Goal: Task Accomplishment & Management: Use online tool/utility

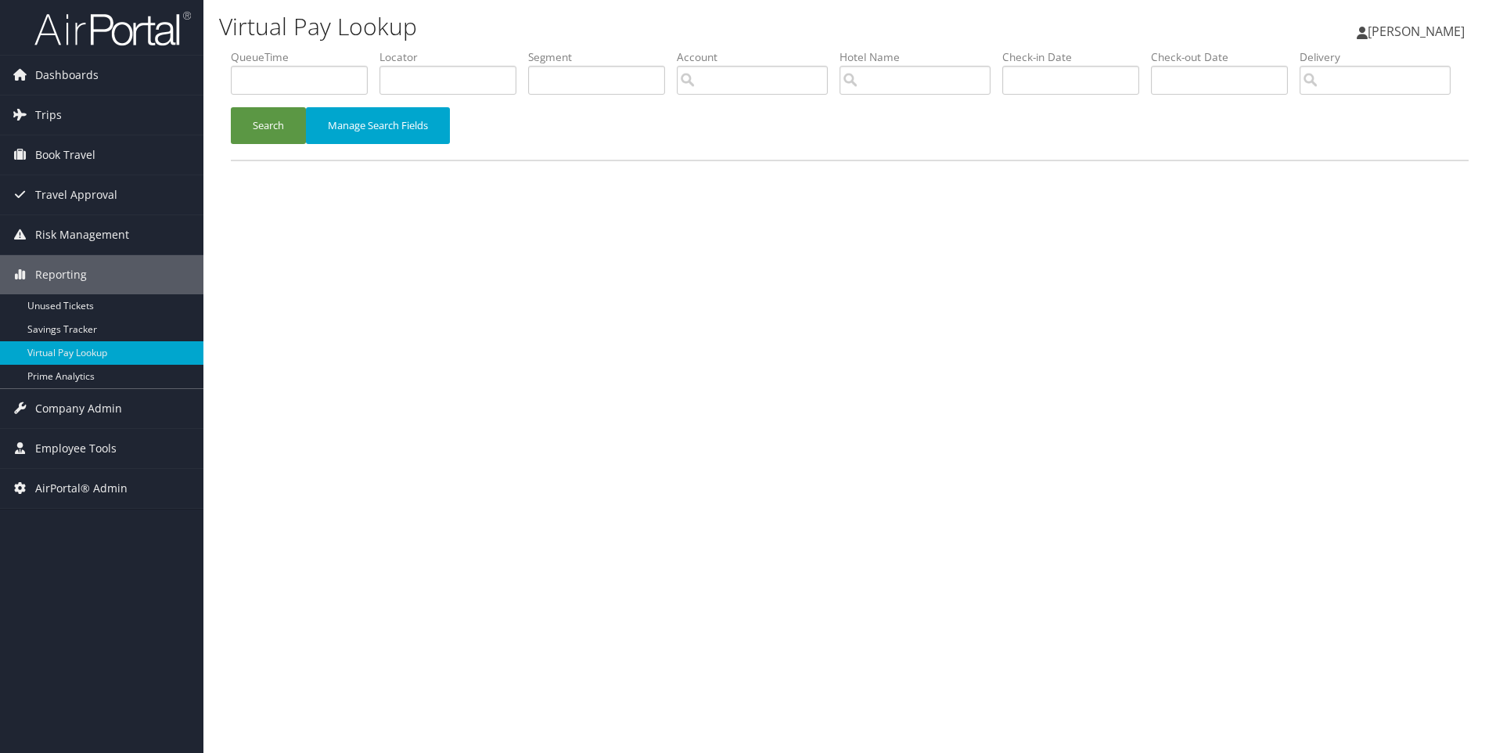
click at [416, 422] on div "Virtual Pay Lookup Sophia Cain Sophia Cain My Settings Travel Agency Contacts L…" at bounding box center [849, 376] width 1293 height 753
click at [477, 82] on input "text" at bounding box center [448, 80] width 137 height 29
paste input "DP2934"
click at [231, 107] on button "Search" at bounding box center [268, 125] width 75 height 37
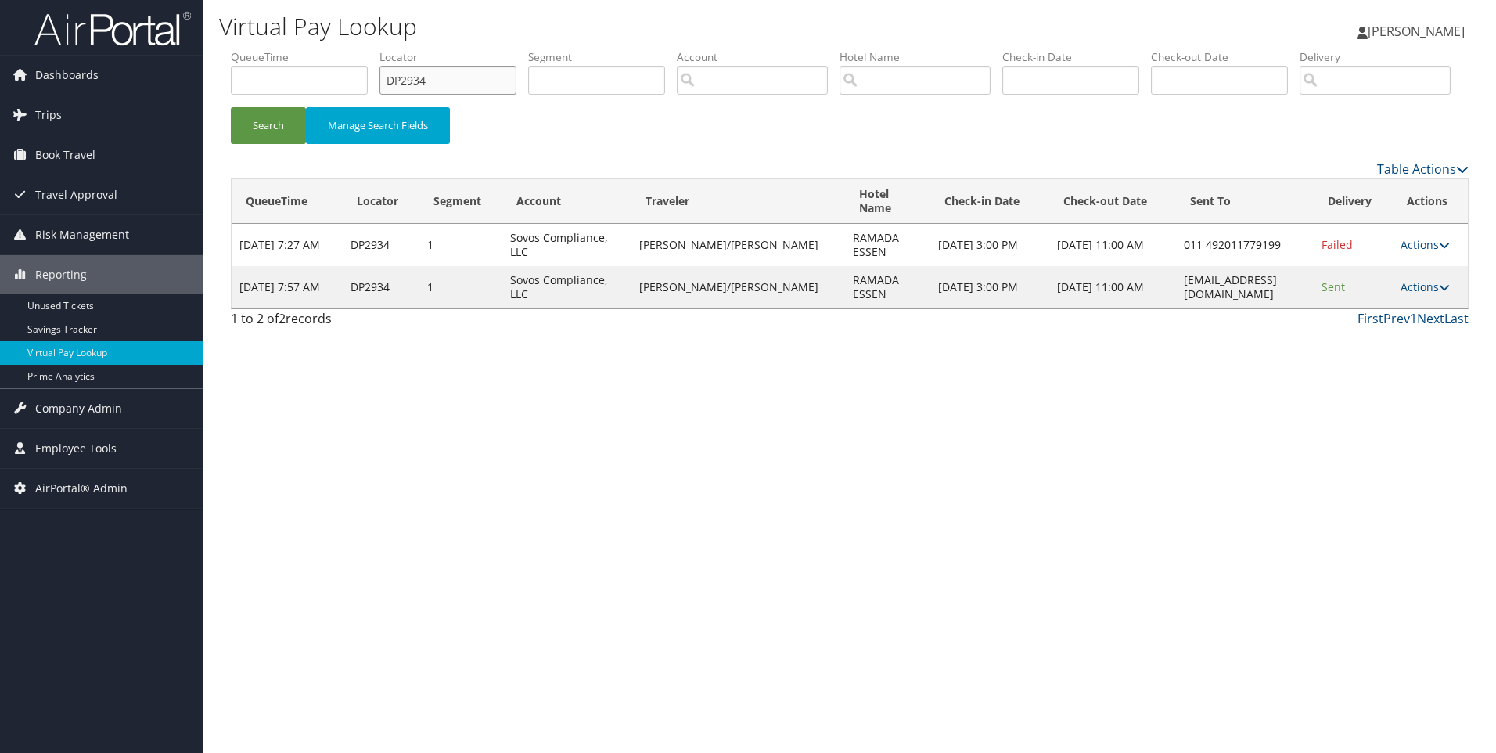
drag, startPoint x: 452, startPoint y: 90, endPoint x: 284, endPoint y: 63, distance: 169.6
click at [284, 49] on ul "QueueTime Locator DP2934 Segment Account Traveler Hotel Name Check-in Date Chec…" at bounding box center [850, 49] width 1238 height 0
paste input "M8Q43"
click at [231, 107] on button "Search" at bounding box center [268, 125] width 75 height 37
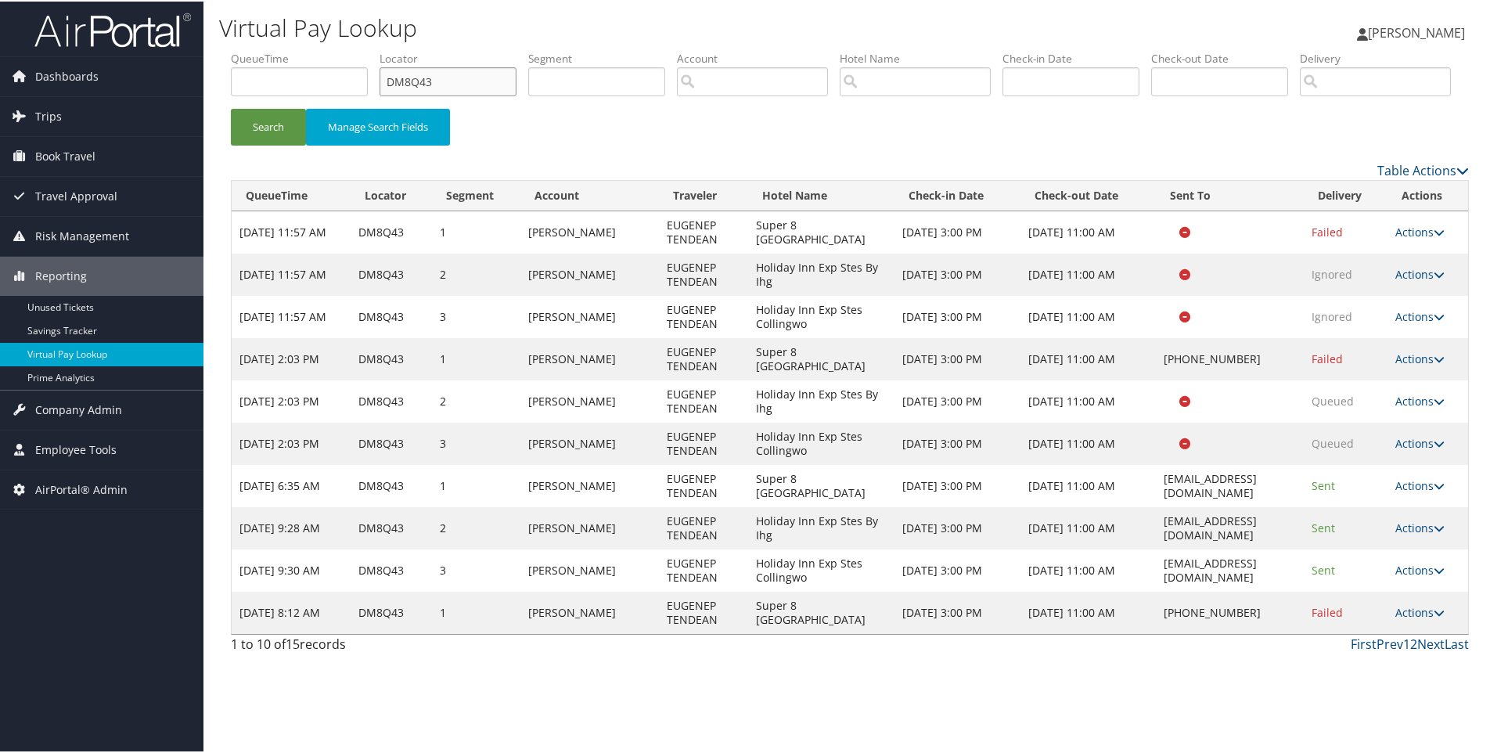
scroll to position [63, 0]
drag, startPoint x: 449, startPoint y: 20, endPoint x: 364, endPoint y: 3, distance: 87.0
click at [364, 3] on div "Virtual Pay Lookup Sophia Cain Sophia Cain My Settings Travel Agency Contacts L…" at bounding box center [849, 376] width 1293 height 753
paste input "J028M"
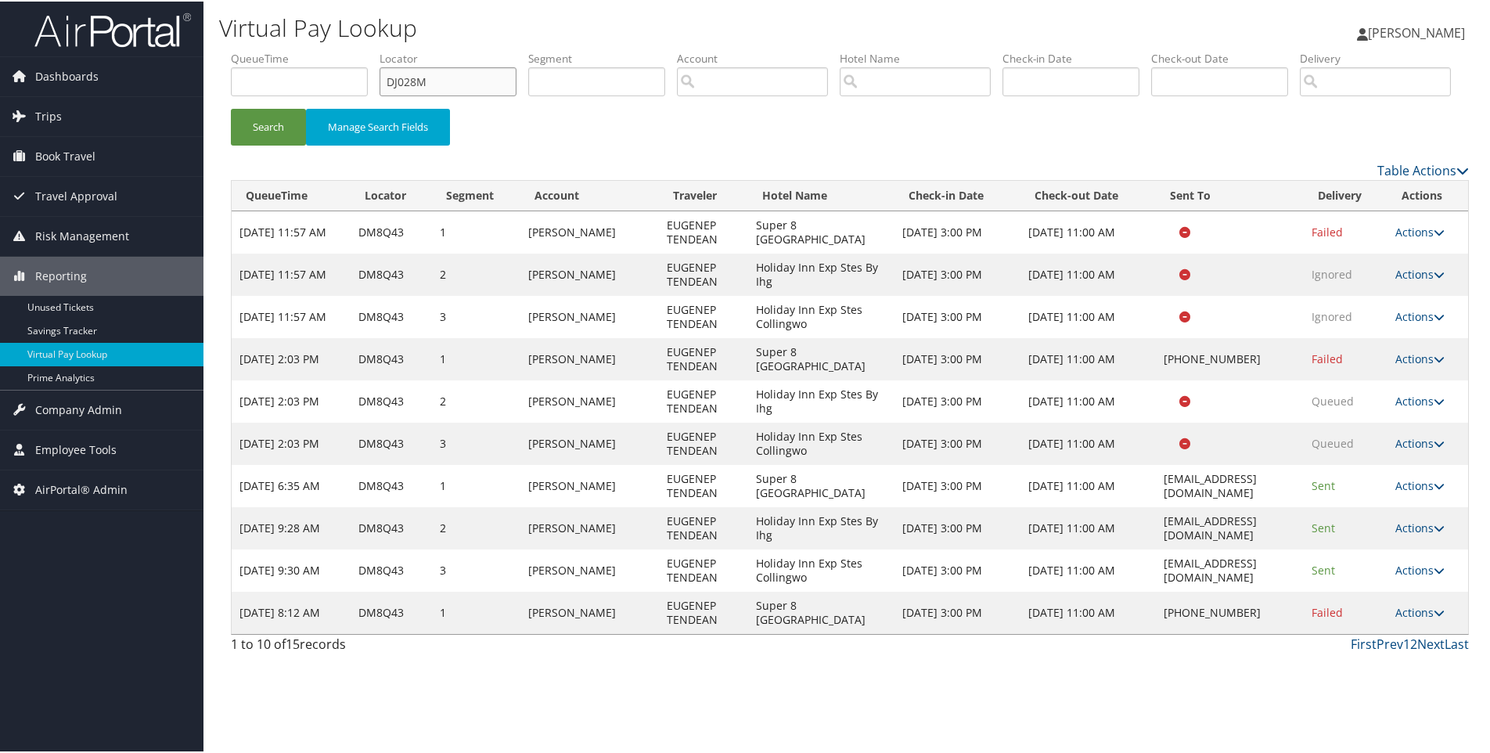
click at [231, 107] on button "Search" at bounding box center [268, 125] width 75 height 37
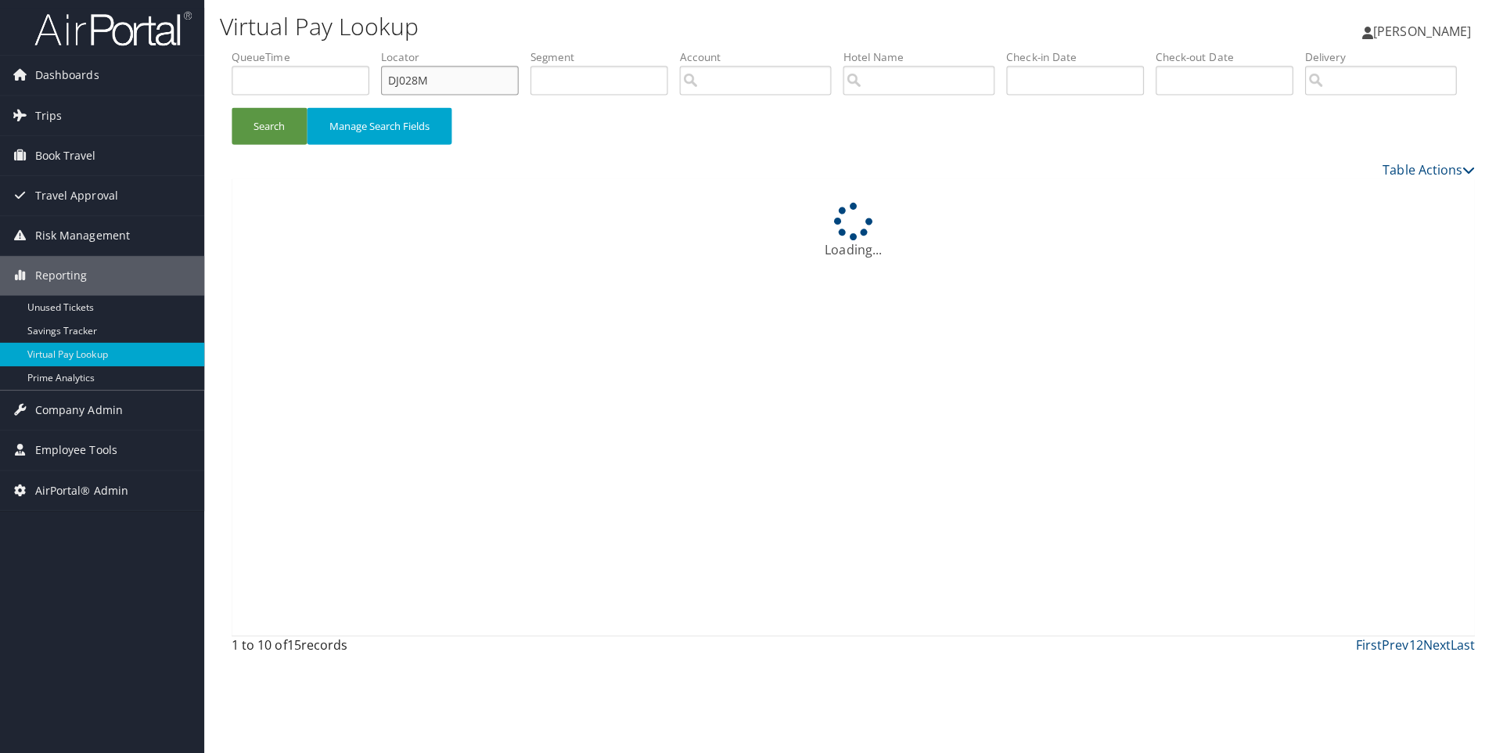
scroll to position [0, 0]
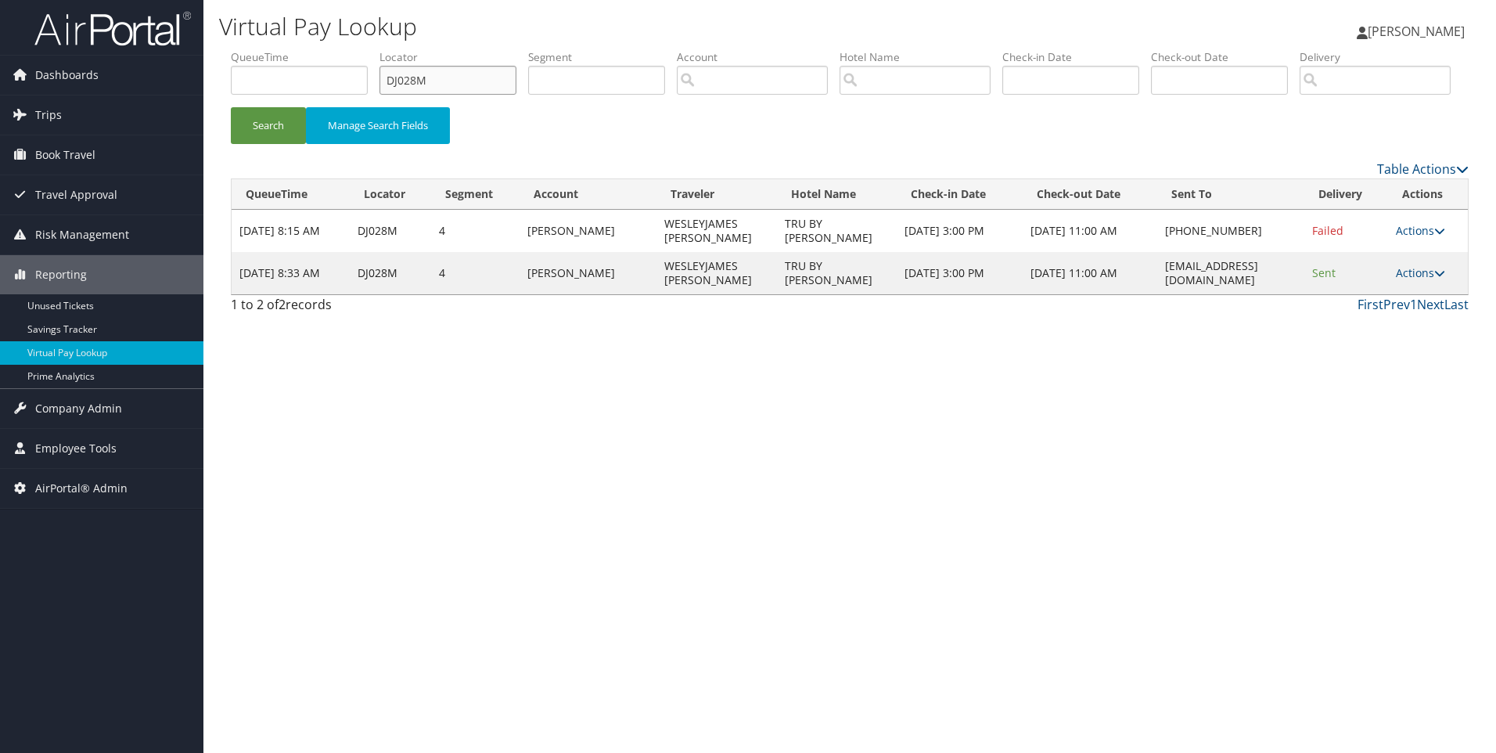
drag, startPoint x: 471, startPoint y: 75, endPoint x: 297, endPoint y: 63, distance: 174.1
click at [297, 49] on ul "QueueTime Locator DJ028M Segment Account Traveler Hotel Name Check-in Date Chec…" at bounding box center [850, 49] width 1238 height 0
paste input "FNDQ"
click at [231, 107] on button "Search" at bounding box center [268, 125] width 75 height 37
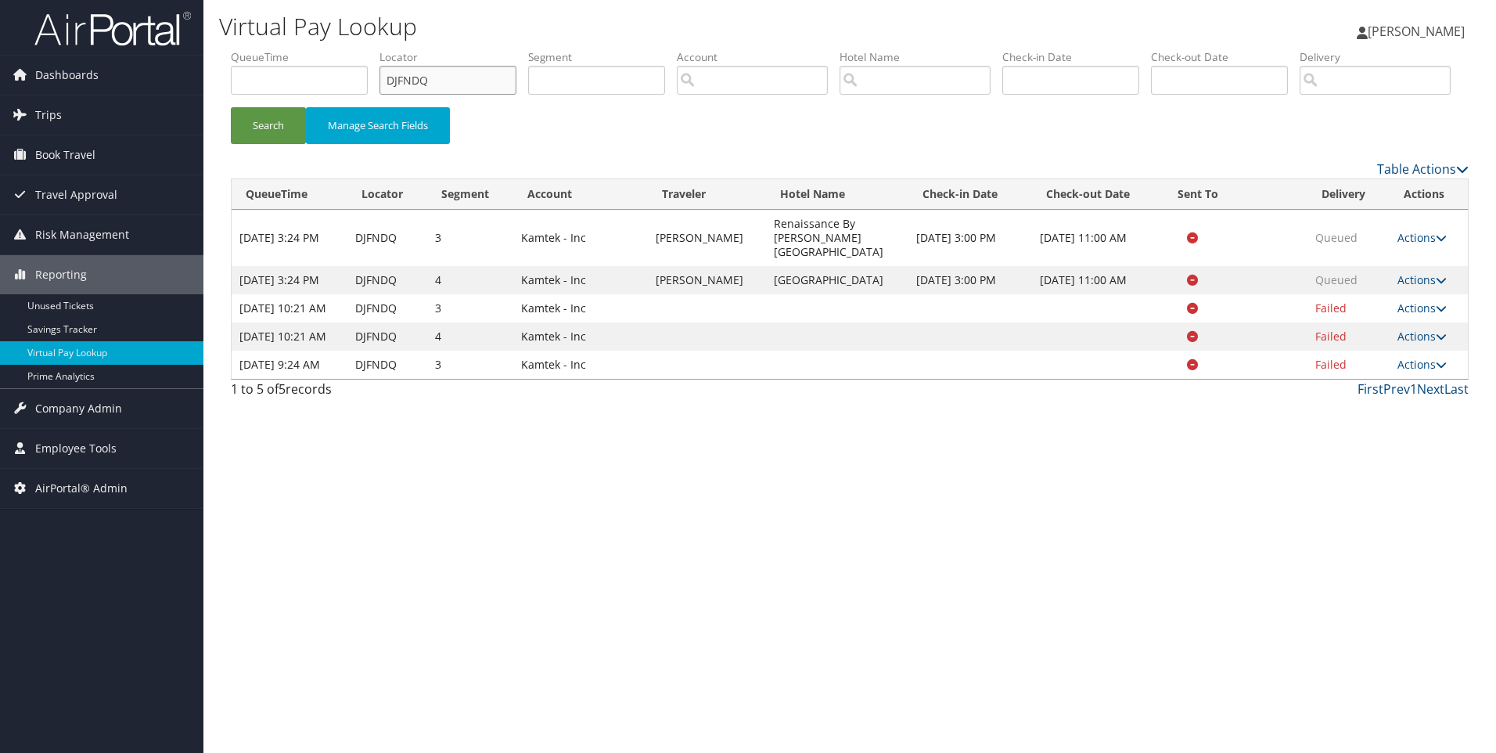
drag, startPoint x: 485, startPoint y: 83, endPoint x: 282, endPoint y: 88, distance: 203.5
click at [282, 49] on ul "QueueTime Locator DJFNDQ Segment Account Traveler Hotel Name Check-in Date Chec…" at bounding box center [850, 49] width 1238 height 0
paste input "82V66"
type input "D82V66"
click at [231, 107] on button "Search" at bounding box center [268, 125] width 75 height 37
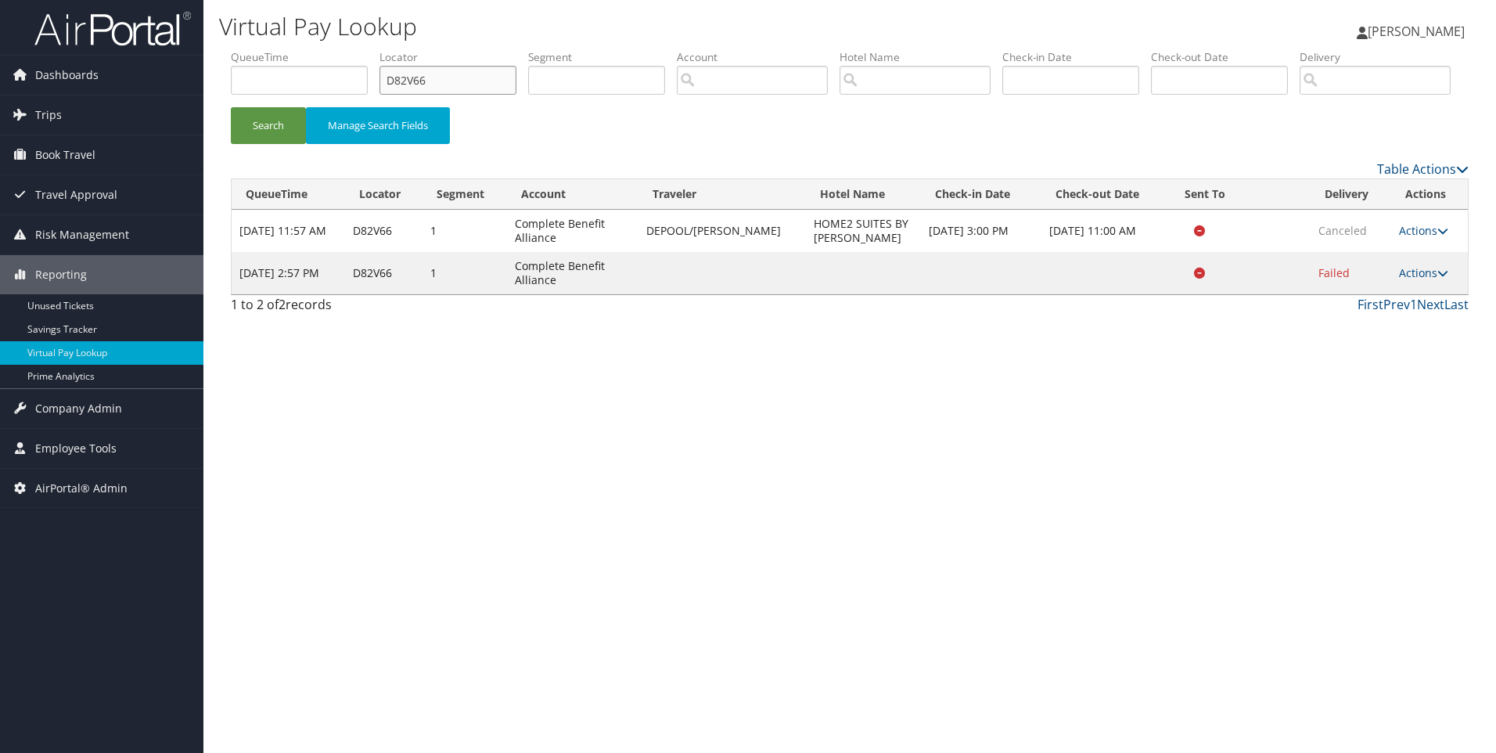
drag, startPoint x: 440, startPoint y: 88, endPoint x: 351, endPoint y: 80, distance: 89.6
click at [351, 49] on ul "QueueTime Locator D82V66 Segment Account Traveler Hotel Name Check-in Date Chec…" at bounding box center [850, 49] width 1238 height 0
click at [231, 107] on button "Search" at bounding box center [268, 125] width 75 height 37
drag, startPoint x: 444, startPoint y: 78, endPoint x: 301, endPoint y: 92, distance: 143.9
click at [301, 49] on ul "QueueTime Locator D82V66 Segment Account Traveler Hotel Name Check-in Date Chec…" at bounding box center [850, 49] width 1238 height 0
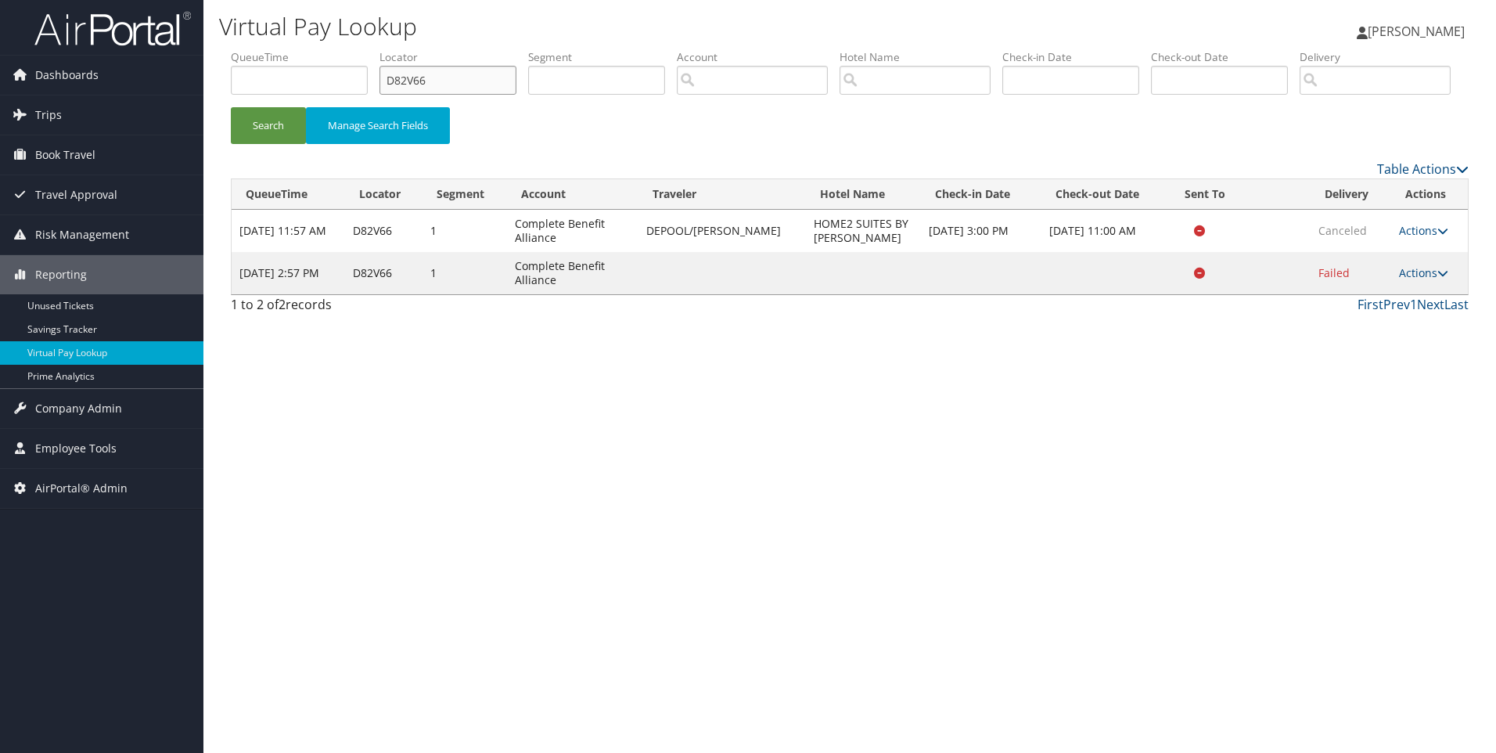
click at [231, 107] on button "Search" at bounding box center [268, 125] width 75 height 37
drag, startPoint x: 506, startPoint y: 77, endPoint x: 344, endPoint y: 77, distance: 162.8
click at [344, 49] on ul "QueueTime Locator D82V66 Segment Account Traveler Hotel Name Check-in Date Chec…" at bounding box center [850, 49] width 1238 height 0
click at [231, 107] on button "Search" at bounding box center [268, 125] width 75 height 37
drag, startPoint x: 496, startPoint y: 81, endPoint x: 319, endPoint y: 92, distance: 177.2
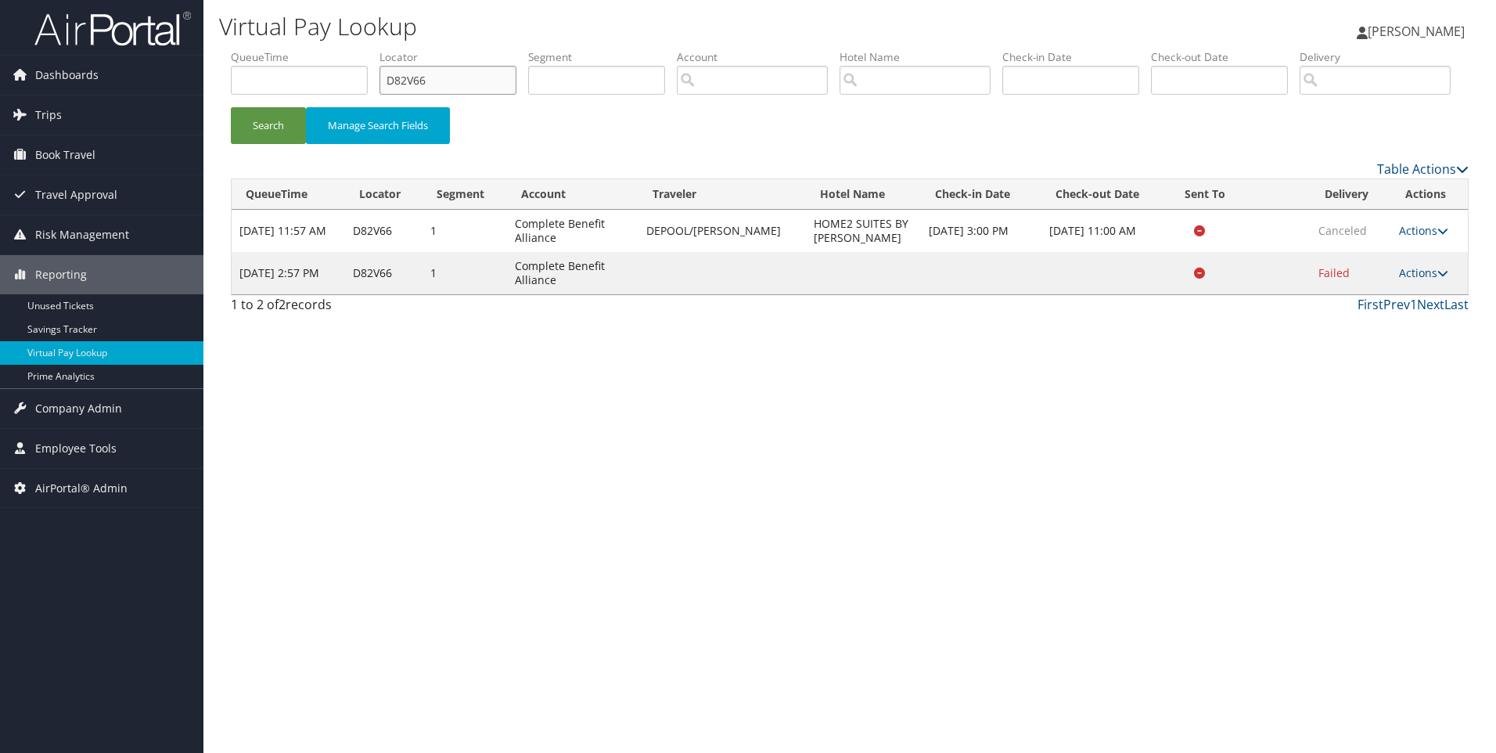
click at [319, 49] on ul "QueueTime Locator D82V66 Segment Account Traveler Hotel Name Check-in Date Chec…" at bounding box center [850, 49] width 1238 height 0
click at [319, 92] on input "text" at bounding box center [299, 80] width 137 height 29
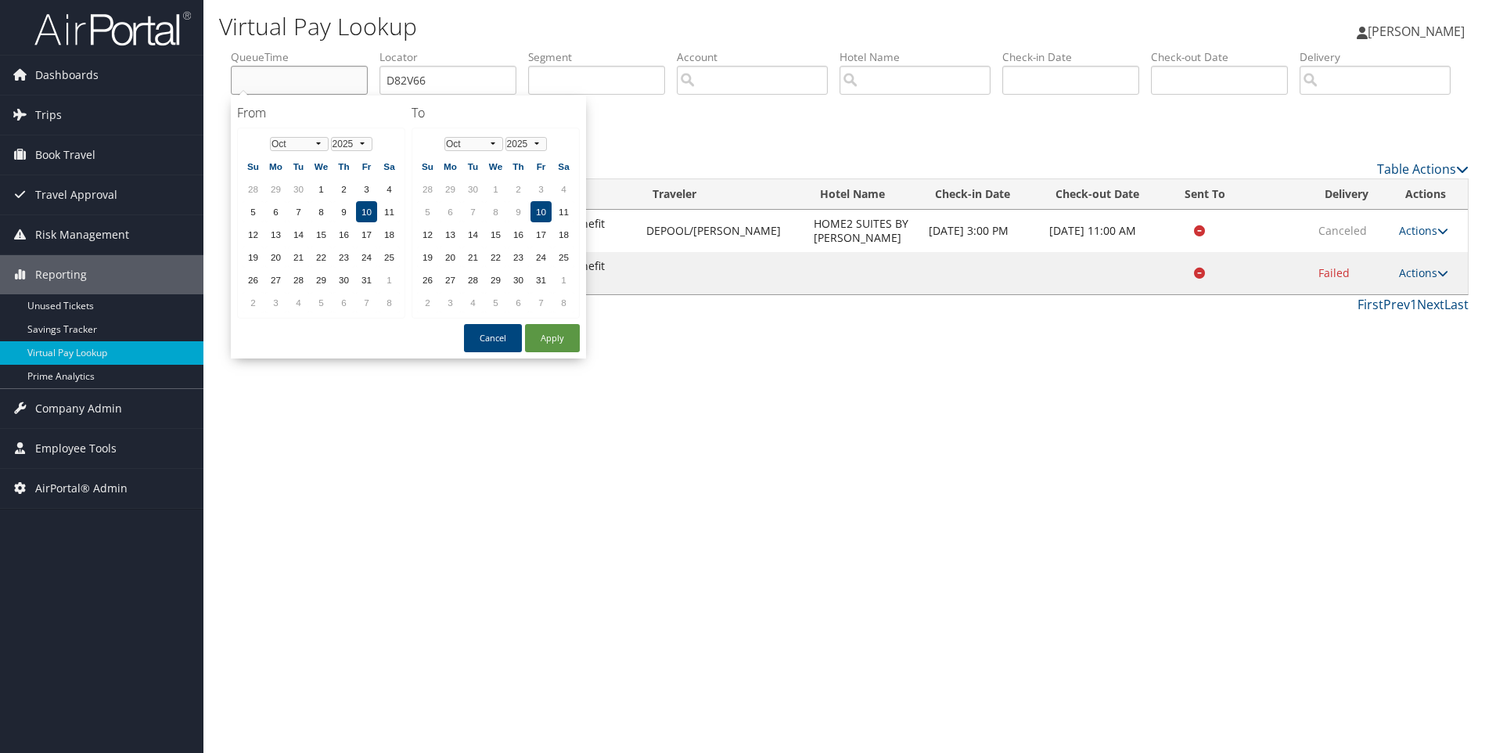
paste input "DCN1S3"
type input "DCN1S3"
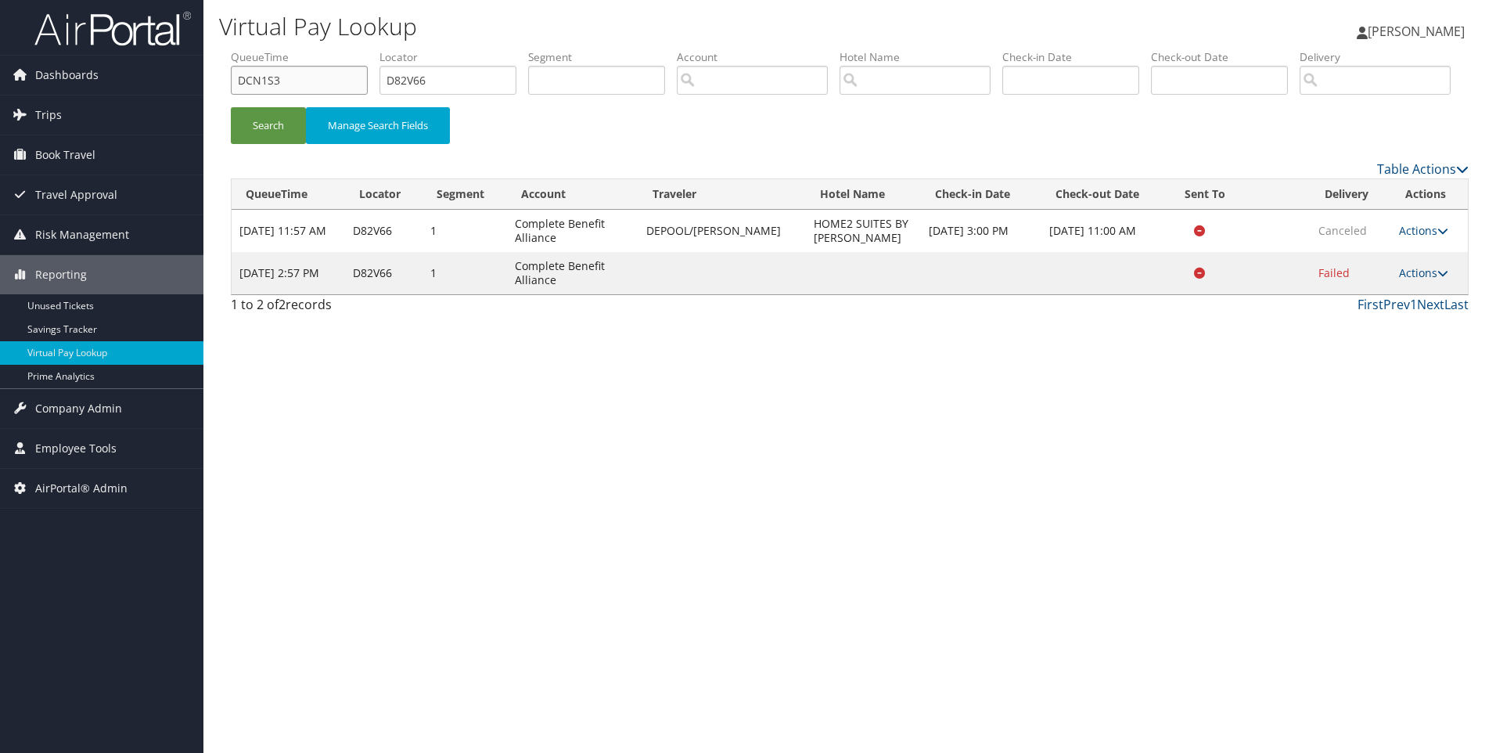
drag, startPoint x: 323, startPoint y: 81, endPoint x: 238, endPoint y: 73, distance: 85.7
click at [238, 73] on input "DCN1S3" at bounding box center [299, 80] width 137 height 29
drag, startPoint x: 460, startPoint y: 87, endPoint x: 318, endPoint y: 70, distance: 143.4
click at [318, 49] on ul "QueueTime Locator D82V66 Segment Account Traveler Hotel Name Check-in Date Chec…" at bounding box center [850, 49] width 1238 height 0
paste input "CN1S3"
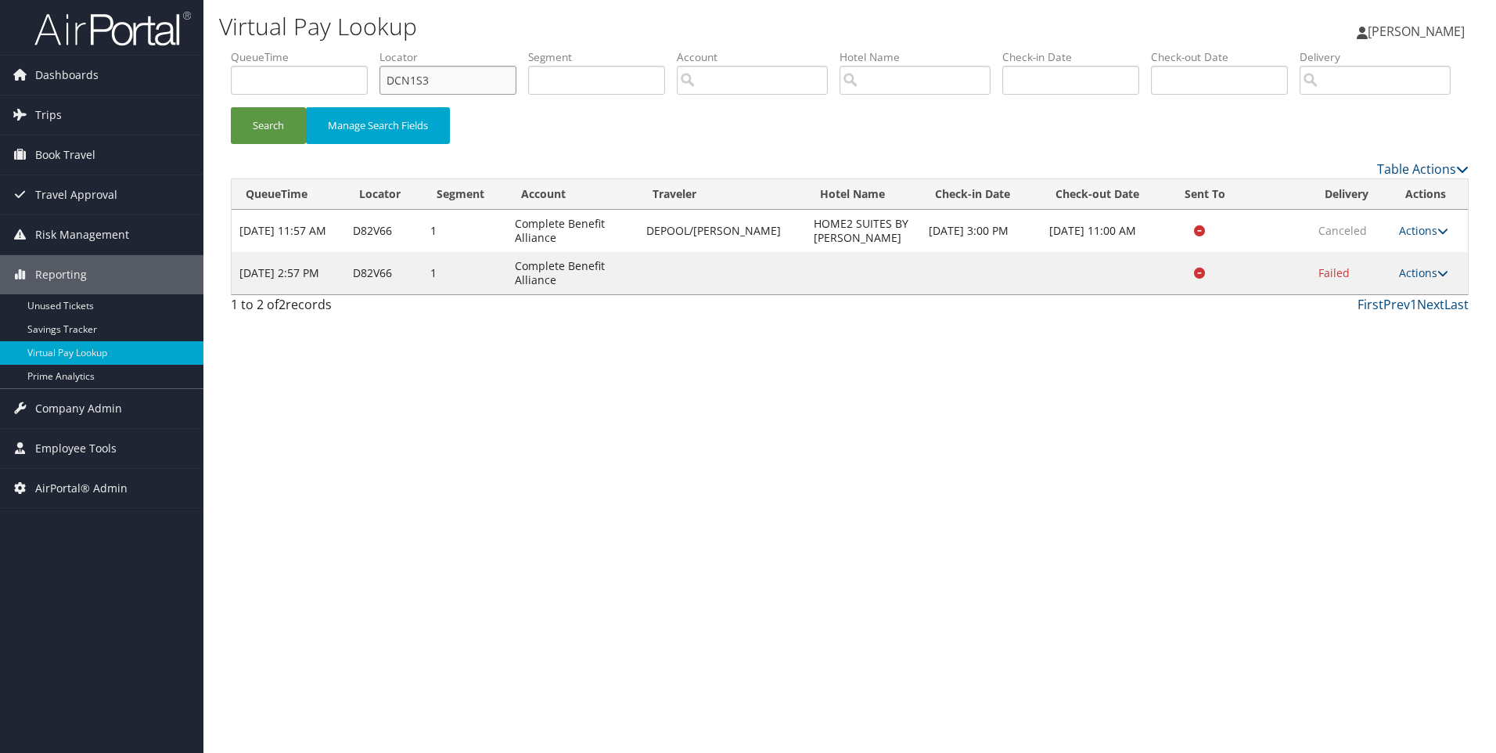
click at [231, 107] on button "Search" at bounding box center [268, 125] width 75 height 37
drag, startPoint x: 497, startPoint y: 67, endPoint x: 340, endPoint y: 34, distance: 160.9
click at [340, 34] on div "Virtual Pay Lookup Sophia Cain Sophia Cain My Settings Travel Agency Contacts L…" at bounding box center [849, 376] width 1293 height 753
paste input "GHVGY"
click at [231, 107] on button "Search" at bounding box center [268, 125] width 75 height 37
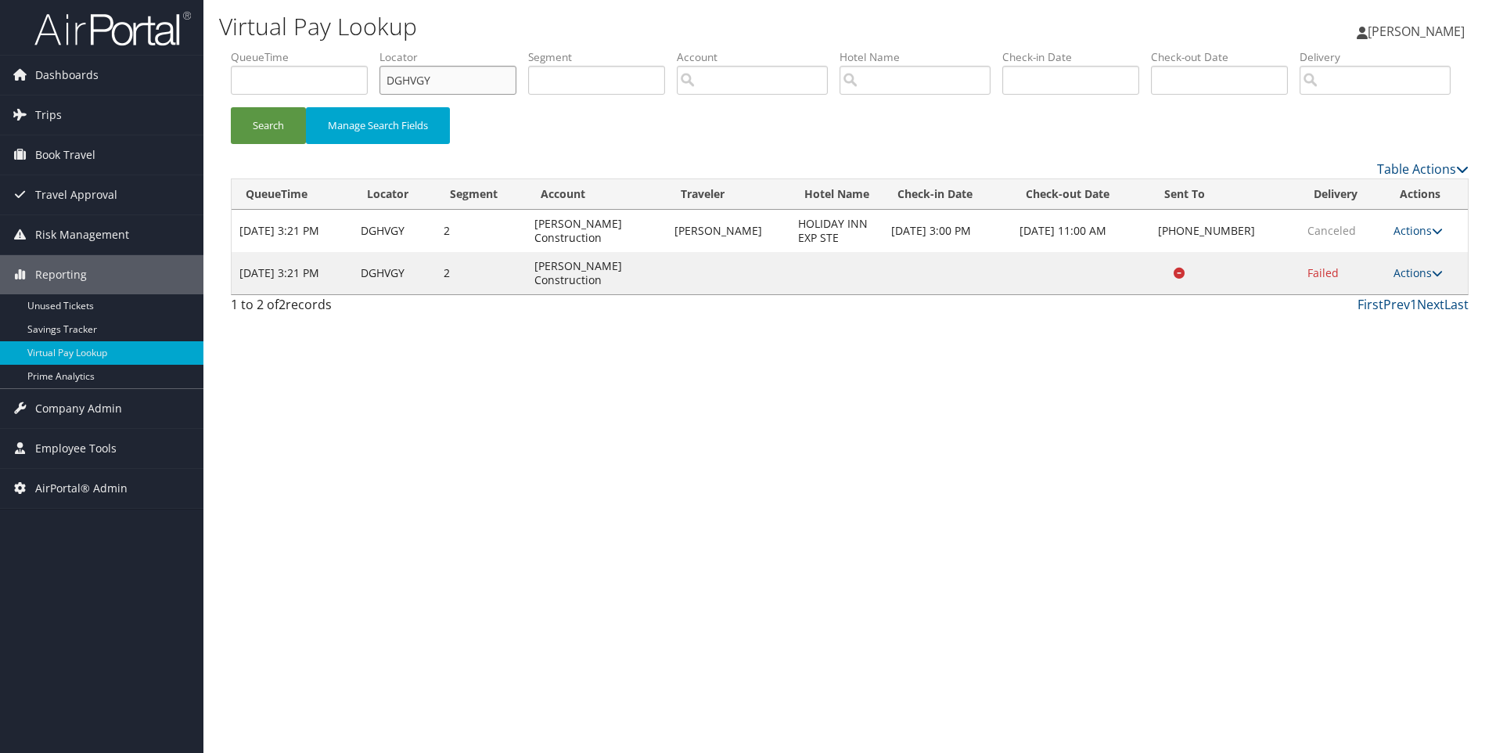
drag, startPoint x: 485, startPoint y: 78, endPoint x: 337, endPoint y: 45, distance: 152.4
click at [337, 45] on div "Virtual Pay Lookup Sophia Cain Sophia Cain My Settings Travel Agency Contacts L…" at bounding box center [849, 376] width 1293 height 753
paste input "NC1BP"
click at [231, 107] on button "Search" at bounding box center [268, 125] width 75 height 37
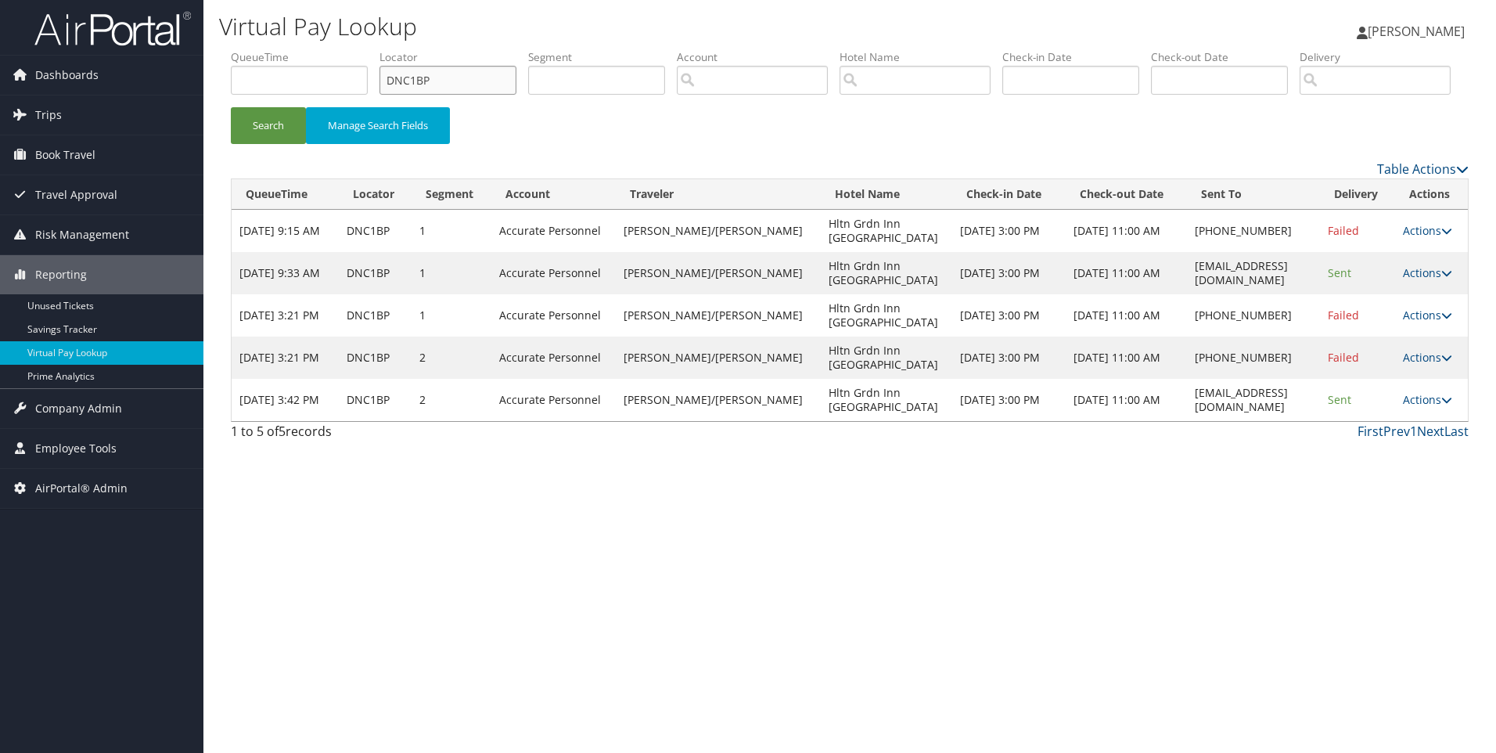
drag, startPoint x: 493, startPoint y: 88, endPoint x: 311, endPoint y: 77, distance: 182.7
click at [311, 49] on ul "QueueTime Locator DNC1BP Segment Account Traveler Hotel Name Check-in Date Chec…" at bounding box center [850, 49] width 1238 height 0
paste input "T83H"
click at [231, 107] on button "Search" at bounding box center [268, 125] width 75 height 37
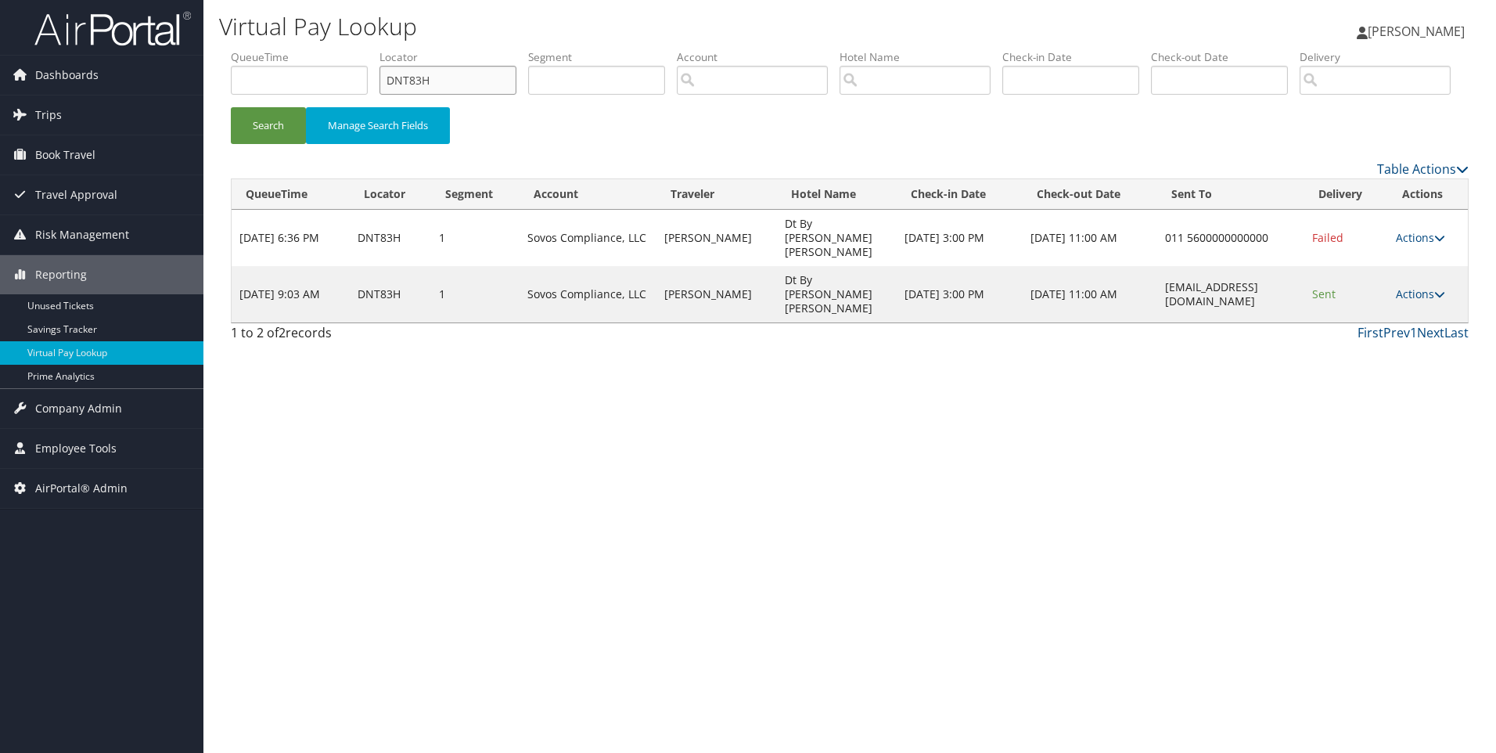
drag, startPoint x: 455, startPoint y: 70, endPoint x: 348, endPoint y: 57, distance: 107.3
click at [348, 49] on ul "QueueTime Locator DNT83H Segment Account Traveler Hotel Name Check-in Date Chec…" at bounding box center [850, 49] width 1238 height 0
paste input "DSJR"
click at [231, 107] on button "Search" at bounding box center [268, 125] width 75 height 37
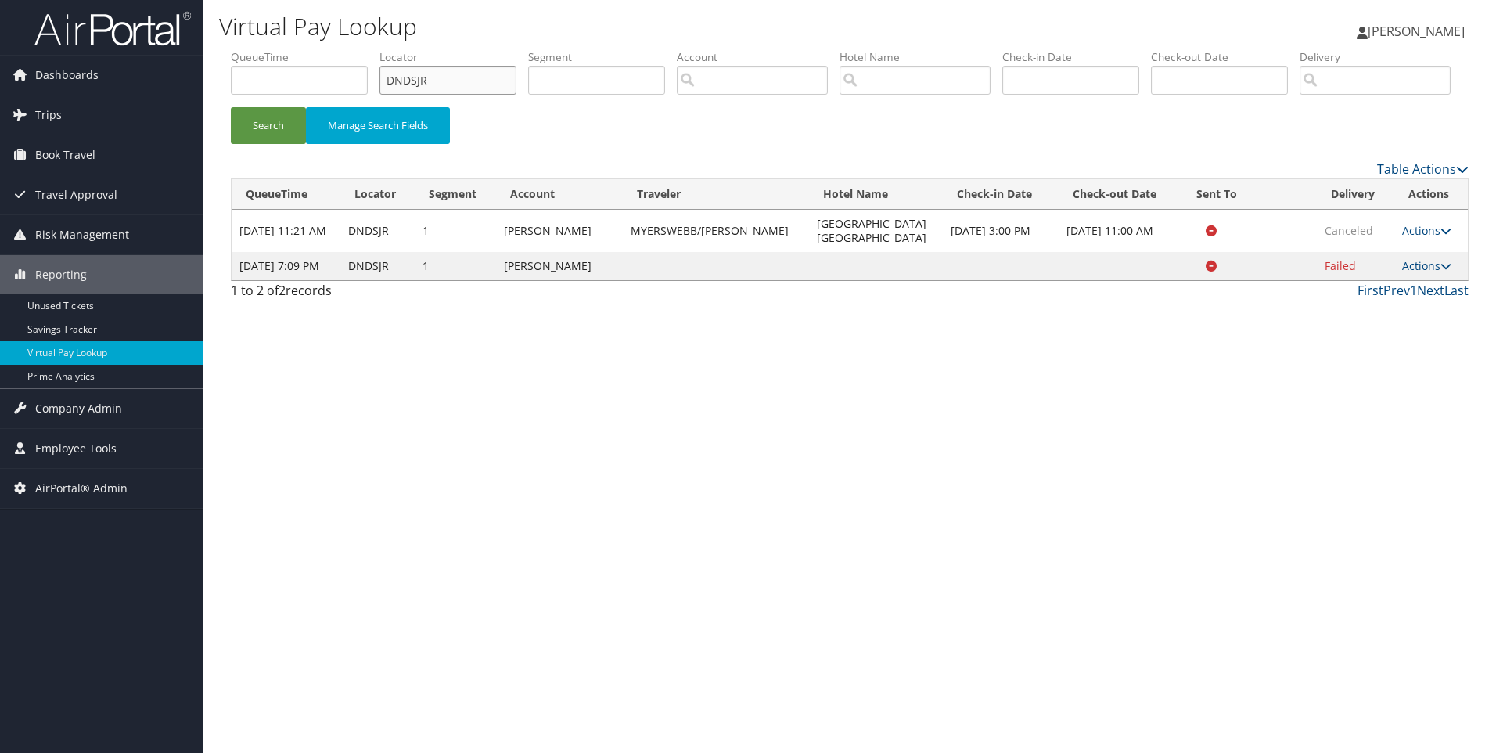
drag, startPoint x: 405, startPoint y: 88, endPoint x: 253, endPoint y: 80, distance: 152.0
click at [253, 49] on ul "QueueTime Locator DNDSJR Segment Account Traveler Hotel Name Check-in Date Chec…" at bounding box center [850, 49] width 1238 height 0
click at [231, 107] on button "Search" at bounding box center [268, 125] width 75 height 37
click at [498, 81] on input "DNDSJR" at bounding box center [448, 80] width 137 height 29
click at [231, 107] on button "Search" at bounding box center [268, 125] width 75 height 37
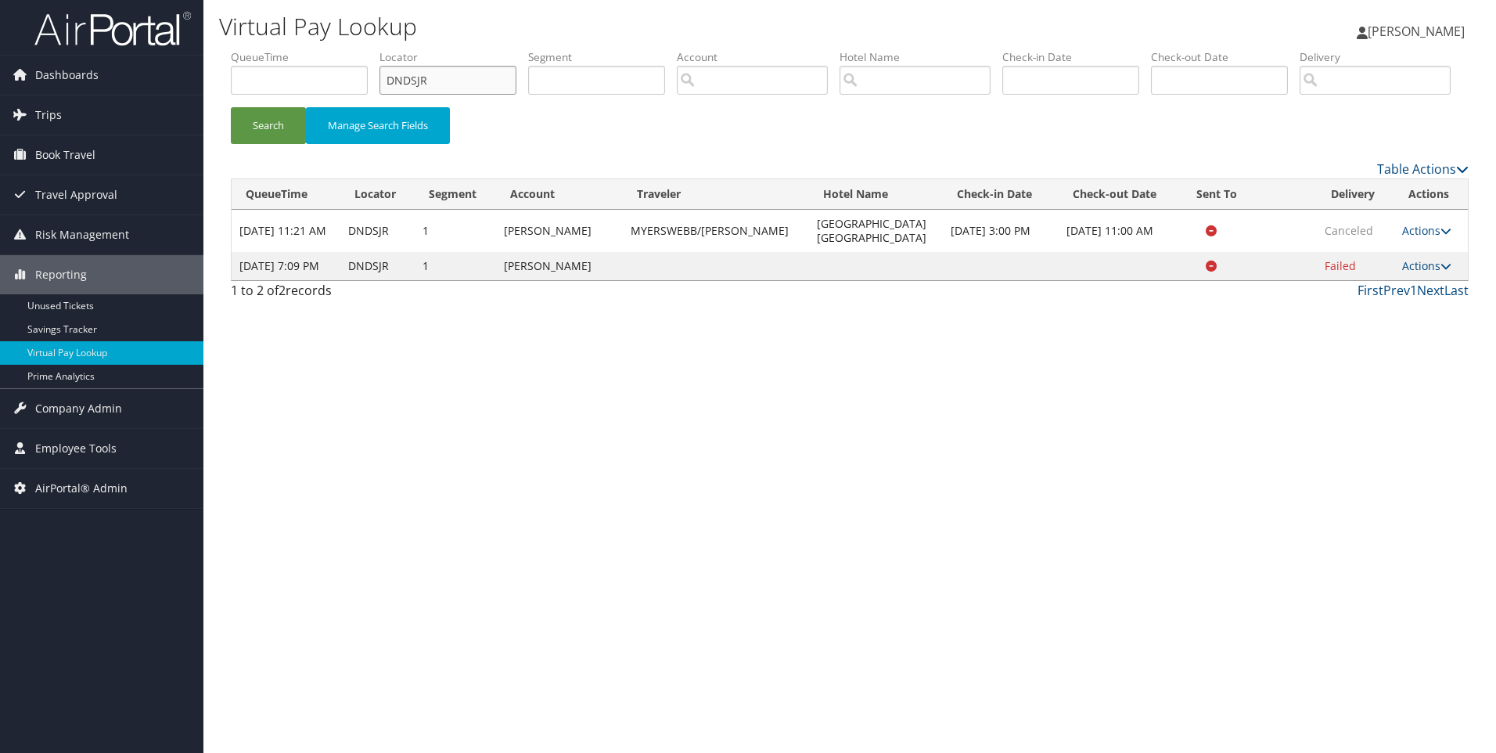
drag, startPoint x: 470, startPoint y: 92, endPoint x: 370, endPoint y: 83, distance: 100.5
click at [370, 49] on ul "QueueTime Locator DNDSJR Segment Account Traveler Hotel Name Check-in Date Chec…" at bounding box center [850, 49] width 1238 height 0
paste input "M9CHV"
type input "DM9CHV"
click at [231, 107] on button "Search" at bounding box center [268, 125] width 75 height 37
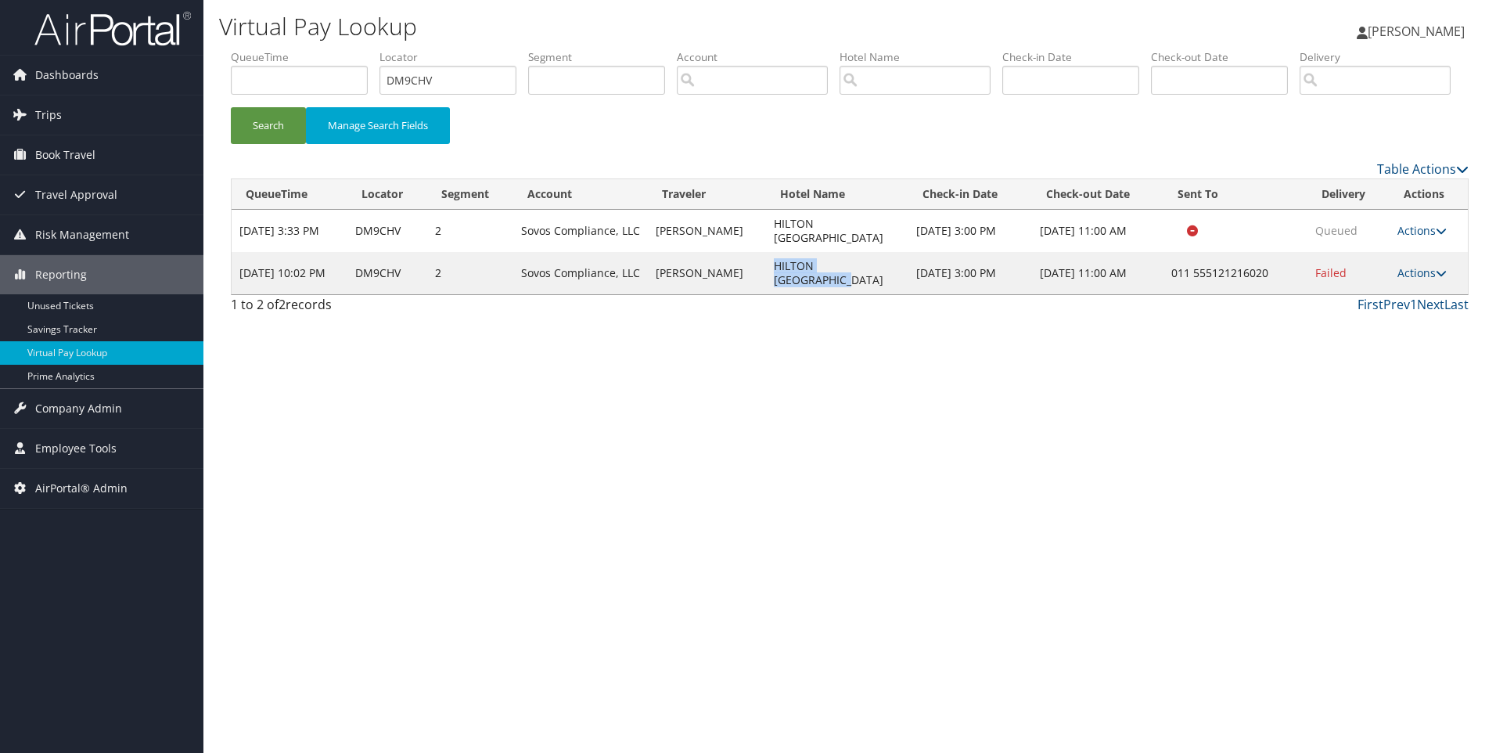
drag, startPoint x: 831, startPoint y: 344, endPoint x: 773, endPoint y: 326, distance: 60.6
click at [773, 294] on td "HILTON PORTO ALEGRE" at bounding box center [837, 273] width 142 height 42
copy td "HILTON PORTO ALEGRE"
click at [1404, 280] on link "Actions" at bounding box center [1422, 272] width 49 height 15
click at [1386, 309] on link "Resend" at bounding box center [1371, 296] width 134 height 27
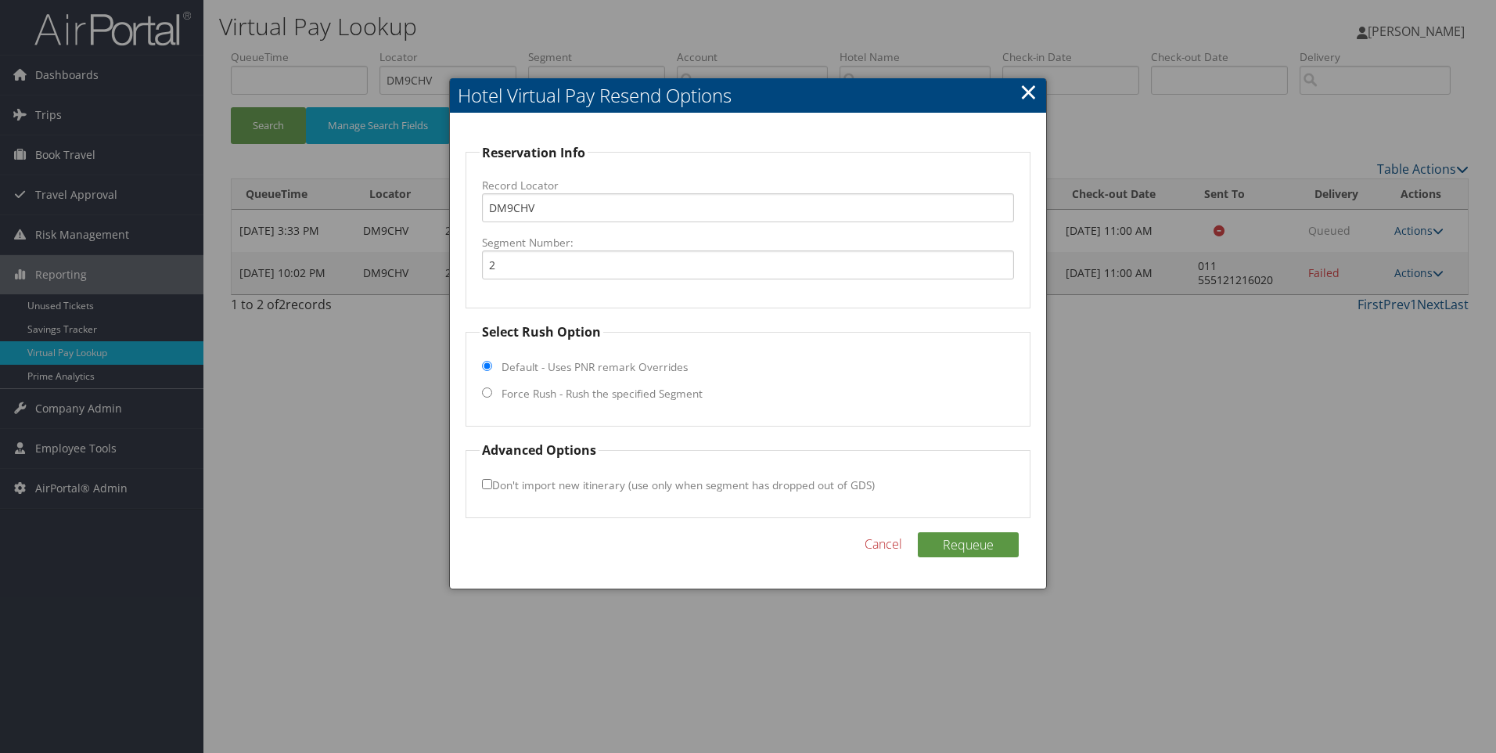
click at [542, 398] on label "Force Rush - Rush the specified Segment" at bounding box center [602, 394] width 201 height 16
click at [492, 398] on input "Force Rush - Rush the specified Segment" at bounding box center [487, 392] width 10 height 10
radio input "true"
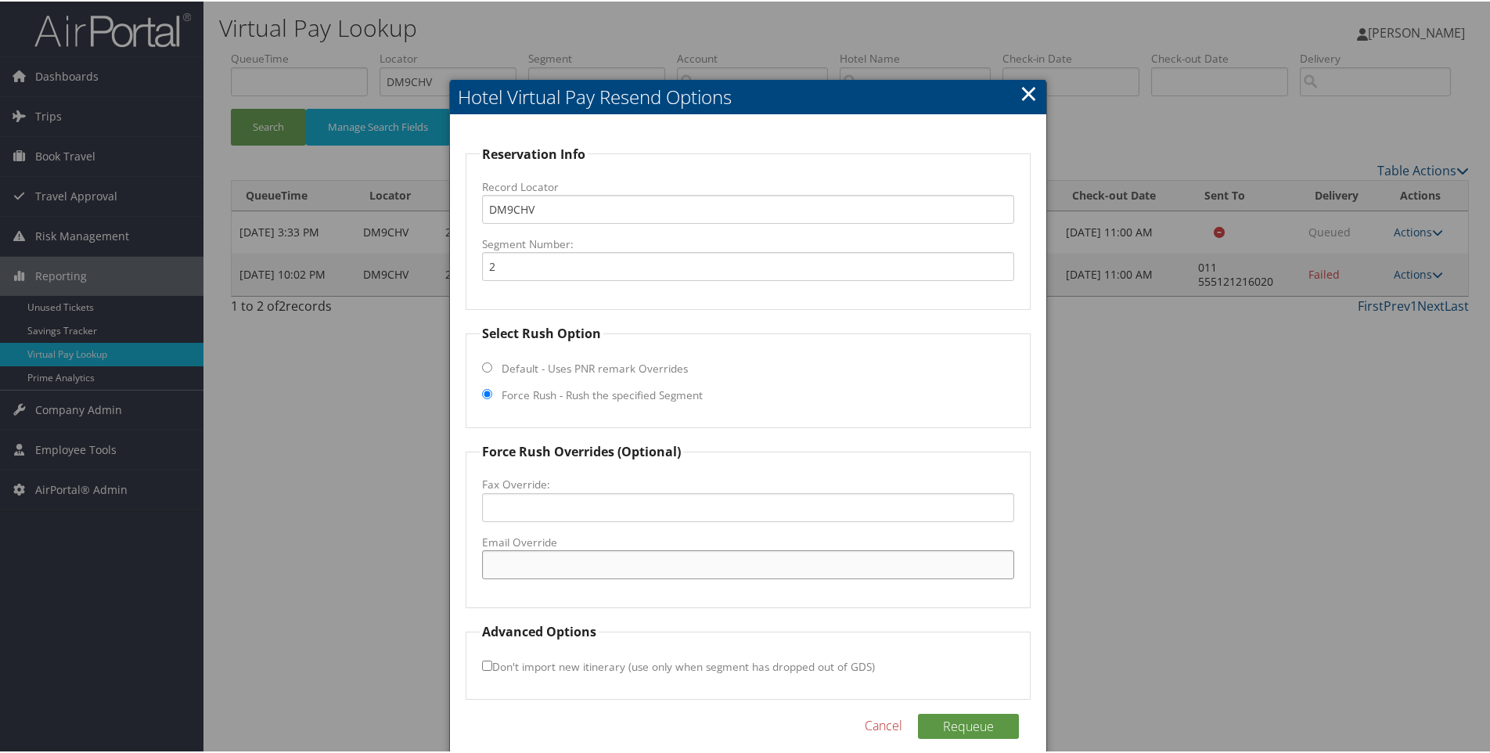
click at [567, 567] on input "Email Override" at bounding box center [748, 563] width 533 height 29
paste input "portoalegre.reservations@hilton.com"
type input "portoalegre.reservations@hilton.com"
click at [927, 721] on button "Requeue" at bounding box center [968, 724] width 101 height 25
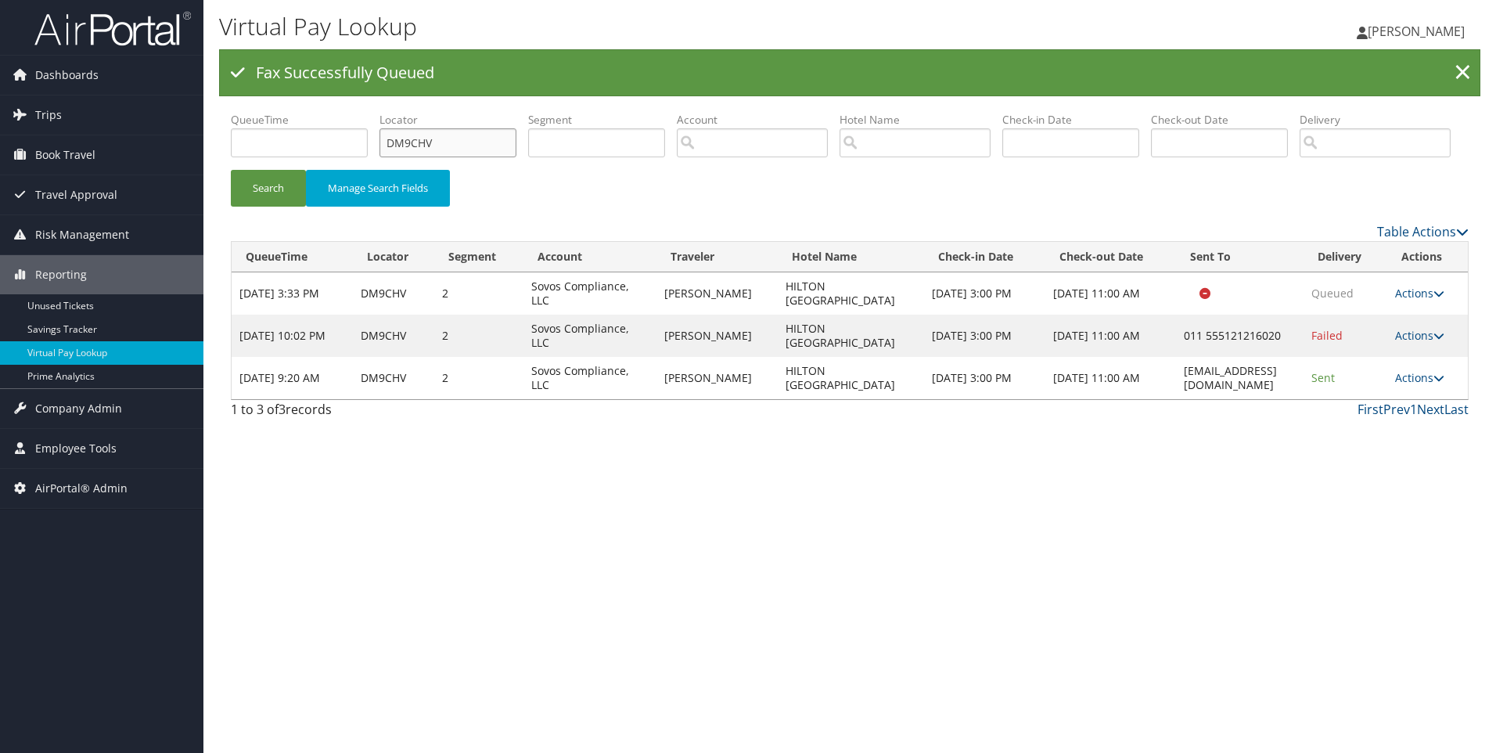
drag, startPoint x: 455, startPoint y: 137, endPoint x: 269, endPoint y: 139, distance: 185.5
click at [269, 112] on ul "QueueTime Locator DM9CHV Segment Account Traveler Hotel Name Check-in Date Chec…" at bounding box center [850, 112] width 1238 height 0
paste input "5MQZJ"
click at [231, 170] on button "Search" at bounding box center [268, 188] width 75 height 37
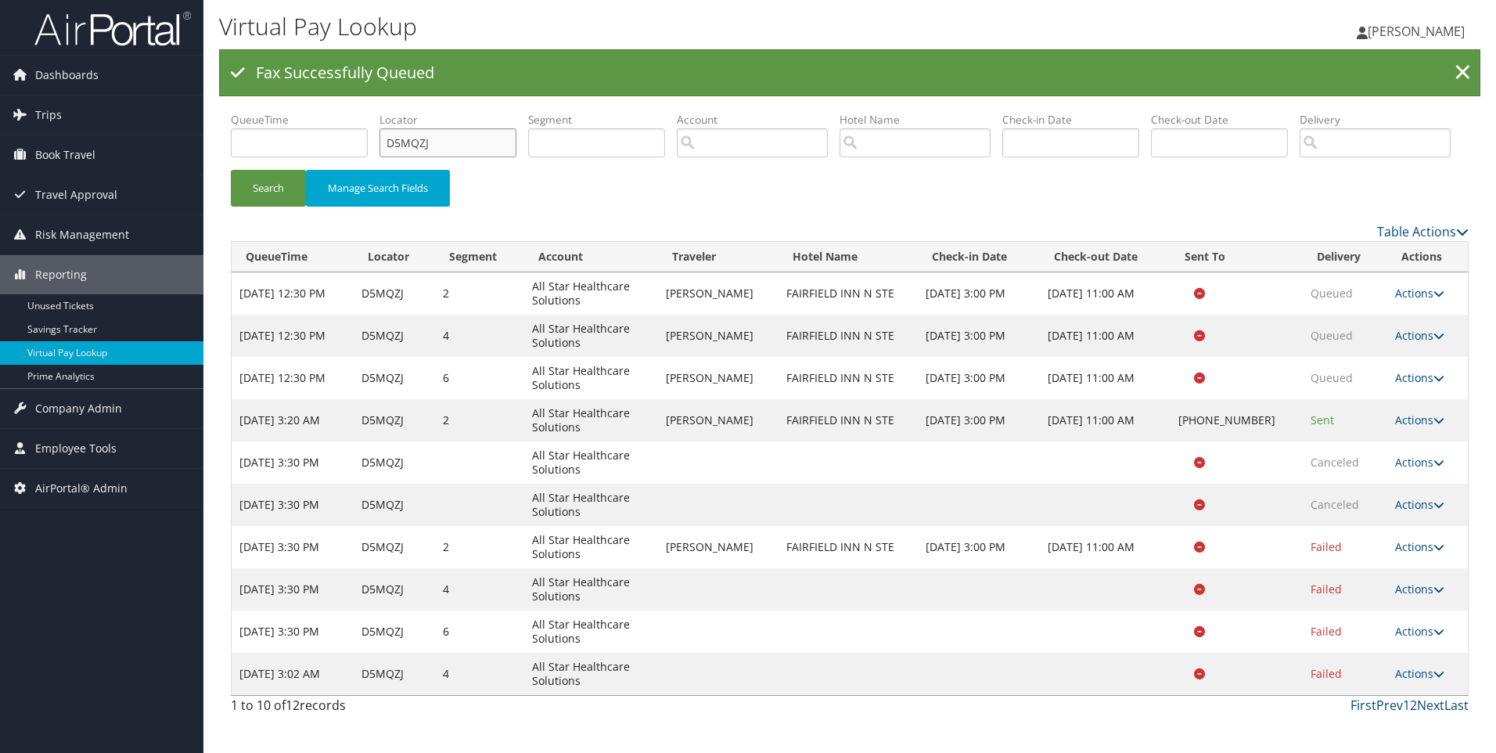
drag, startPoint x: 1495, startPoint y: 289, endPoint x: 1495, endPoint y: 666, distance: 377.2
click at [1495, 666] on html "Menu Dashboards ► AirPortal 360™ (Manager) AirPortal 360™ (Agent) My Travel Das…" at bounding box center [748, 376] width 1496 height 753
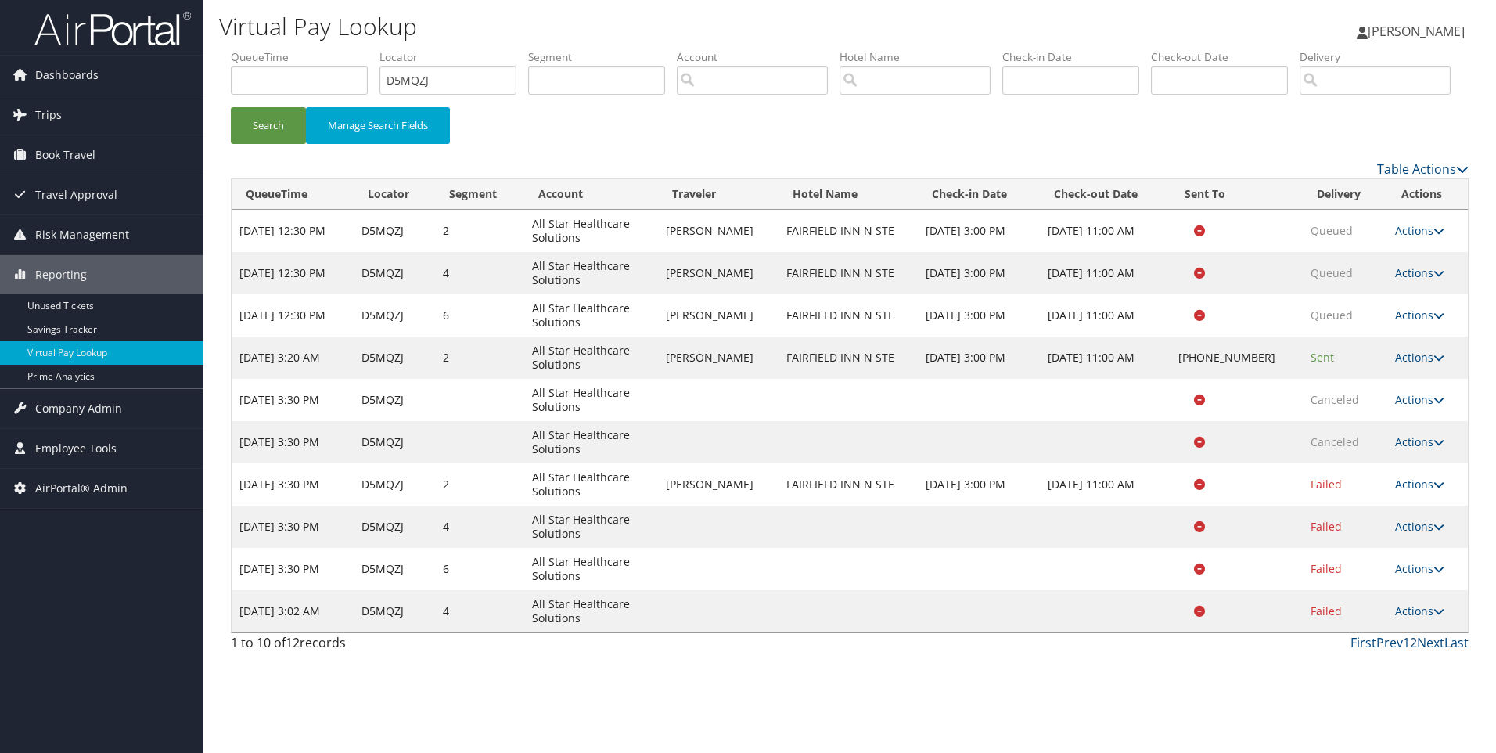
click at [1416, 651] on link "2" at bounding box center [1413, 642] width 7 height 17
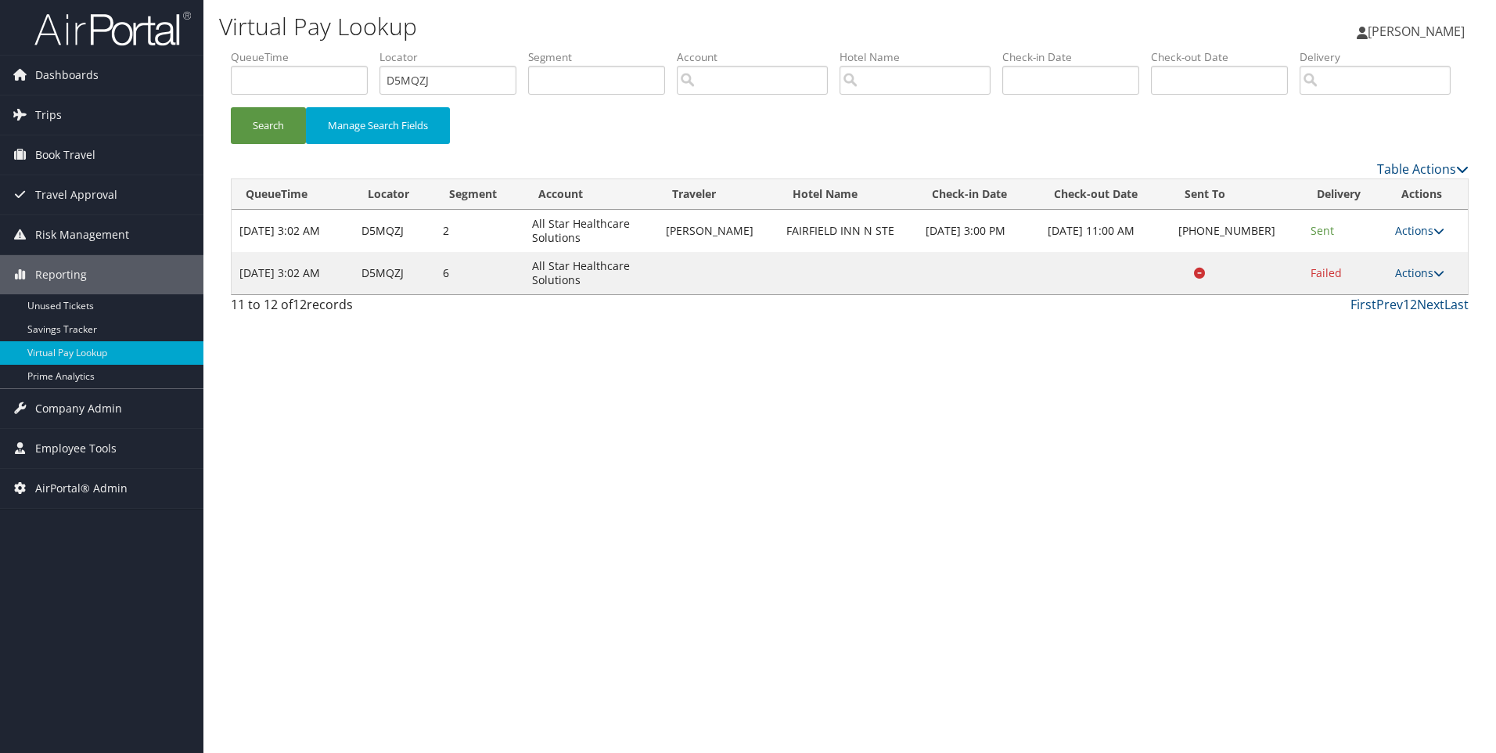
click at [1408, 313] on link "1" at bounding box center [1406, 304] width 7 height 17
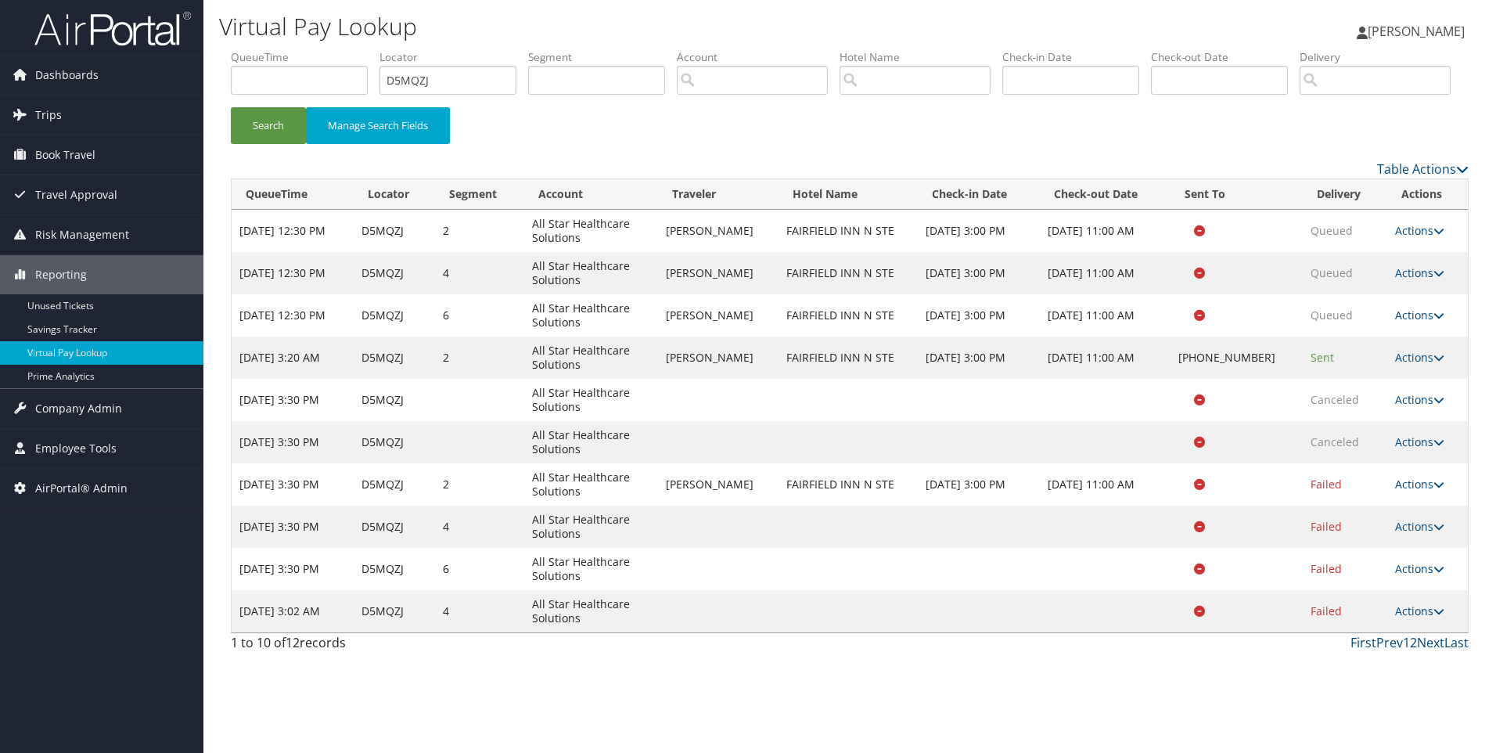
click at [1240, 130] on div "Search Manage Search Fields" at bounding box center [849, 104] width 1261 height 110
click at [1409, 651] on link "1" at bounding box center [1406, 642] width 7 height 17
click at [1412, 651] on link "2" at bounding box center [1413, 642] width 7 height 17
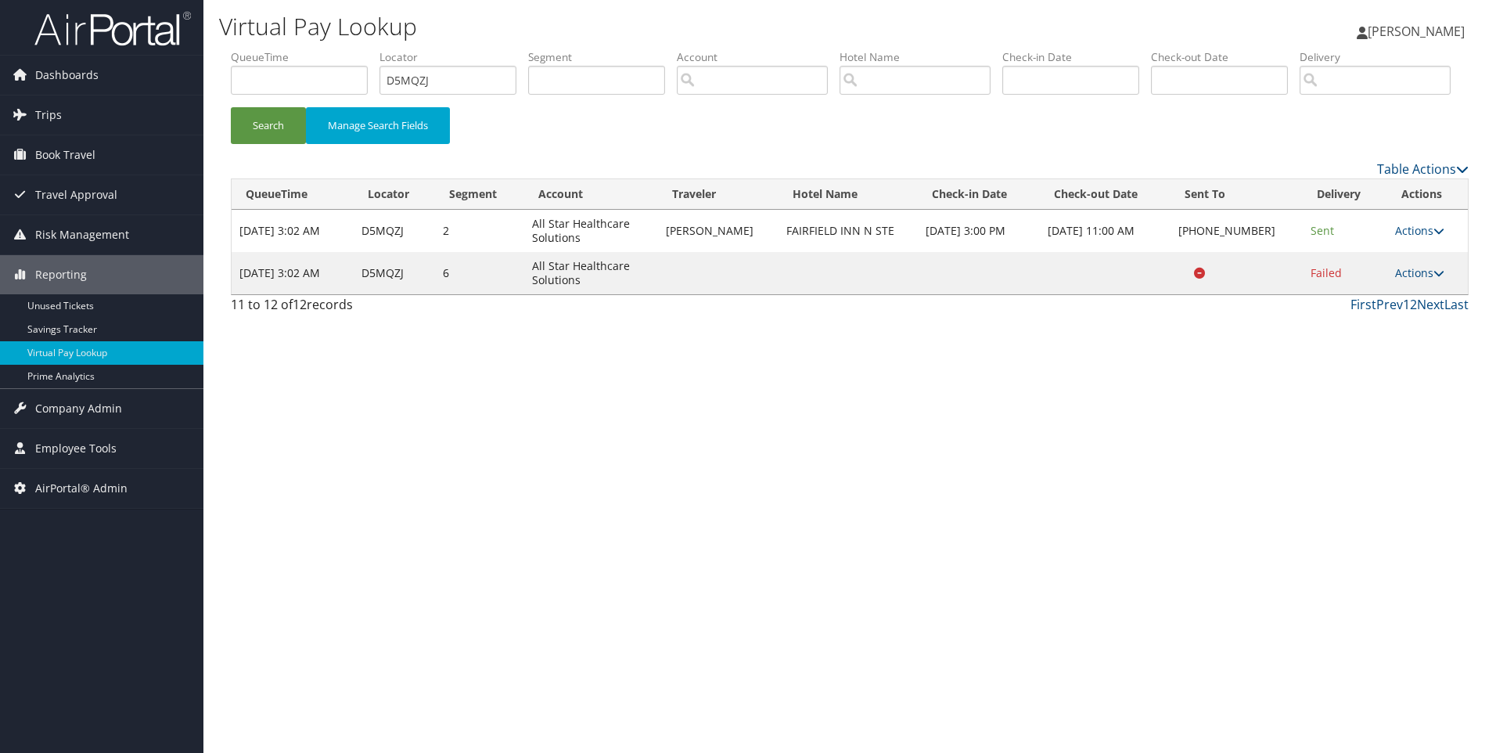
click at [1405, 313] on link "1" at bounding box center [1406, 304] width 7 height 17
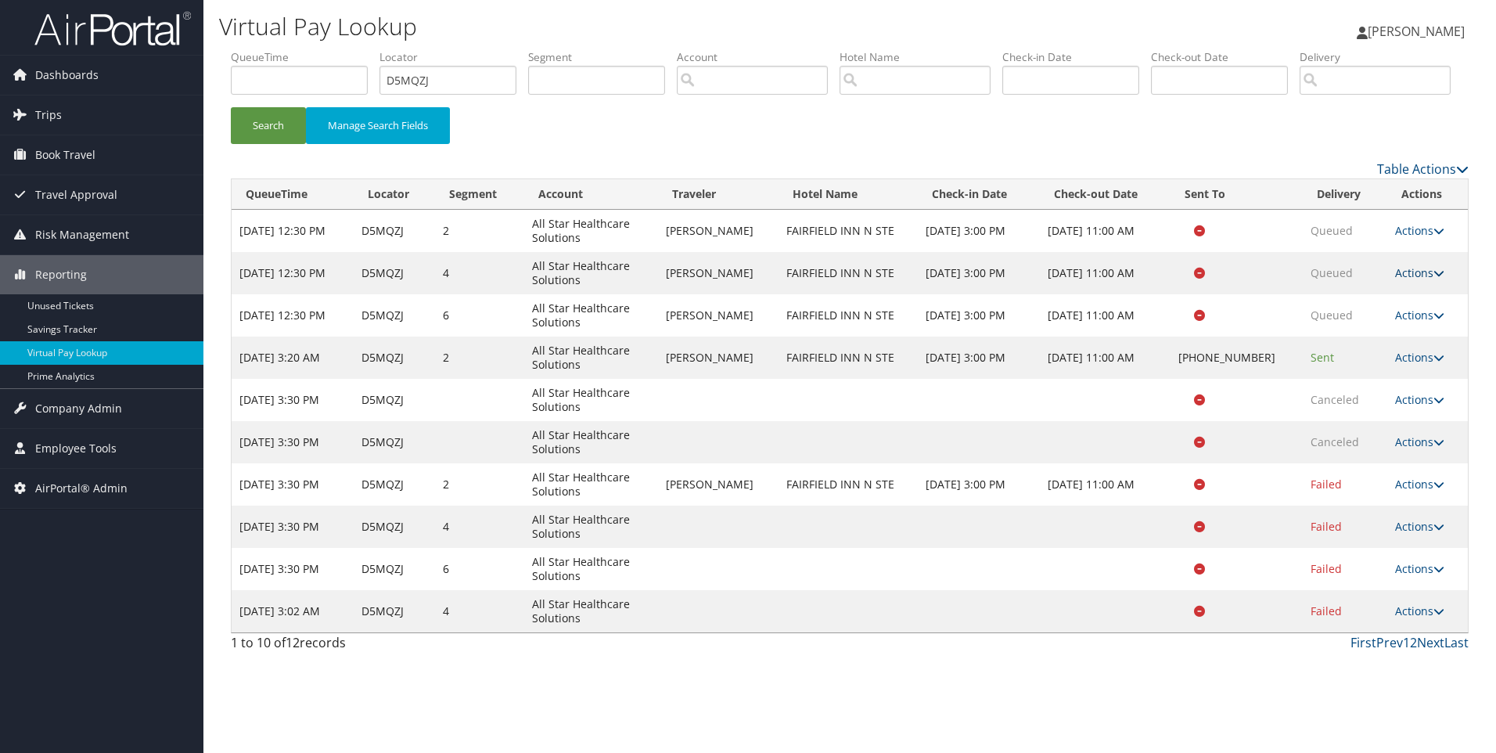
click at [1403, 280] on link "Actions" at bounding box center [1419, 272] width 49 height 15
click at [1409, 362] on link "View Itinerary" at bounding box center [1389, 349] width 99 height 27
drag, startPoint x: 453, startPoint y: 77, endPoint x: 244, endPoint y: 77, distance: 208.9
click at [244, 49] on ul "QueueTime Locator D5MQZJ Segment Account Traveler Hotel Name Check-in Date Chec…" at bounding box center [850, 49] width 1238 height 0
paste input "NDSJR"
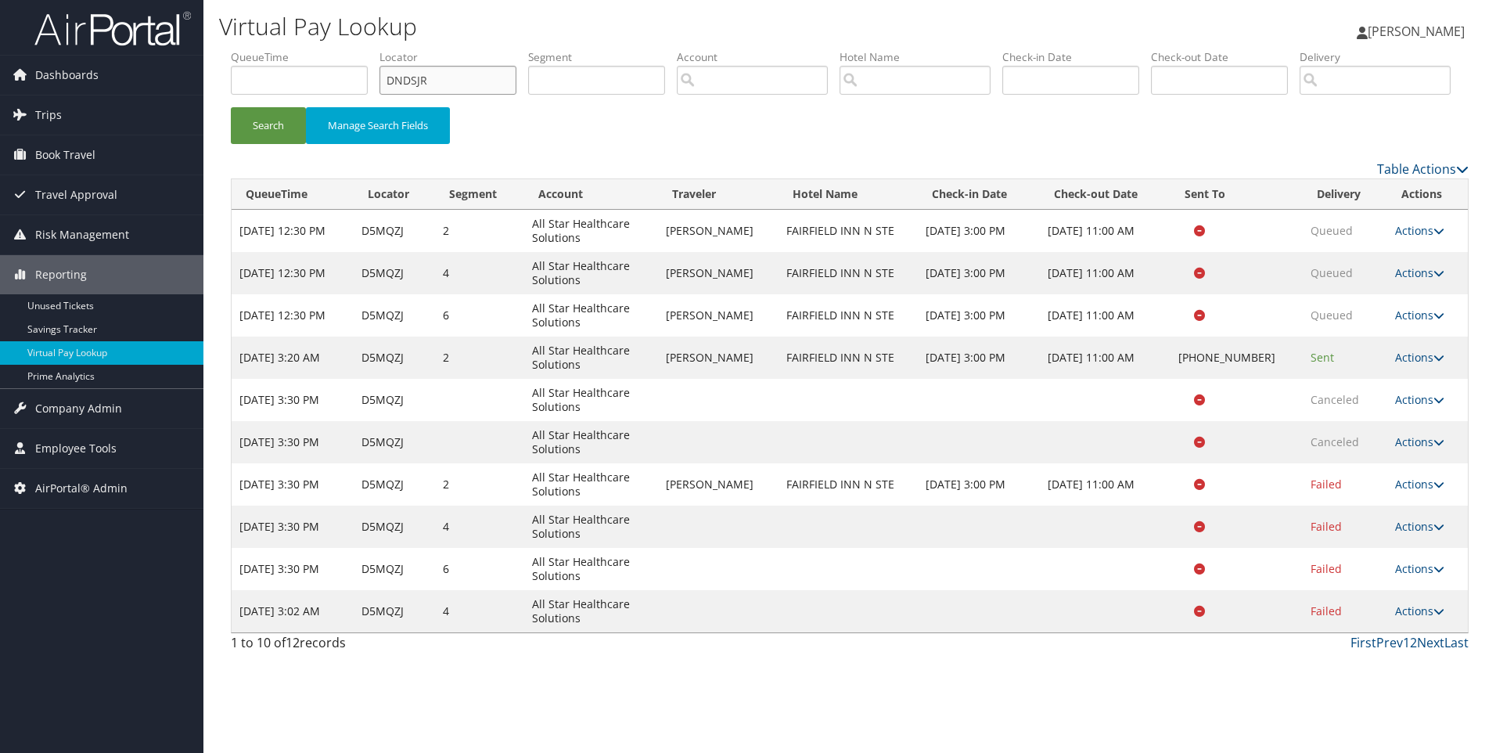
click at [231, 107] on button "Search" at bounding box center [268, 125] width 75 height 37
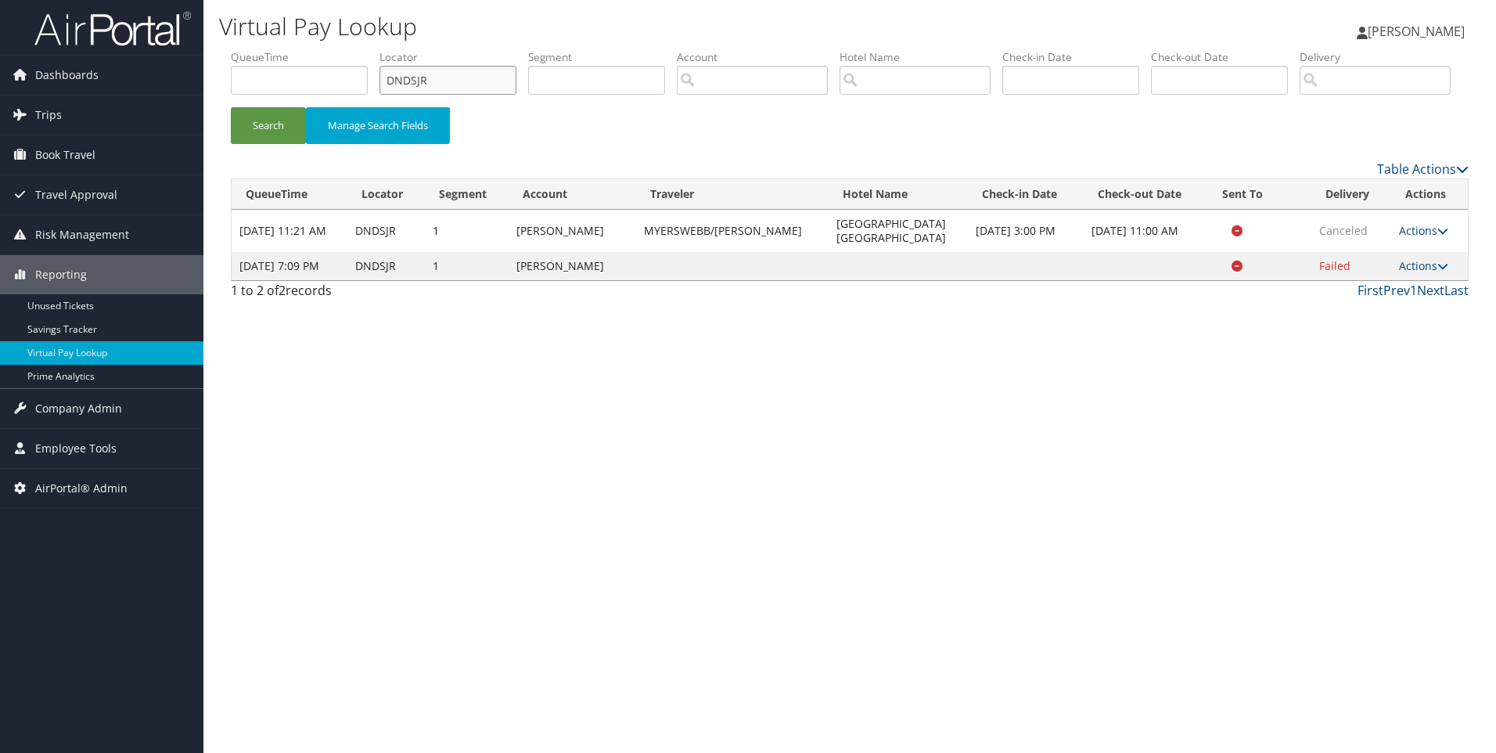
drag, startPoint x: 502, startPoint y: 70, endPoint x: 350, endPoint y: 62, distance: 152.8
click at [350, 49] on ul "QueueTime Locator DNDSJR Segment Account Traveler Hotel Name Check-in Date Chec…" at bounding box center [850, 49] width 1238 height 0
paste input "FWQ5J"
type input "DFWQ5J"
click at [231, 107] on button "Search" at bounding box center [268, 125] width 75 height 37
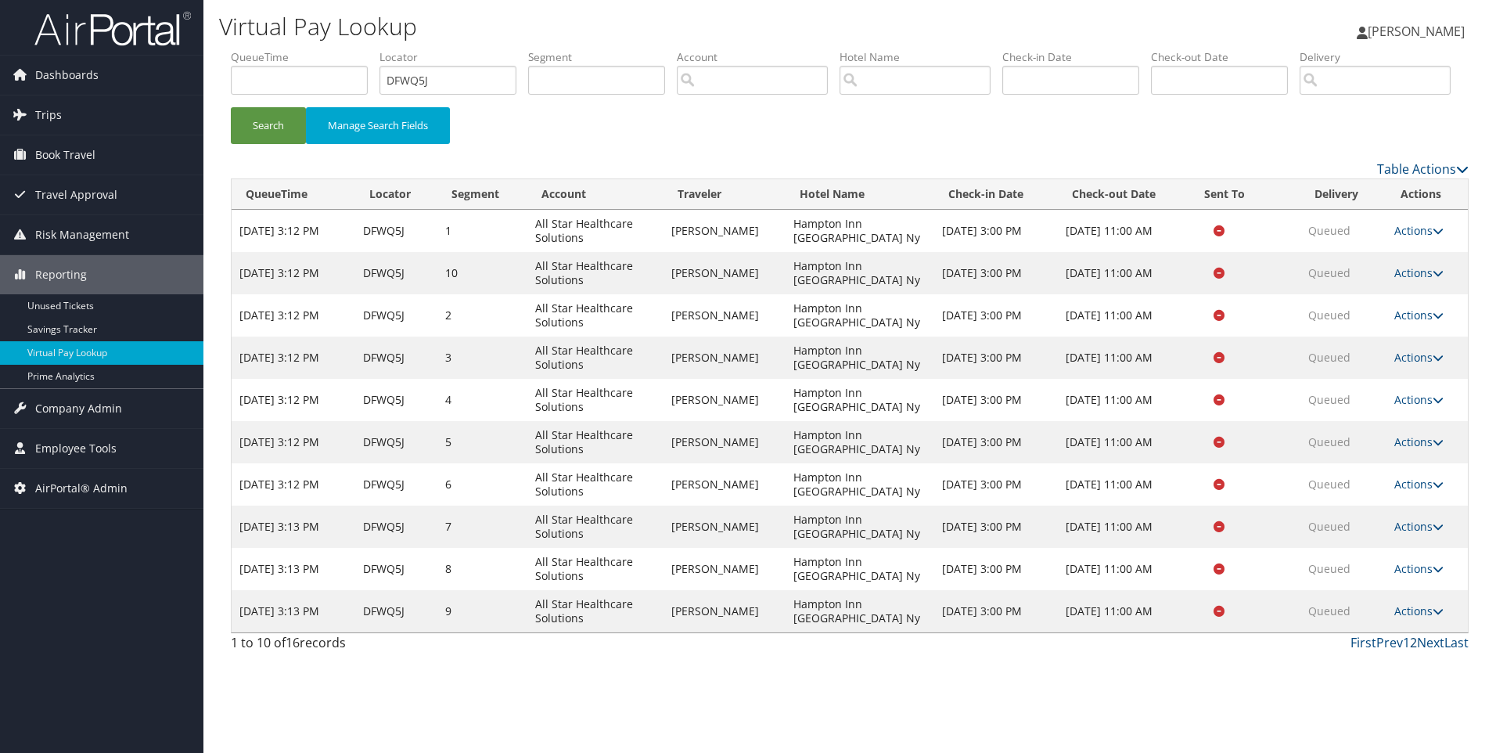
click at [1413, 651] on link "2" at bounding box center [1413, 642] width 7 height 17
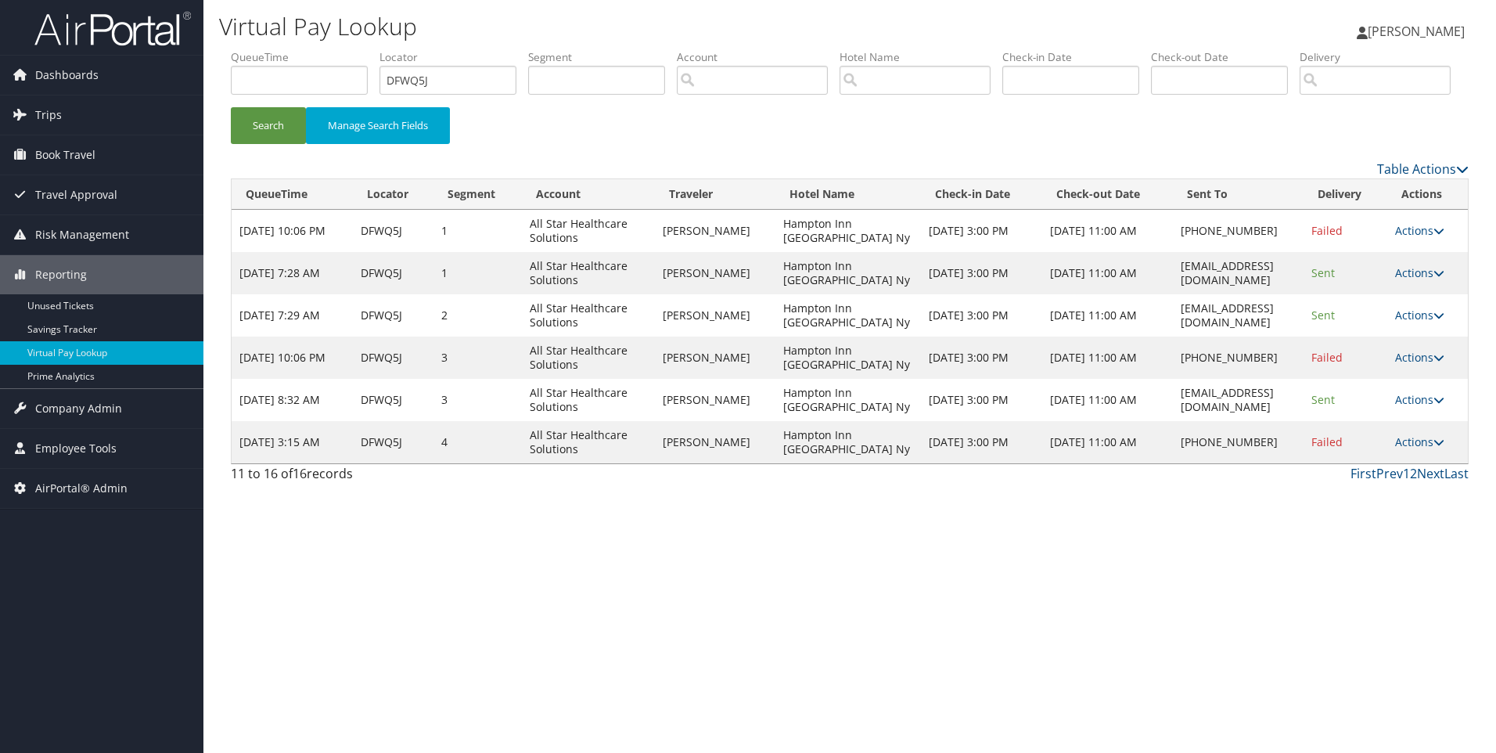
click at [921, 294] on td "Sep 24, 2025 3:00 PM" at bounding box center [981, 273] width 121 height 42
drag, startPoint x: 1284, startPoint y: 467, endPoint x: 1097, endPoint y: 473, distance: 187.1
click at [1097, 421] on tr "Oct 6, 2025 8:32 AM DFWQ5J 3 All Star Healthcare Solutions BECKY ARNOLD Hampton…" at bounding box center [850, 400] width 1236 height 42
click at [1097, 421] on td "Oct 10, 2025 11:00 AM" at bounding box center [1107, 400] width 130 height 42
drag, startPoint x: 1111, startPoint y: 459, endPoint x: 1281, endPoint y: 464, distance: 169.9
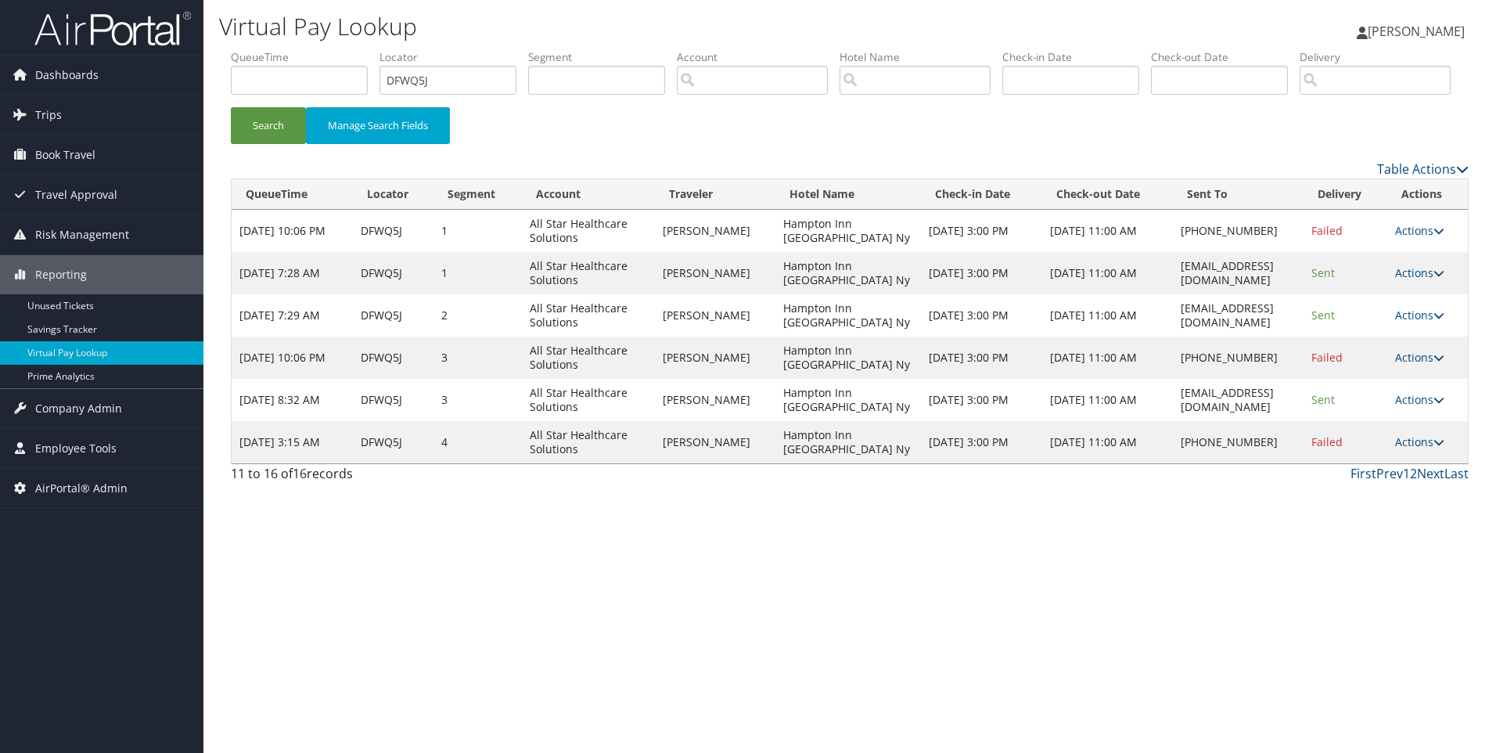
click at [1281, 421] on tr "Oct 6, 2025 8:32 AM DFWQ5J 3 All Star Healthcare Solutions BECKY ARNOLD Hampton…" at bounding box center [850, 400] width 1236 height 42
copy tr "GVANY_Hampton@hilton.com"
click at [1418, 449] on link "Actions" at bounding box center [1419, 441] width 49 height 15
click at [1343, 478] on link "Resend" at bounding box center [1378, 465] width 134 height 27
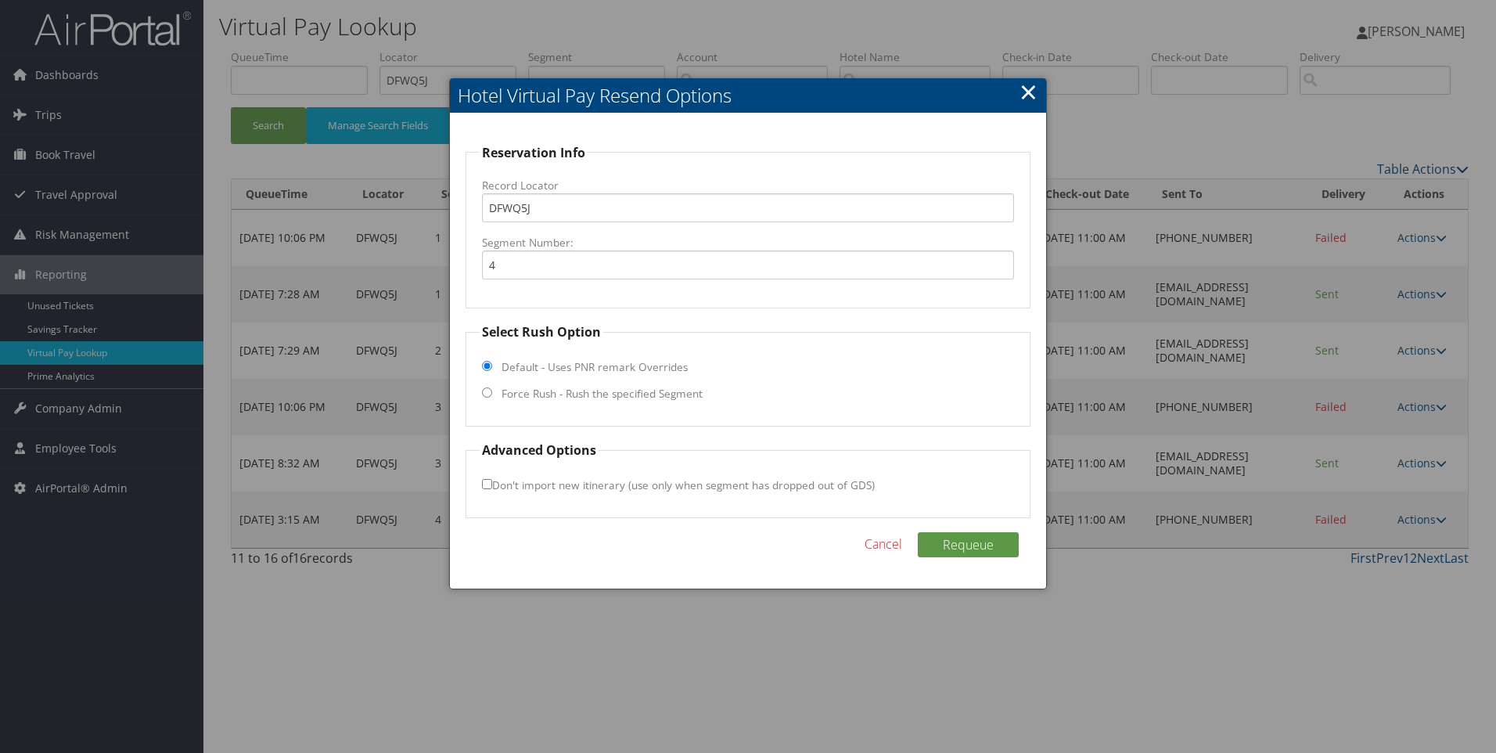
click at [646, 394] on label "Force Rush - Rush the specified Segment" at bounding box center [602, 394] width 201 height 16
click at [492, 394] on input "Force Rush - Rush the specified Segment" at bounding box center [487, 392] width 10 height 10
radio input "true"
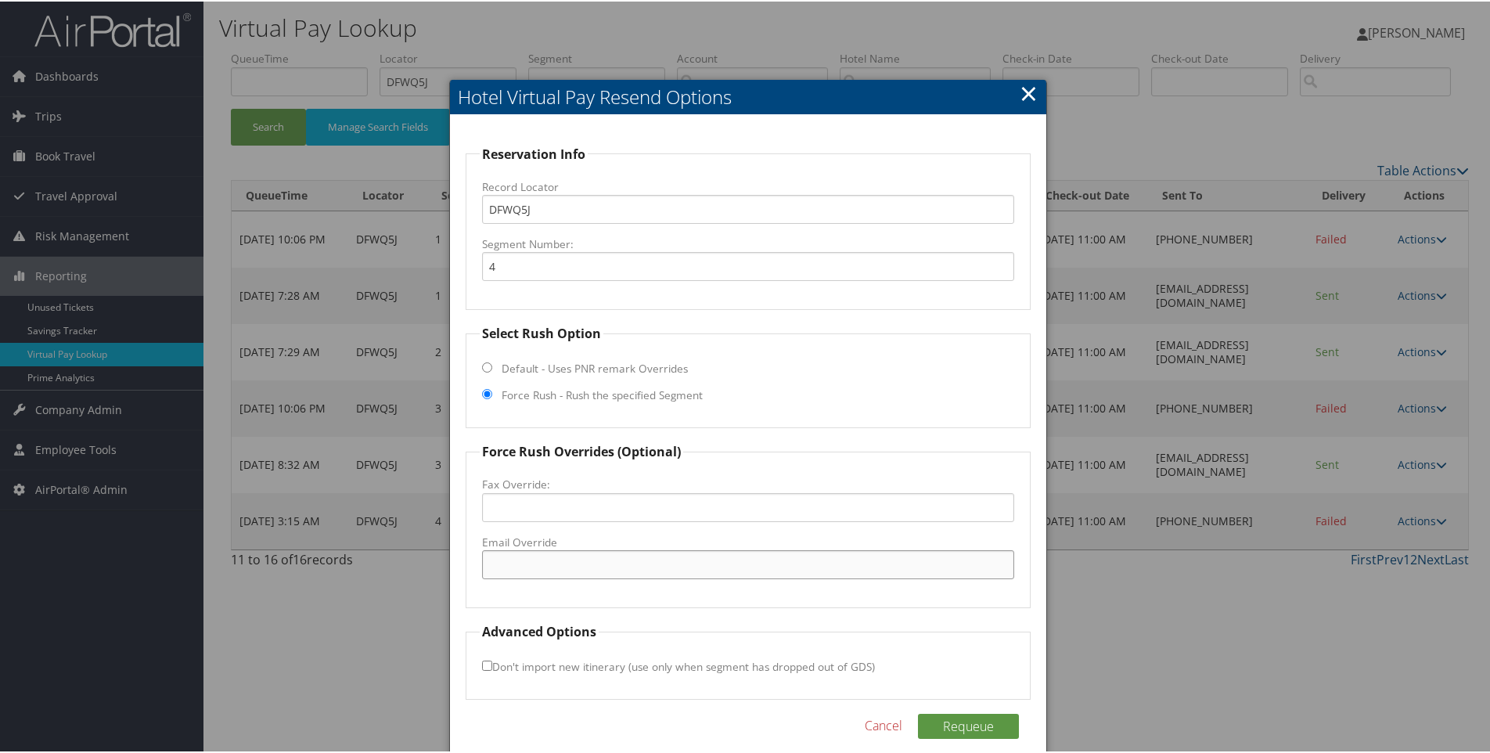
click at [538, 562] on input "Email Override" at bounding box center [748, 563] width 533 height 29
paste input "GVANY_Hampton@hilton.com"
click at [494, 562] on input "GVANY_Hampton@hilton.com" at bounding box center [748, 563] width 533 height 29
type input "GVANY_Hampton@hilton.com"
click at [951, 729] on button "Requeue" at bounding box center [968, 724] width 101 height 25
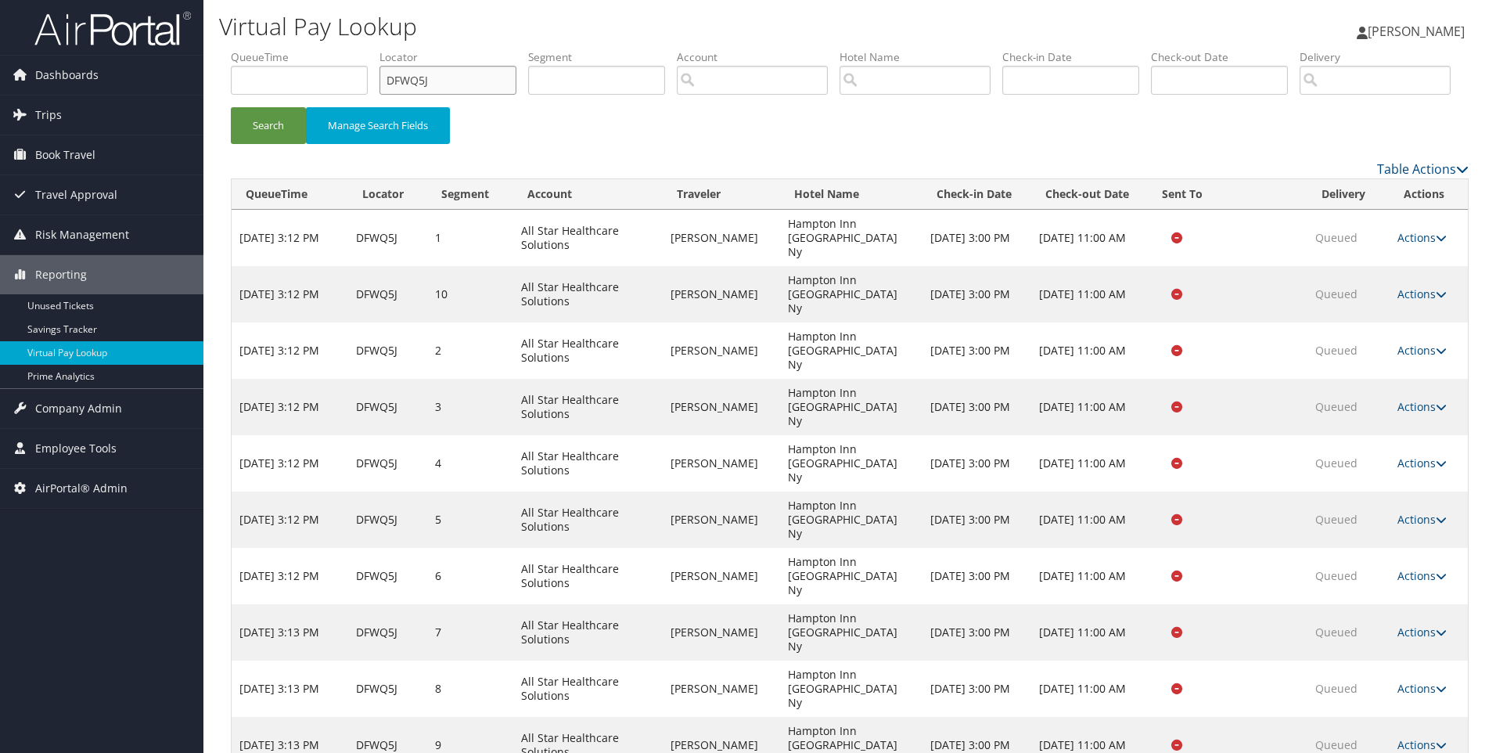
drag, startPoint x: 464, startPoint y: 71, endPoint x: 278, endPoint y: 81, distance: 186.5
click at [278, 49] on ul "QueueTime Locator DFWQ5J Segment Account Traveler Hotel Name Check-in Date Chec…" at bounding box center [850, 49] width 1238 height 0
paste input "G6JBZ"
click at [231, 107] on button "Search" at bounding box center [268, 125] width 75 height 37
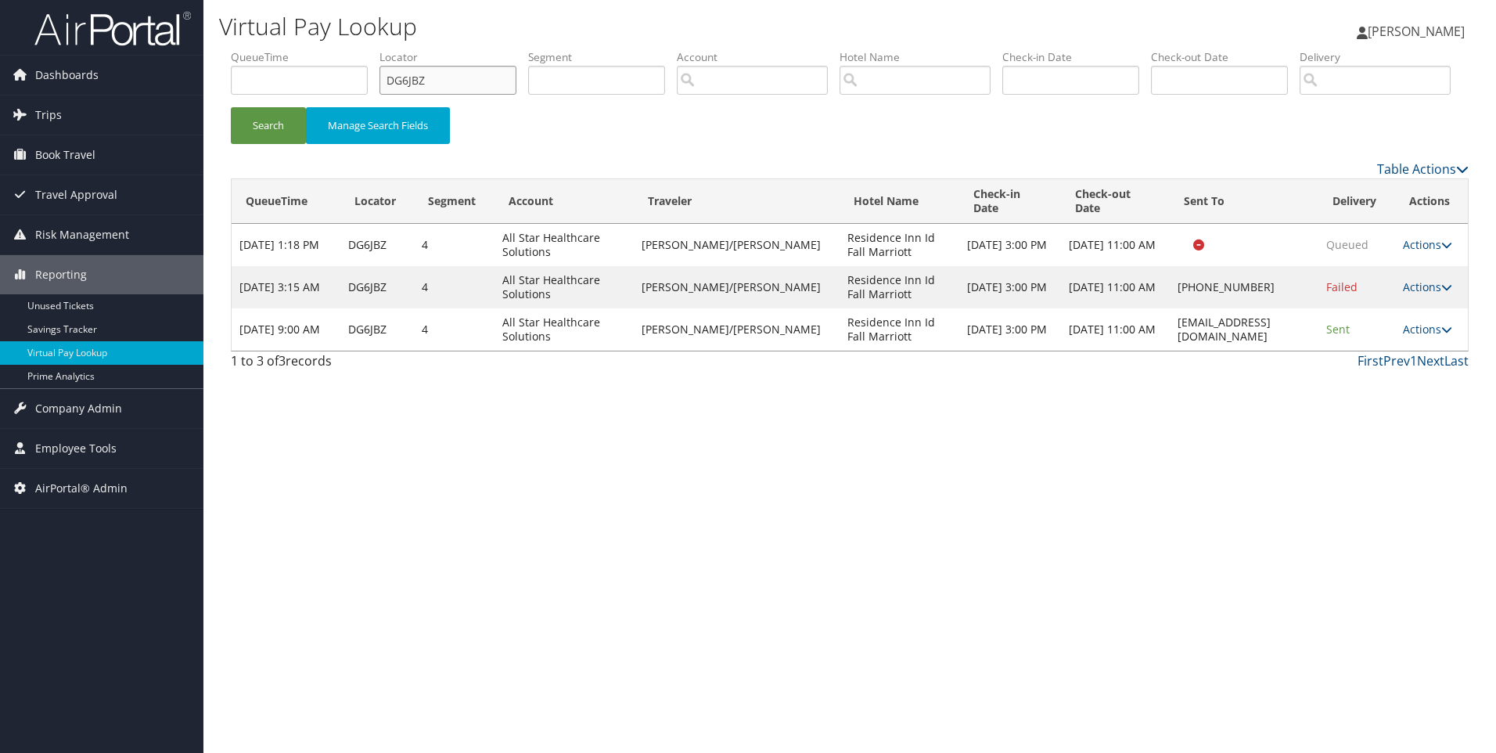
drag, startPoint x: 362, startPoint y: 76, endPoint x: 300, endPoint y: 74, distance: 61.8
click at [300, 49] on ul "QueueTime Locator DG6JBZ Segment Account Traveler Hotel Name Check-in Date Chec…" at bounding box center [850, 49] width 1238 height 0
paste input "H9ZRS"
type input "DH9ZRS"
click at [231, 107] on button "Search" at bounding box center [268, 125] width 75 height 37
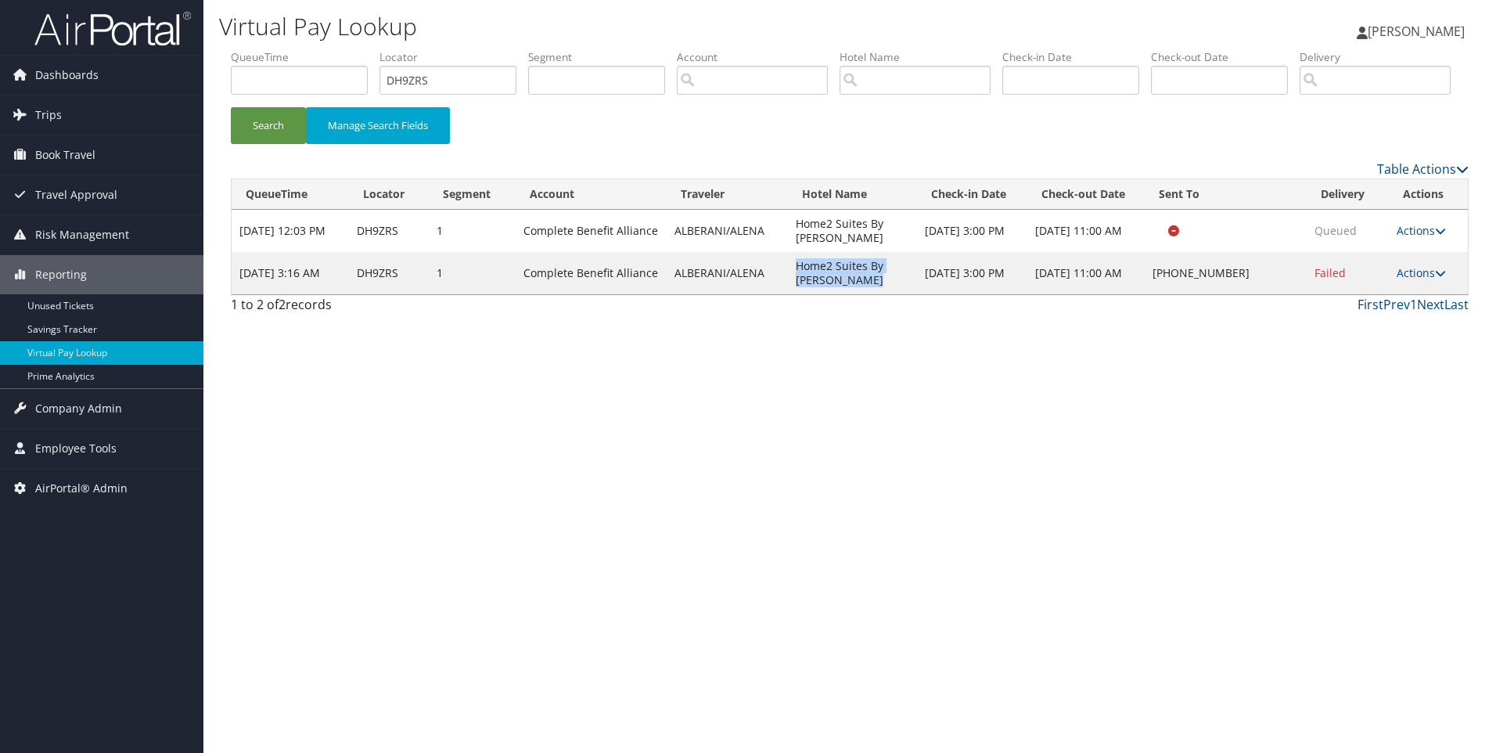
drag, startPoint x: 872, startPoint y: 337, endPoint x: 790, endPoint y: 315, distance: 84.3
click at [790, 294] on td "Home2 Suites By Hilton Easton" at bounding box center [852, 273] width 129 height 42
copy td "Home2 Suites By Hilton Easton"
click at [1437, 279] on icon at bounding box center [1440, 273] width 11 height 11
click at [1386, 309] on link "Resend" at bounding box center [1376, 296] width 134 height 27
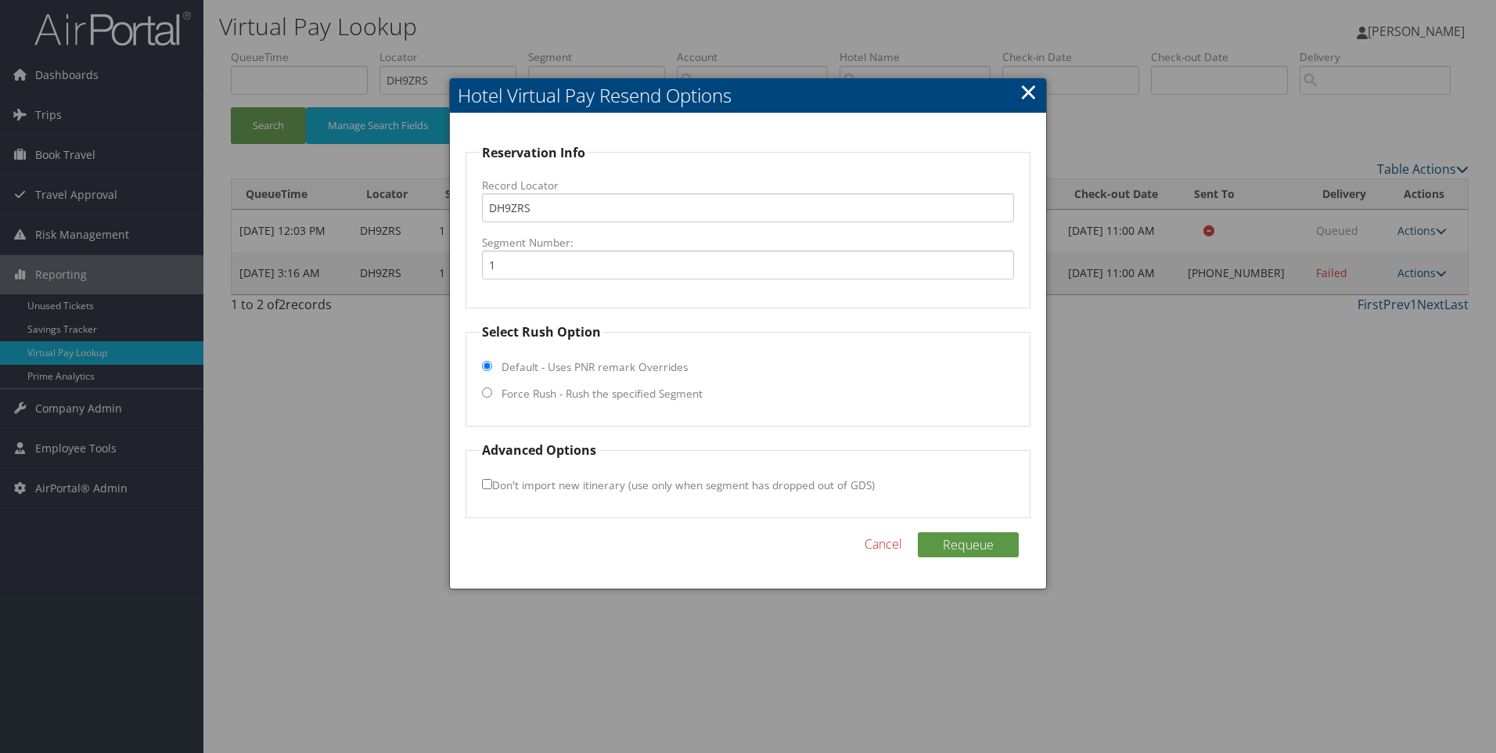
click at [603, 389] on label "Force Rush - Rush the specified Segment" at bounding box center [602, 394] width 201 height 16
click at [492, 389] on input "Force Rush - Rush the specified Segment" at bounding box center [487, 392] width 10 height 10
radio input "true"
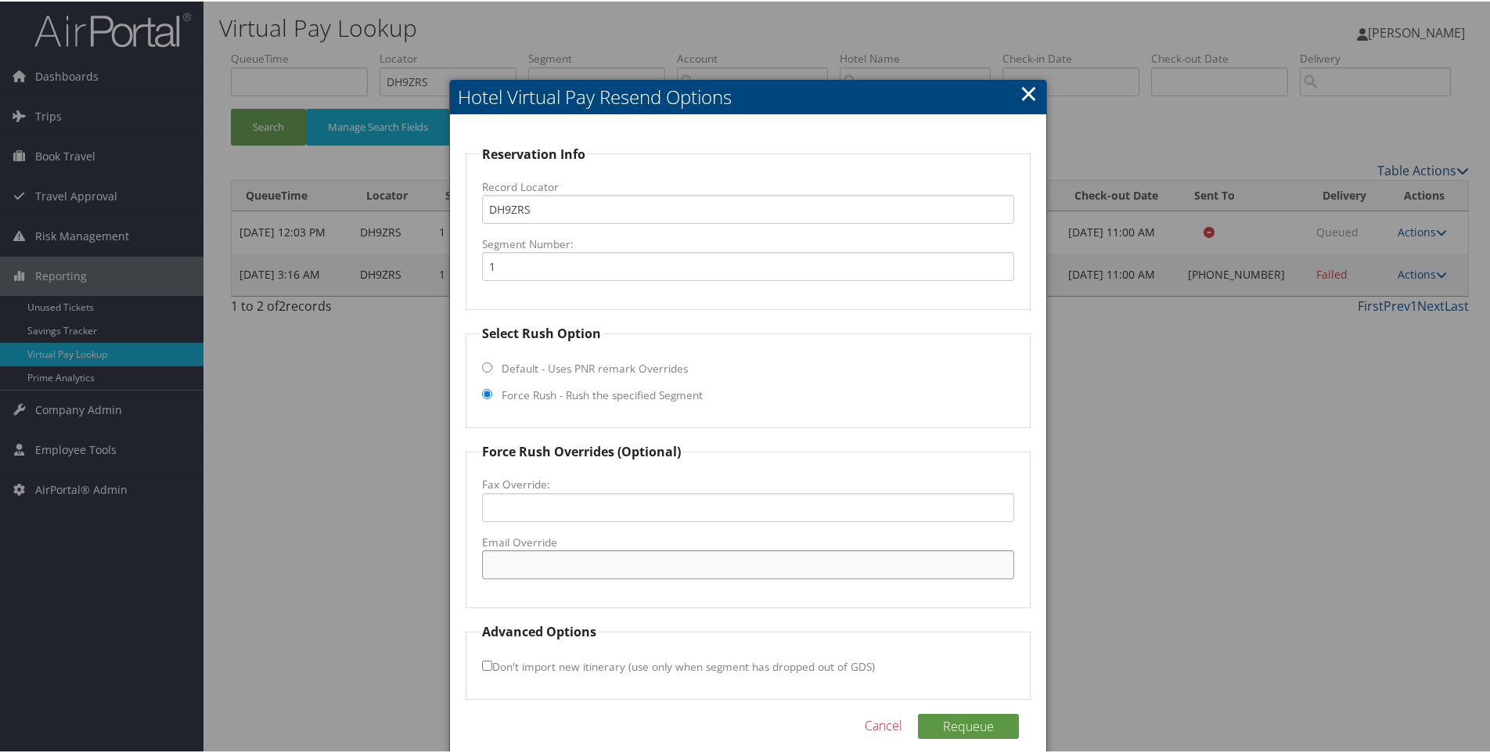
click at [585, 552] on input "Email Override" at bounding box center [748, 563] width 533 height 29
paste input "EWRES_GM@hilton.com"
type input "EWRES_GM@hilton.com"
click at [947, 734] on button "Requeue" at bounding box center [968, 724] width 101 height 25
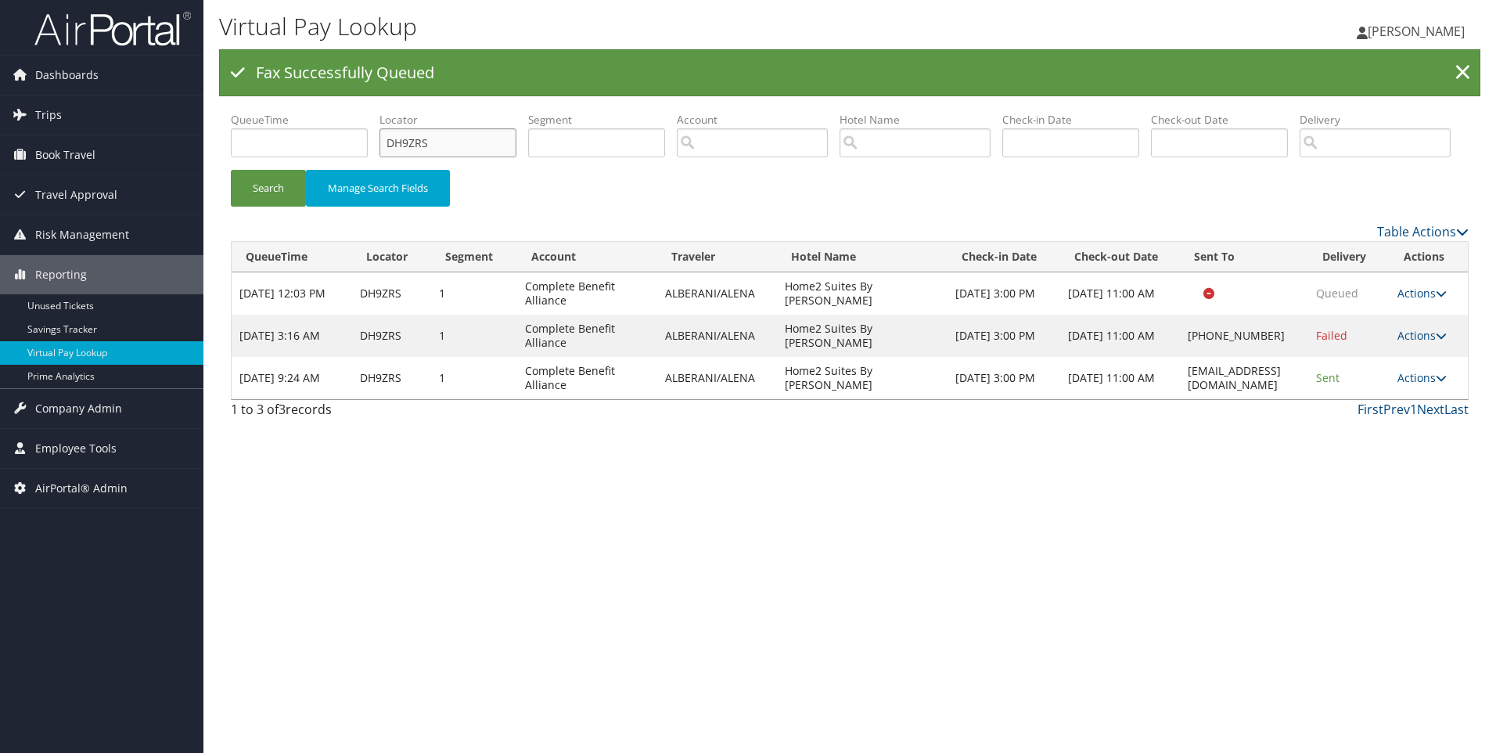
drag, startPoint x: 457, startPoint y: 142, endPoint x: 326, endPoint y: 135, distance: 130.9
click at [326, 112] on ul "QueueTime Locator DH9ZRS Segment Account Traveler Hotel Name Check-in Date Chec…" at bounding box center [850, 112] width 1238 height 0
paste input "B26Y"
type input "DHB26Y"
click at [231, 170] on button "Search" at bounding box center [268, 188] width 75 height 37
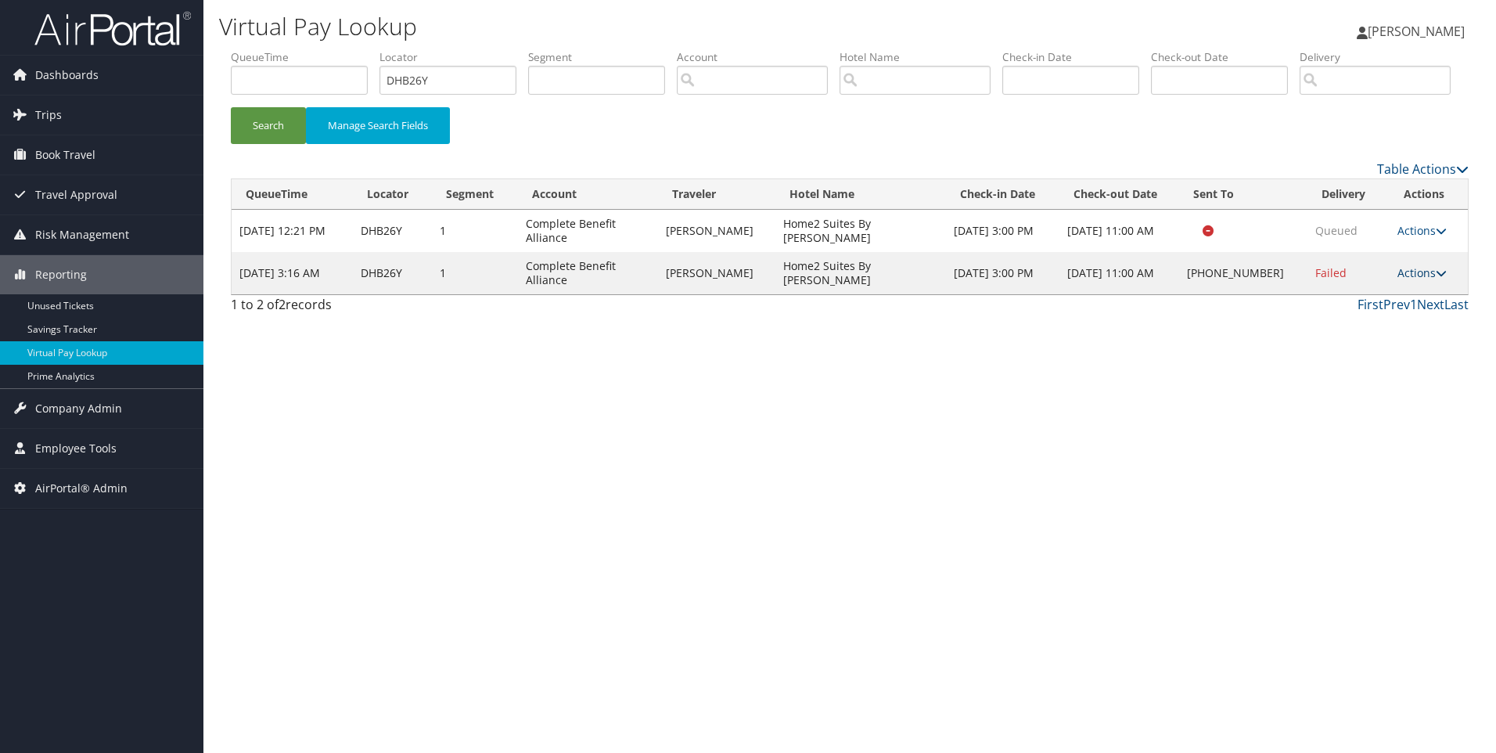
click at [1398, 280] on link "Actions" at bounding box center [1422, 272] width 49 height 15
click at [1368, 309] on link "Resend" at bounding box center [1373, 296] width 134 height 27
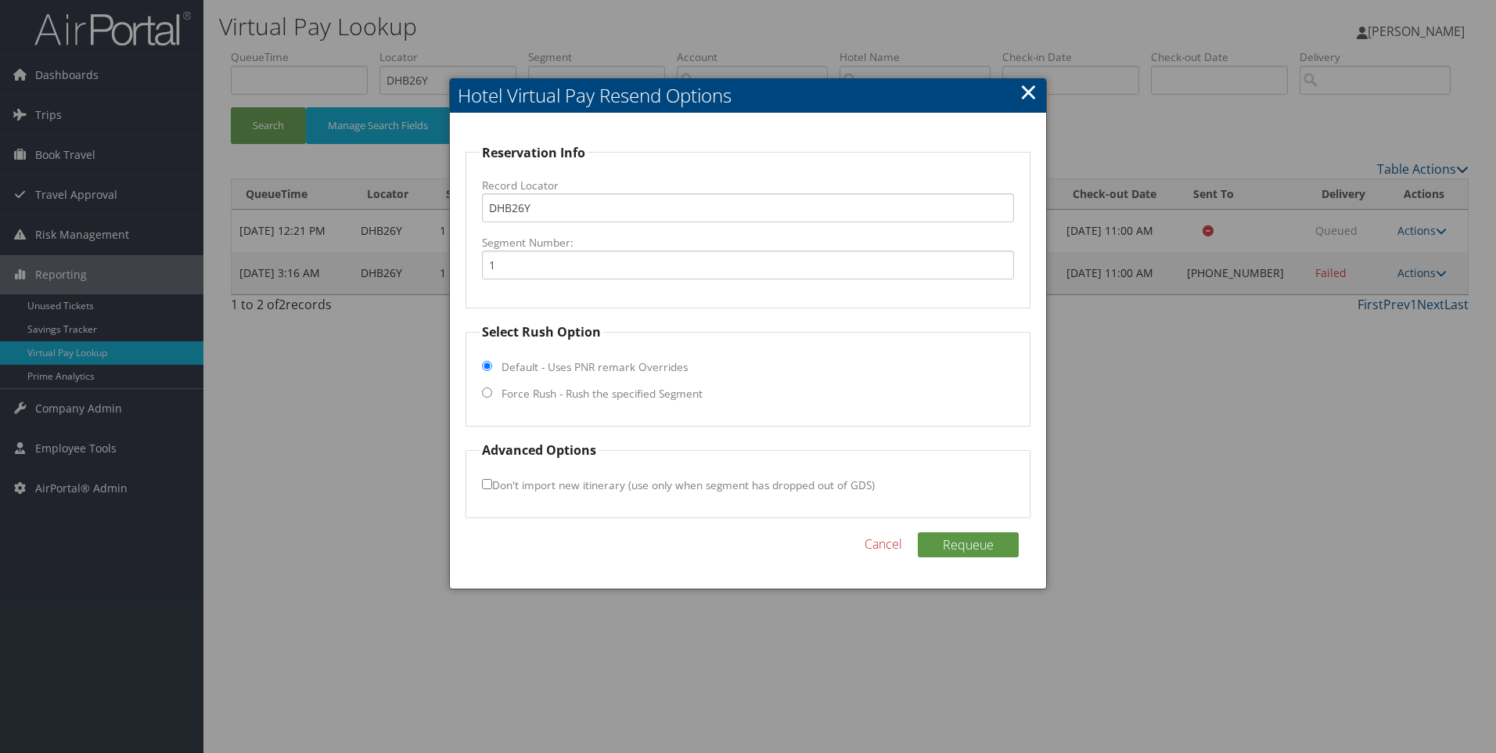
click at [632, 396] on label "Force Rush - Rush the specified Segment" at bounding box center [602, 394] width 201 height 16
click at [492, 396] on input "Force Rush - Rush the specified Segment" at bounding box center [487, 392] width 10 height 10
radio input "true"
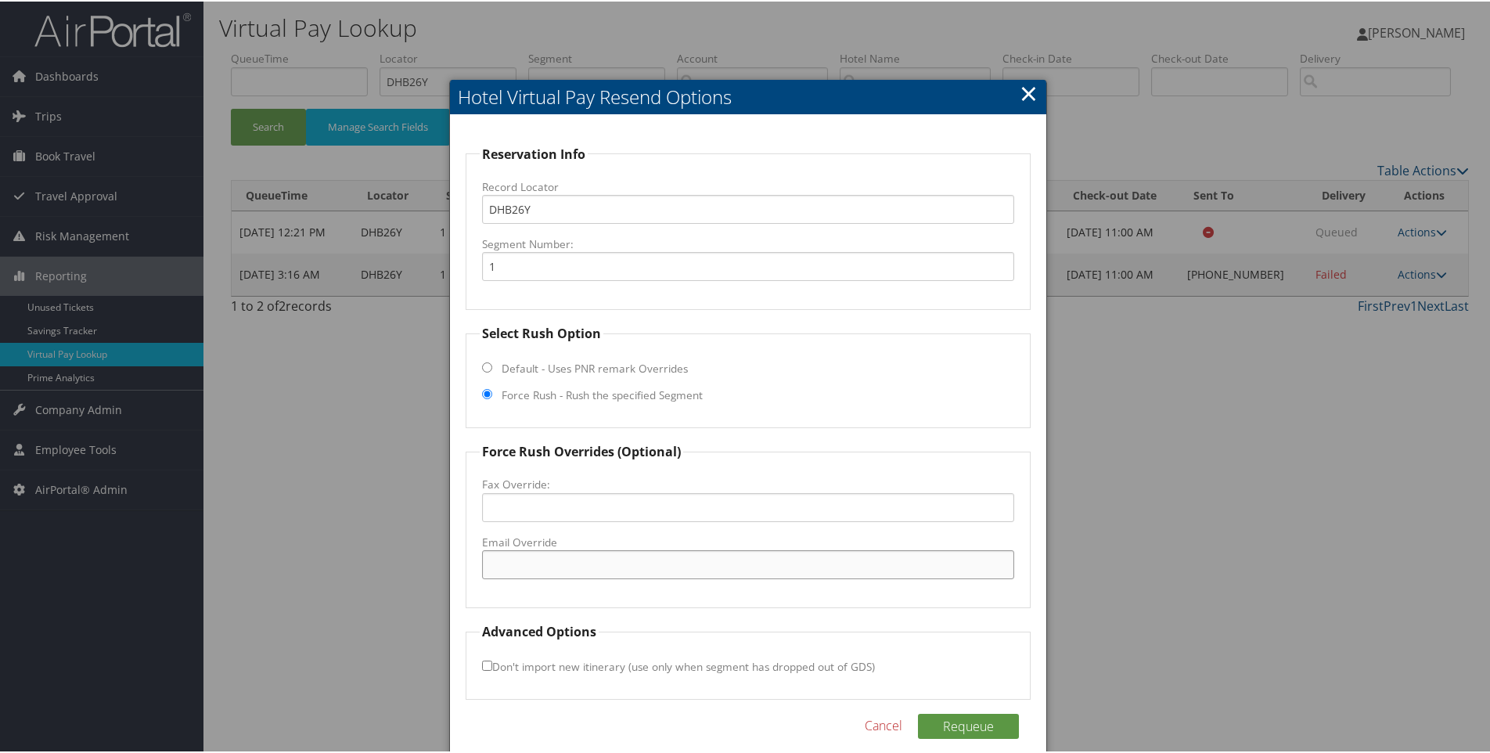
click at [526, 558] on input "Email Override" at bounding box center [748, 563] width 533 height 29
paste input "EWRES_GM@hilton.com"
type input "EWRES_GM@hilton.com"
click at [952, 721] on button "Requeue" at bounding box center [968, 724] width 101 height 25
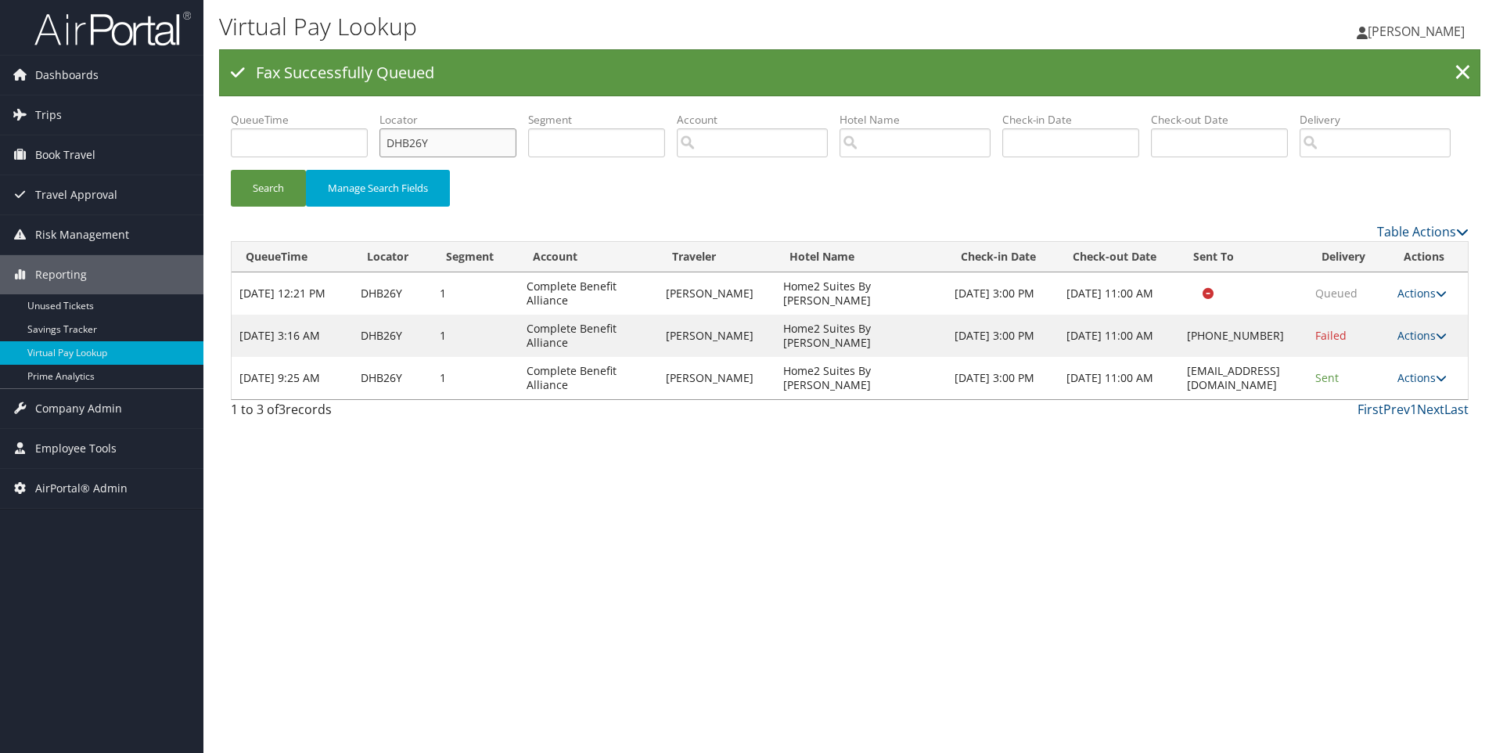
drag, startPoint x: 483, startPoint y: 146, endPoint x: 344, endPoint y: 149, distance: 139.3
click at [344, 112] on ul "QueueTime Locator DHB26Y Segment Account Traveler Hotel Name Check-in Date Chec…" at bounding box center [850, 112] width 1238 height 0
paste input "J20DF"
type input "DJ20DF"
click at [231, 170] on button "Search" at bounding box center [268, 188] width 75 height 37
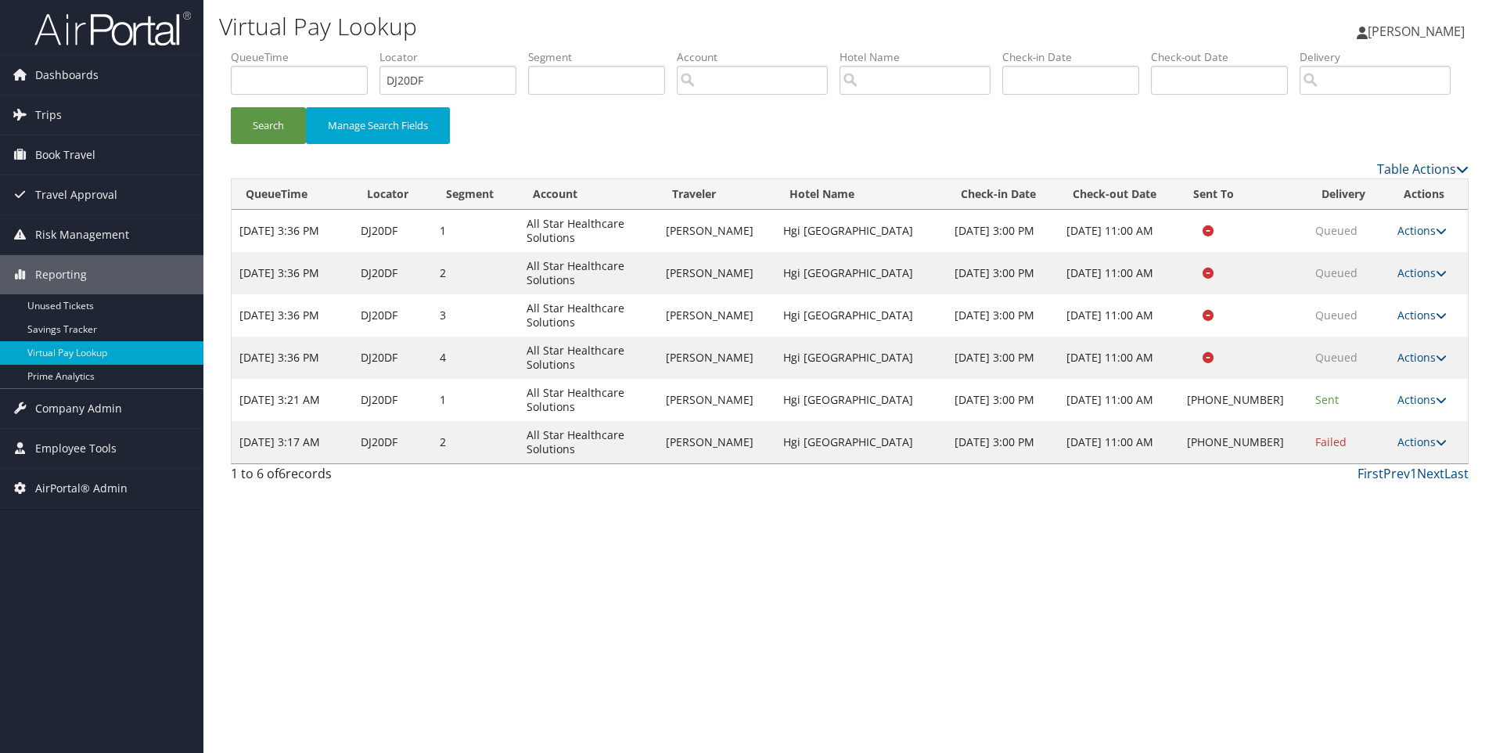
drag, startPoint x: 945, startPoint y: 495, endPoint x: 737, endPoint y: 504, distance: 208.4
click at [737, 463] on tr "Oct 10, 2025 3:17 AM DJ20DF 2 All Star Healthcare Solutions ROBERT LANGFORD Hgi…" at bounding box center [850, 442] width 1236 height 42
drag, startPoint x: 737, startPoint y: 504, endPoint x: 873, endPoint y: 528, distance: 137.5
click at [873, 483] on div "First Prev 1 Next Last" at bounding box center [1007, 473] width 923 height 19
drag, startPoint x: 945, startPoint y: 496, endPoint x: 776, endPoint y: 503, distance: 169.2
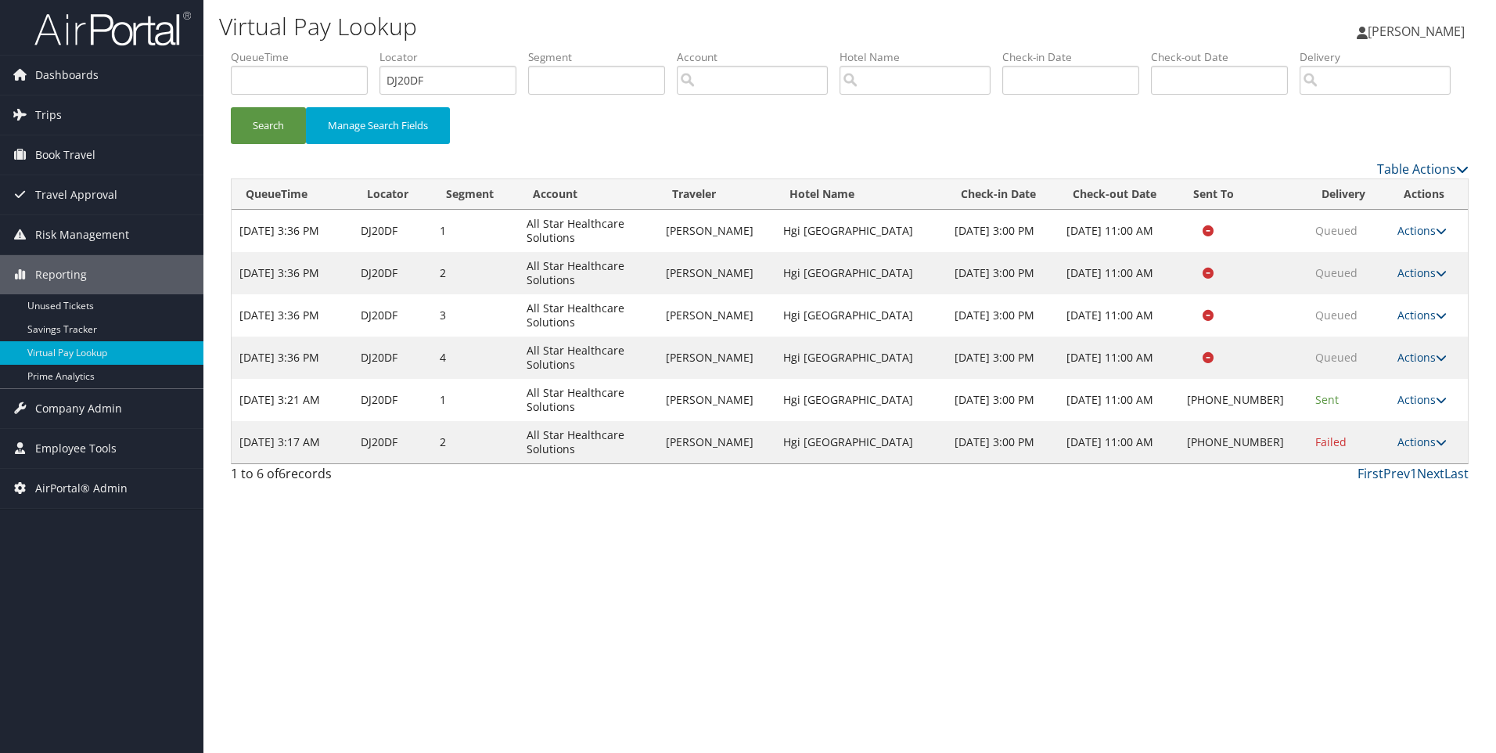
click at [776, 463] on tr "Oct 10, 2025 3:17 AM DJ20DF 2 All Star Healthcare Solutions ROBERT LANGFORD Hgi…" at bounding box center [850, 442] width 1236 height 42
copy tr "Hgi Tampa Suncoast Parkway"
click at [1419, 407] on link "Actions" at bounding box center [1422, 399] width 49 height 15
click at [1389, 436] on link "Resend" at bounding box center [1373, 422] width 134 height 27
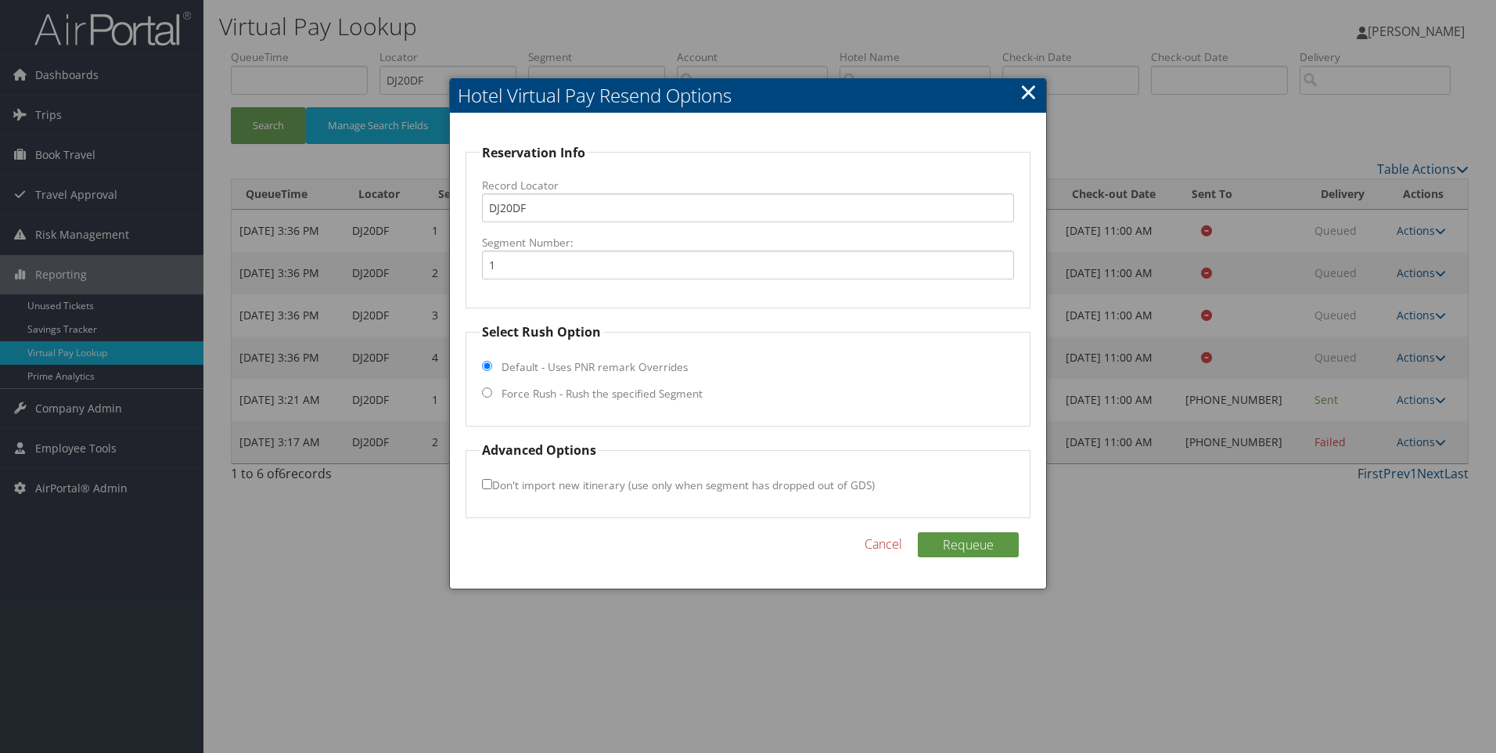
click at [618, 390] on label "Force Rush - Rush the specified Segment" at bounding box center [602, 394] width 201 height 16
click at [492, 390] on input "Force Rush - Rush the specified Segment" at bounding box center [487, 392] width 10 height 10
radio input "true"
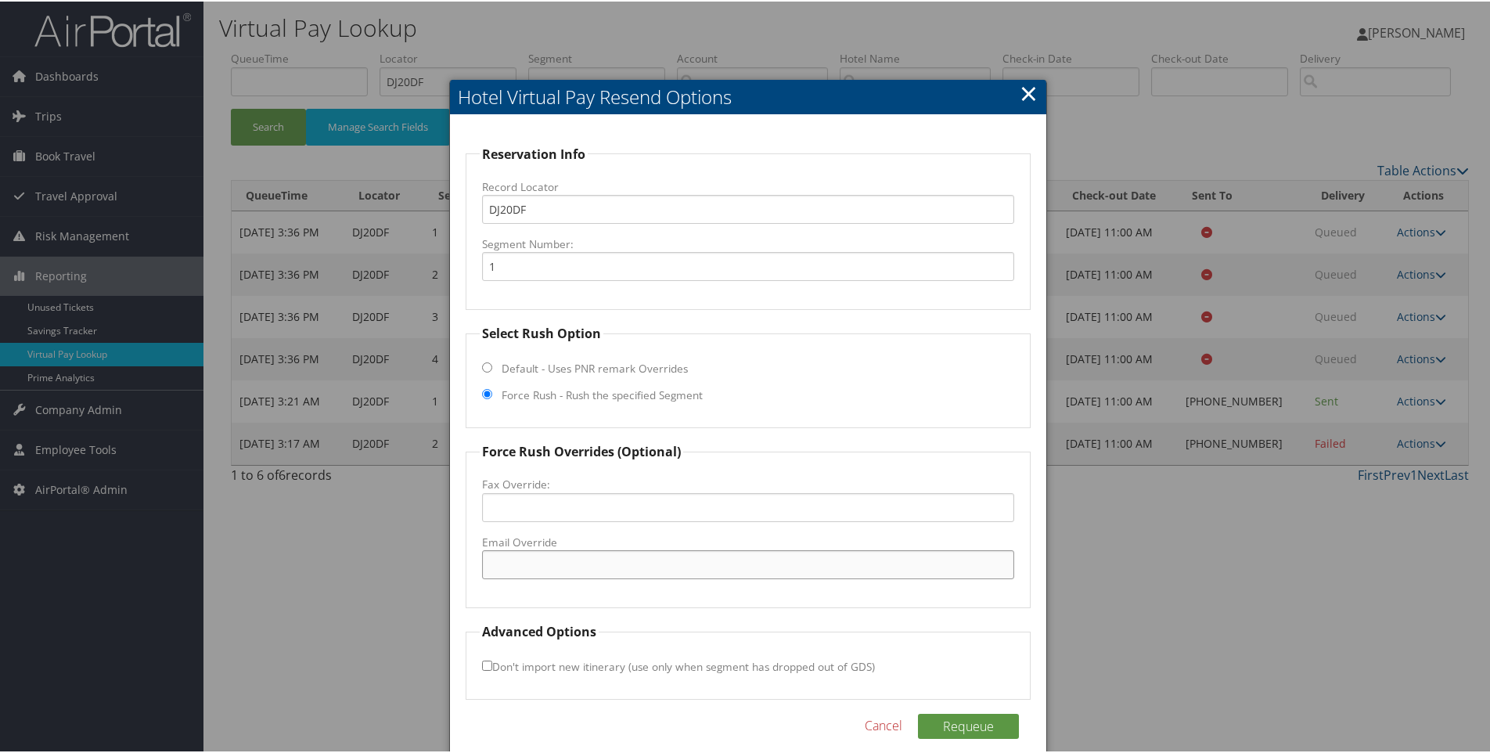
click at [518, 569] on input "Email Override" at bounding box center [748, 563] width 533 height 29
paste input "tpasp_gm@hilton.com"
type input "tpasp_gm@hilton.com"
click at [964, 725] on button "Requeue" at bounding box center [968, 724] width 101 height 25
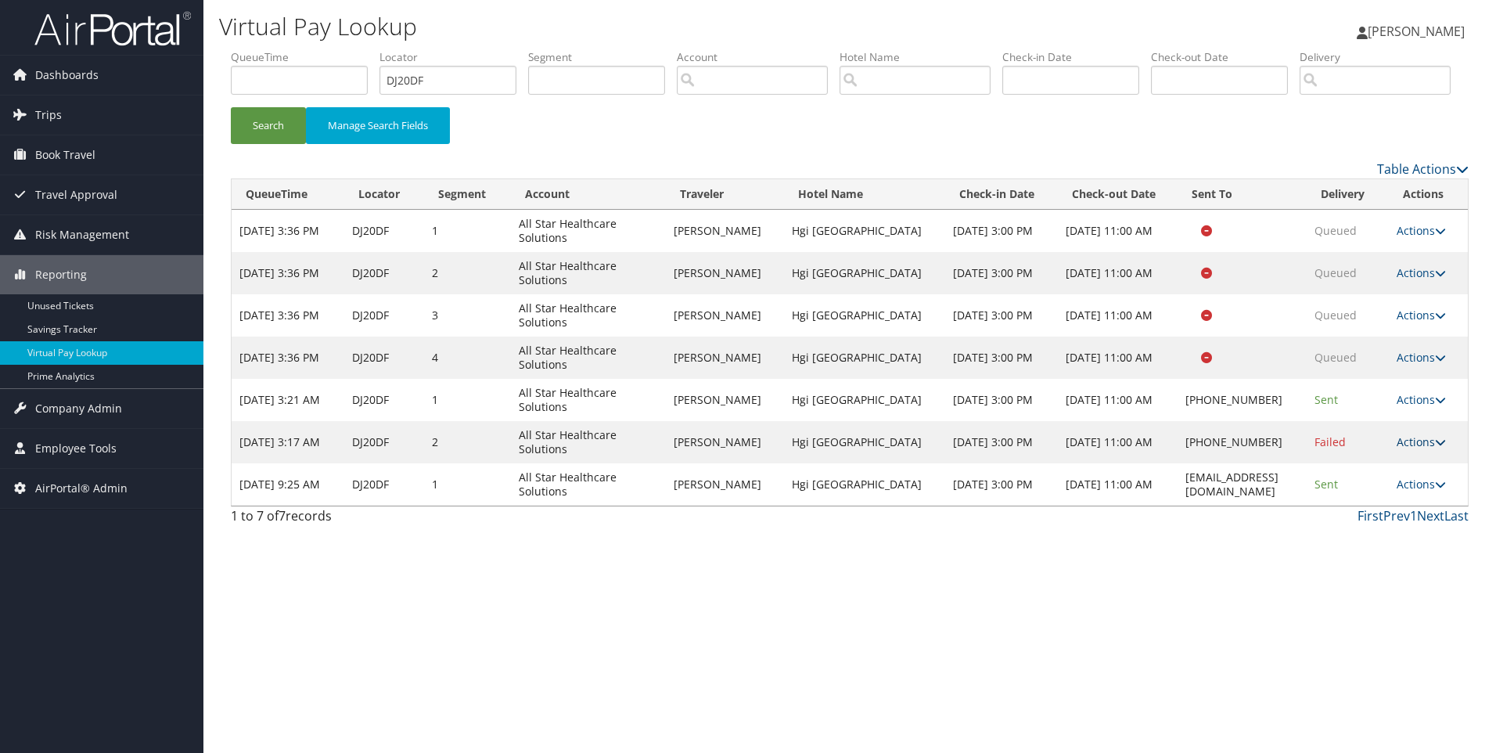
click at [1409, 449] on link "Actions" at bounding box center [1421, 441] width 49 height 15
click at [1347, 505] on link "Logs" at bounding box center [1377, 491] width 134 height 27
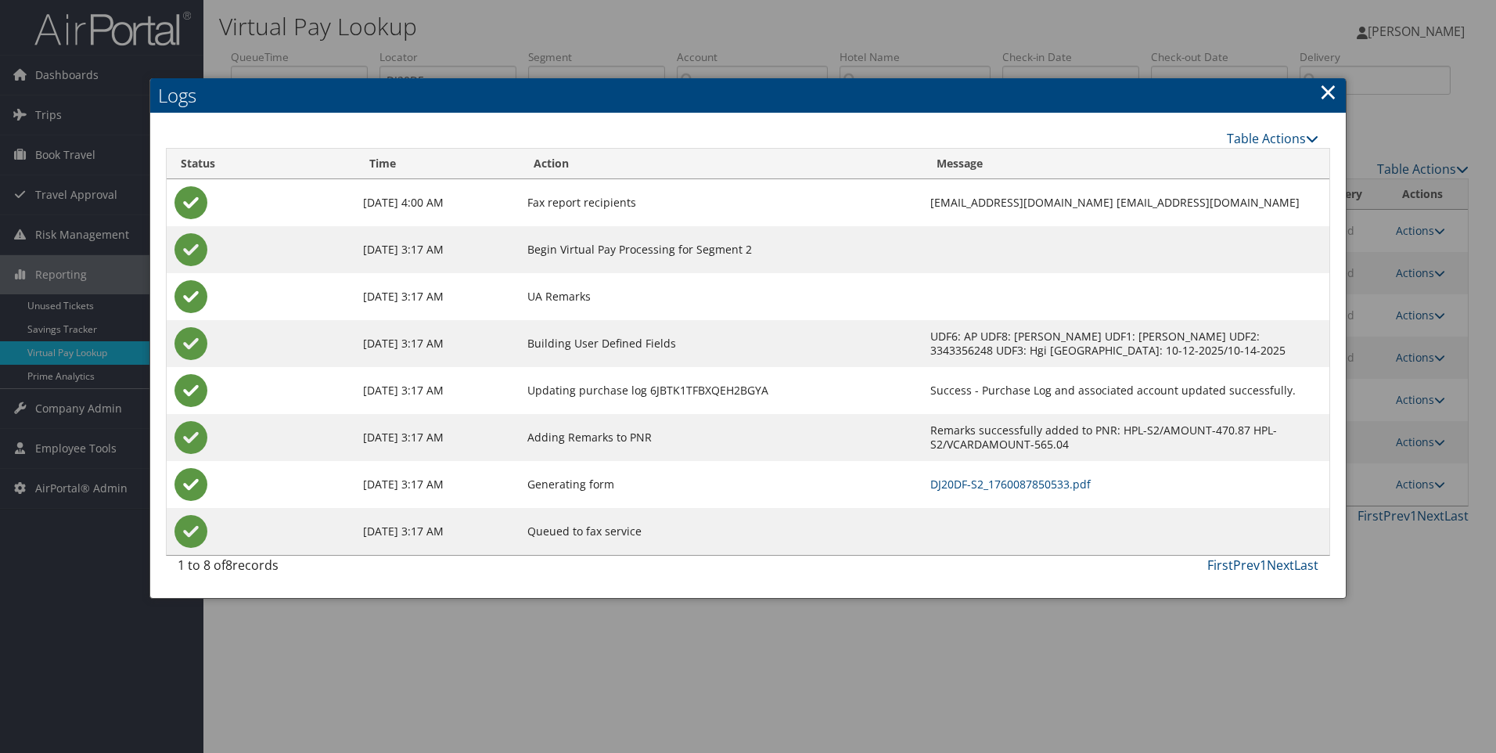
click at [1333, 88] on link "×" at bounding box center [1328, 91] width 18 height 31
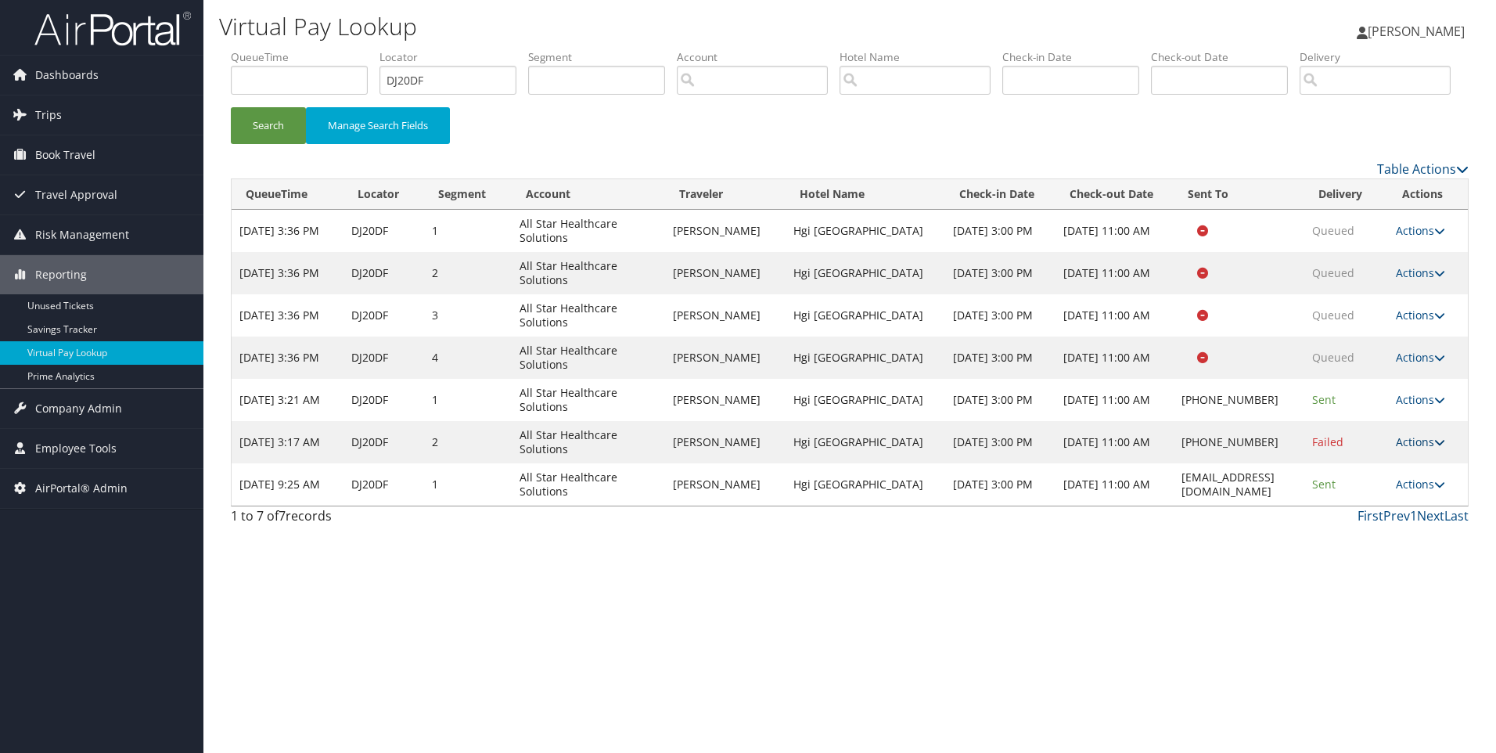
click at [1435, 449] on link "Actions" at bounding box center [1420, 441] width 49 height 15
click at [1373, 478] on link "Resend" at bounding box center [1375, 465] width 134 height 27
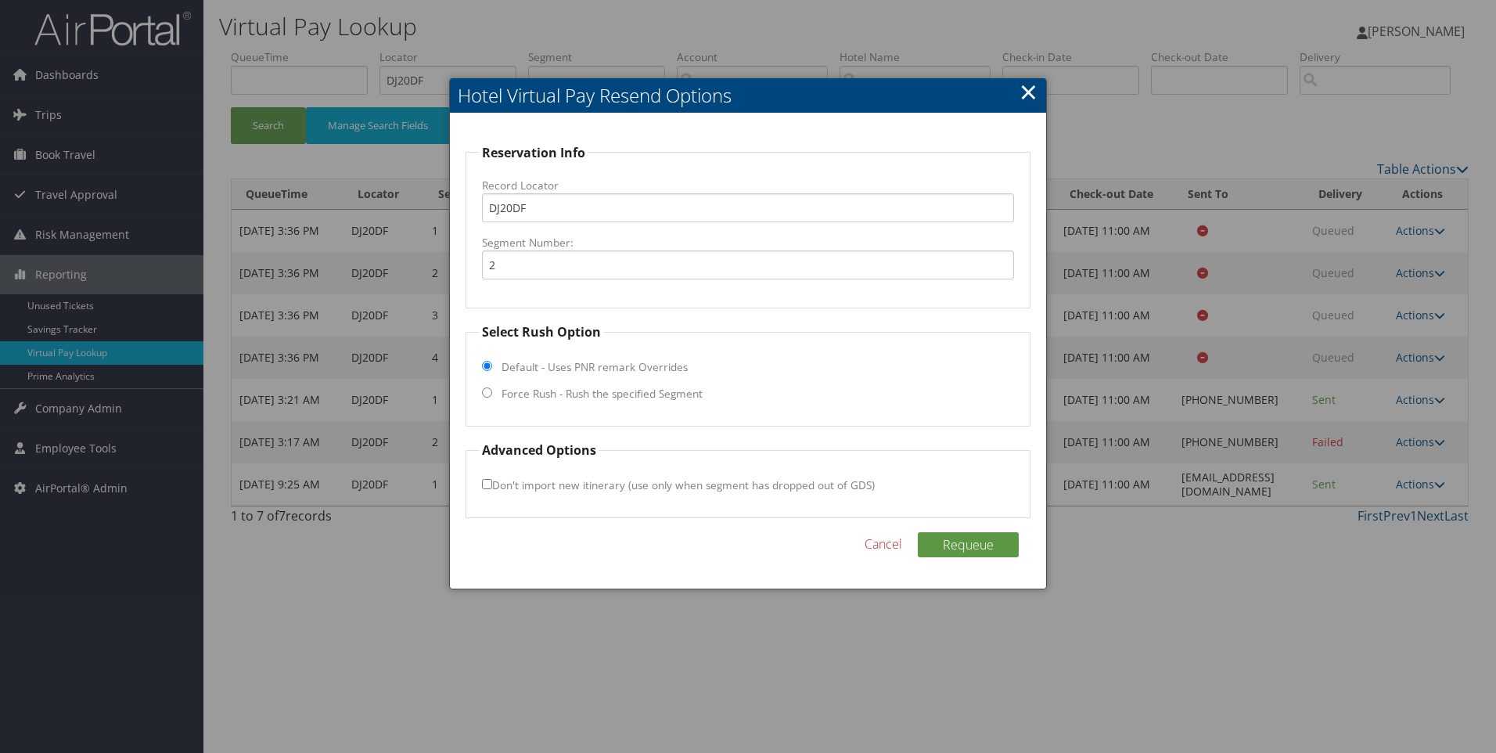
click at [538, 386] on label "Force Rush - Rush the specified Segment" at bounding box center [602, 394] width 201 height 16
click at [492, 387] on input "Force Rush - Rush the specified Segment" at bounding box center [487, 392] width 10 height 10
radio input "true"
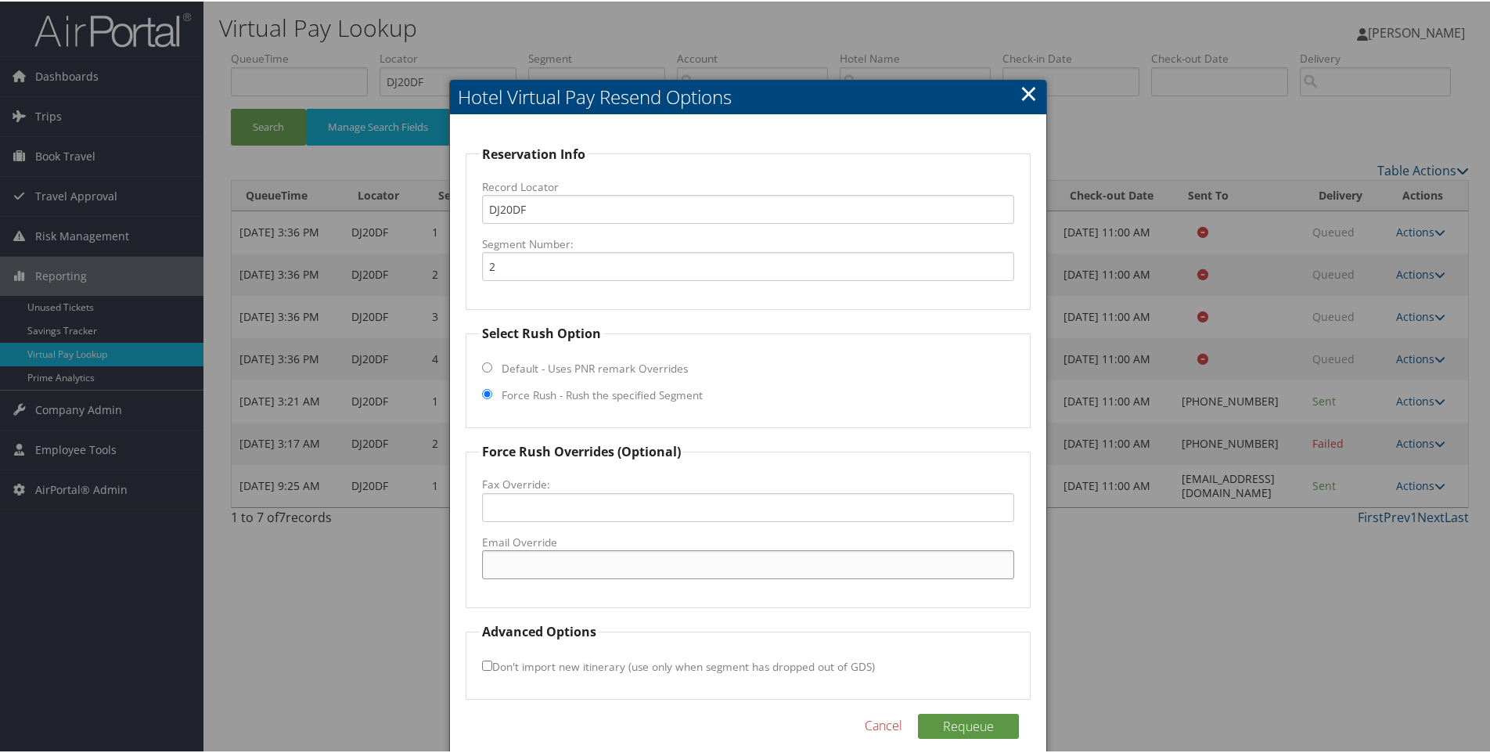
click at [545, 567] on input "Email Override" at bounding box center [748, 563] width 533 height 29
paste input "tpasp_gm@hilton.com"
type input "tpasp_gm@hilton.com"
click at [971, 714] on button "Requeue" at bounding box center [968, 724] width 101 height 25
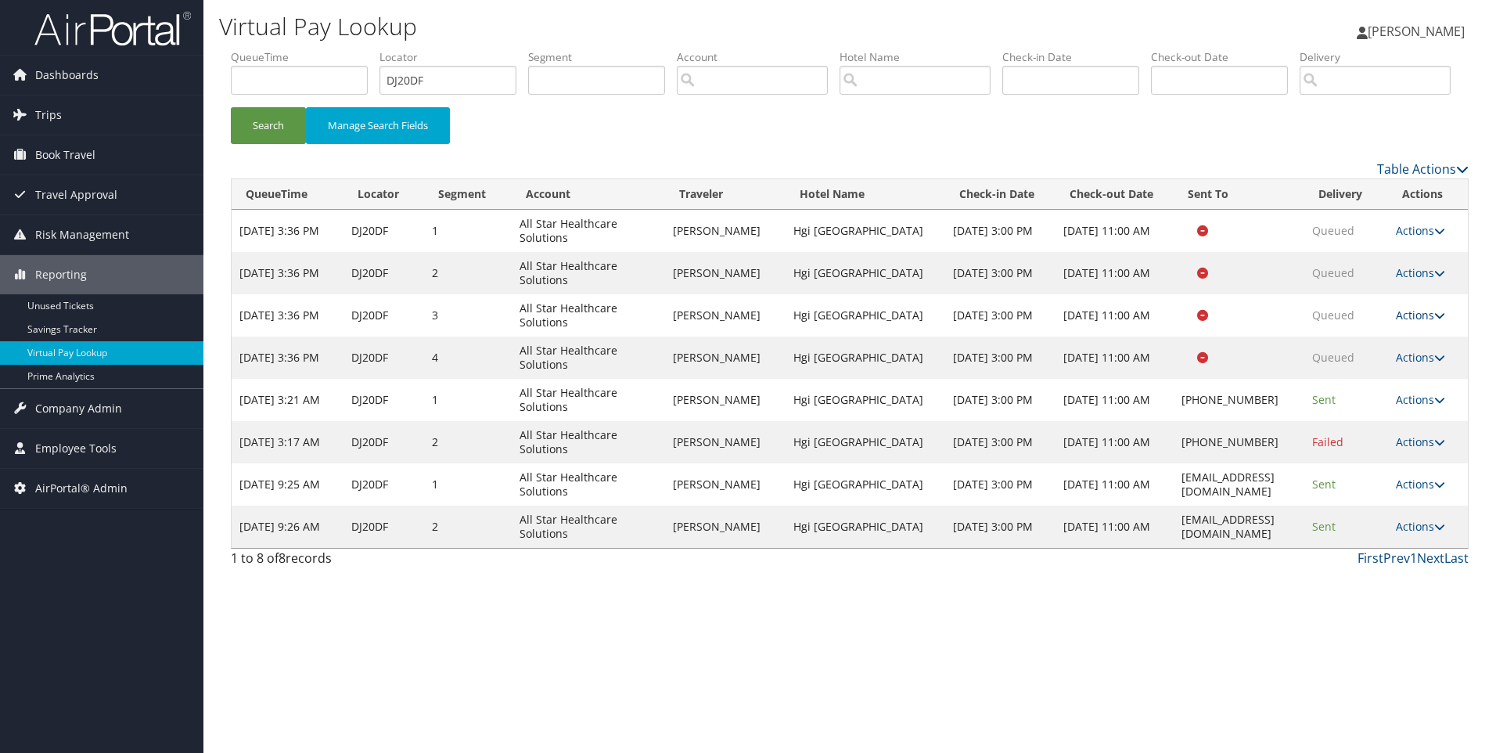
click at [1417, 322] on link "Actions" at bounding box center [1420, 315] width 49 height 15
click at [1359, 378] on link "Logs" at bounding box center [1393, 364] width 99 height 27
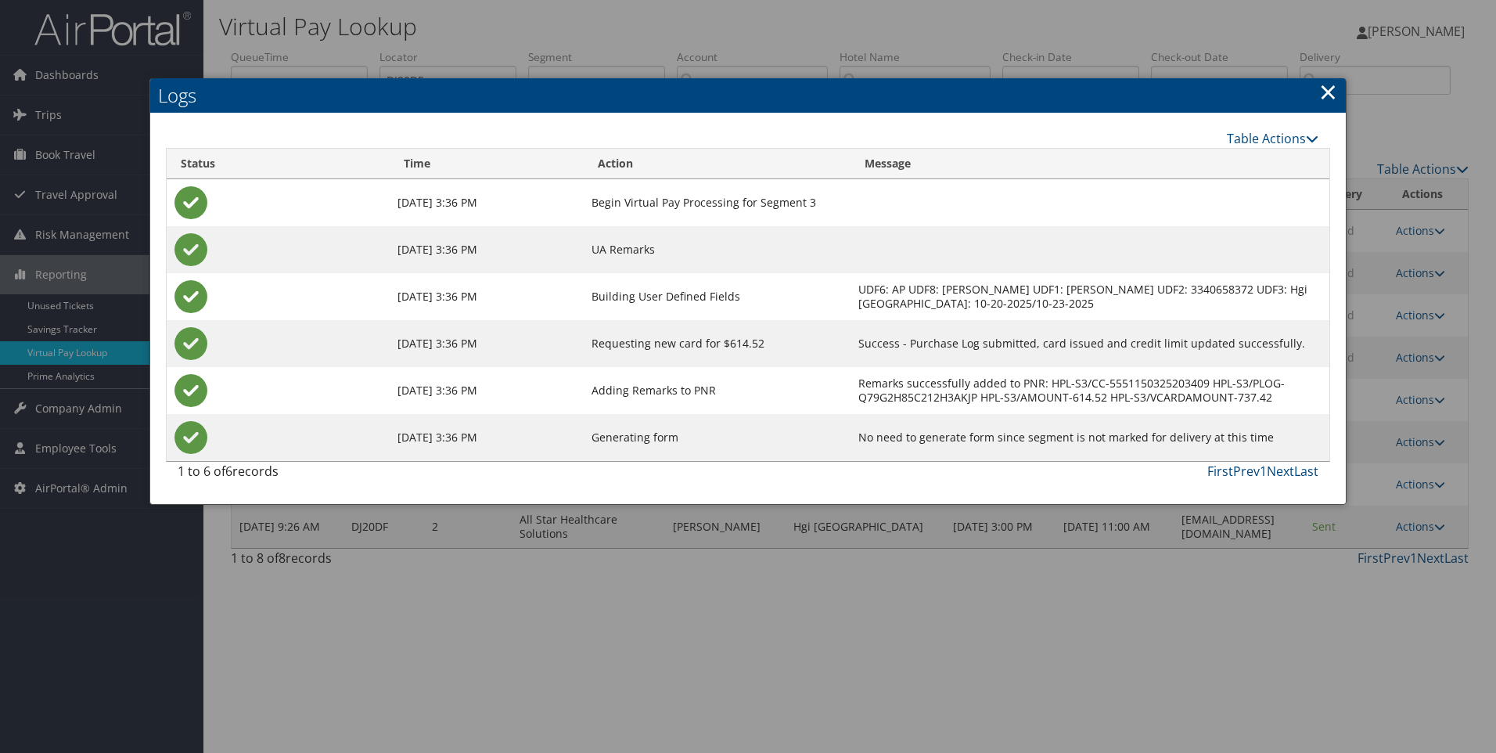
click at [1325, 96] on link "×" at bounding box center [1328, 91] width 18 height 31
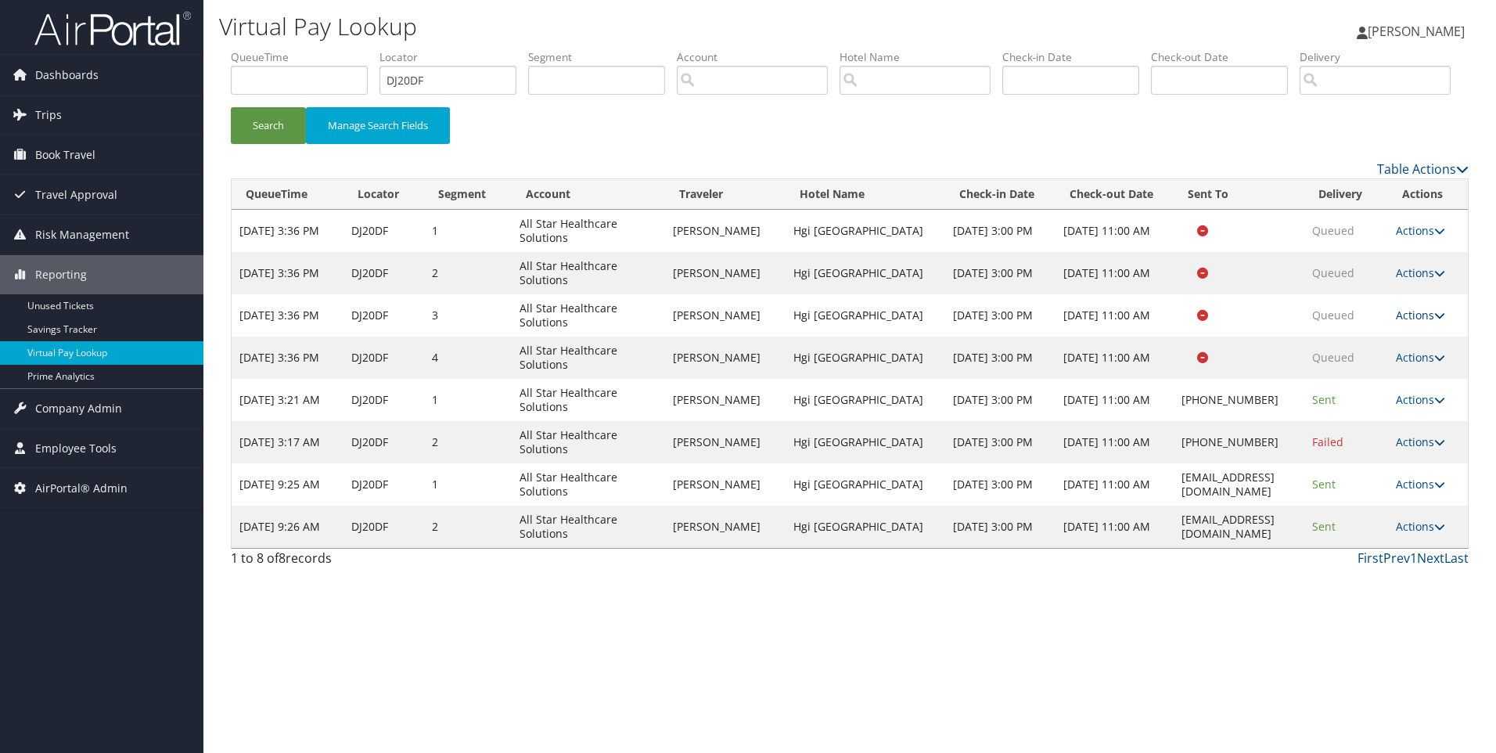
click at [1408, 322] on link "Actions" at bounding box center [1420, 315] width 49 height 15
click at [1370, 351] on link "Resend" at bounding box center [1393, 338] width 99 height 27
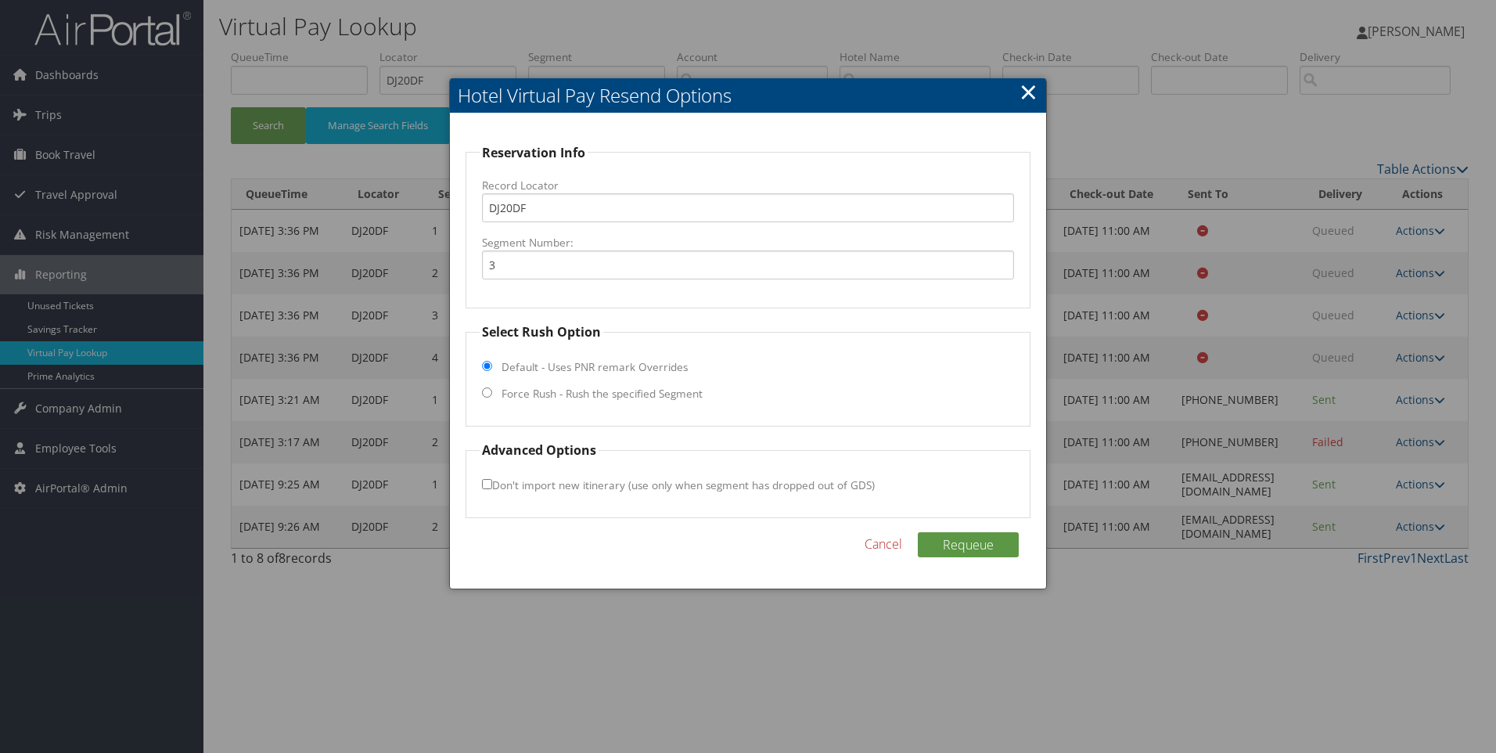
click at [556, 384] on fieldset "Select Rush Option Default - Uses PNR remark Overrides Force Rush - Rush the sp…" at bounding box center [749, 374] width 566 height 104
click at [489, 394] on input "Force Rush - Rush the specified Segment" at bounding box center [487, 392] width 10 height 10
radio input "true"
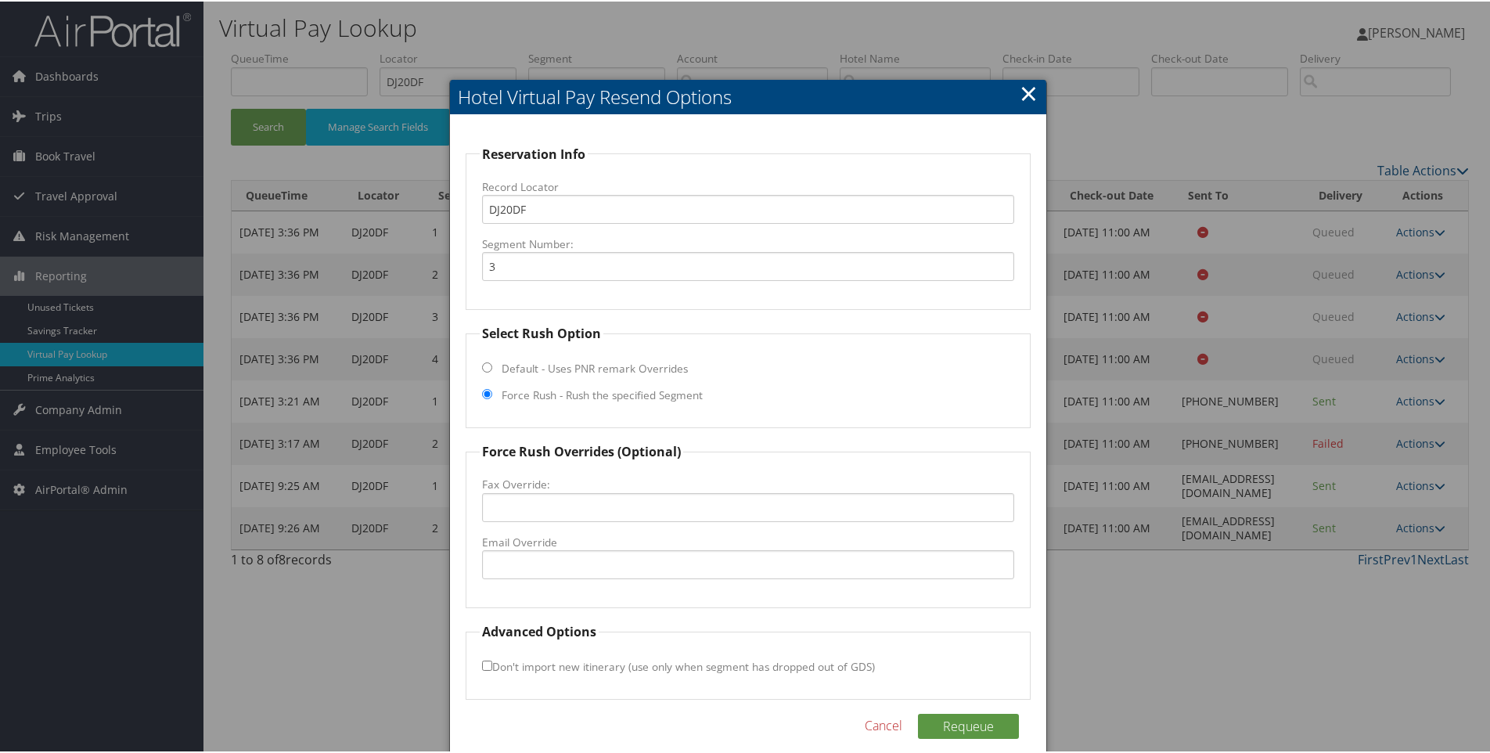
click at [538, 580] on fieldset "Force Rush Overrides (Optional) Fax Override: Email Override" at bounding box center [749, 524] width 566 height 166
click at [521, 563] on input "Email Override" at bounding box center [748, 563] width 533 height 29
paste input "tpasp_gm@hilton.com"
type input "tpasp_gm@hilton.com"
click at [957, 722] on button "Requeue" at bounding box center [968, 724] width 101 height 25
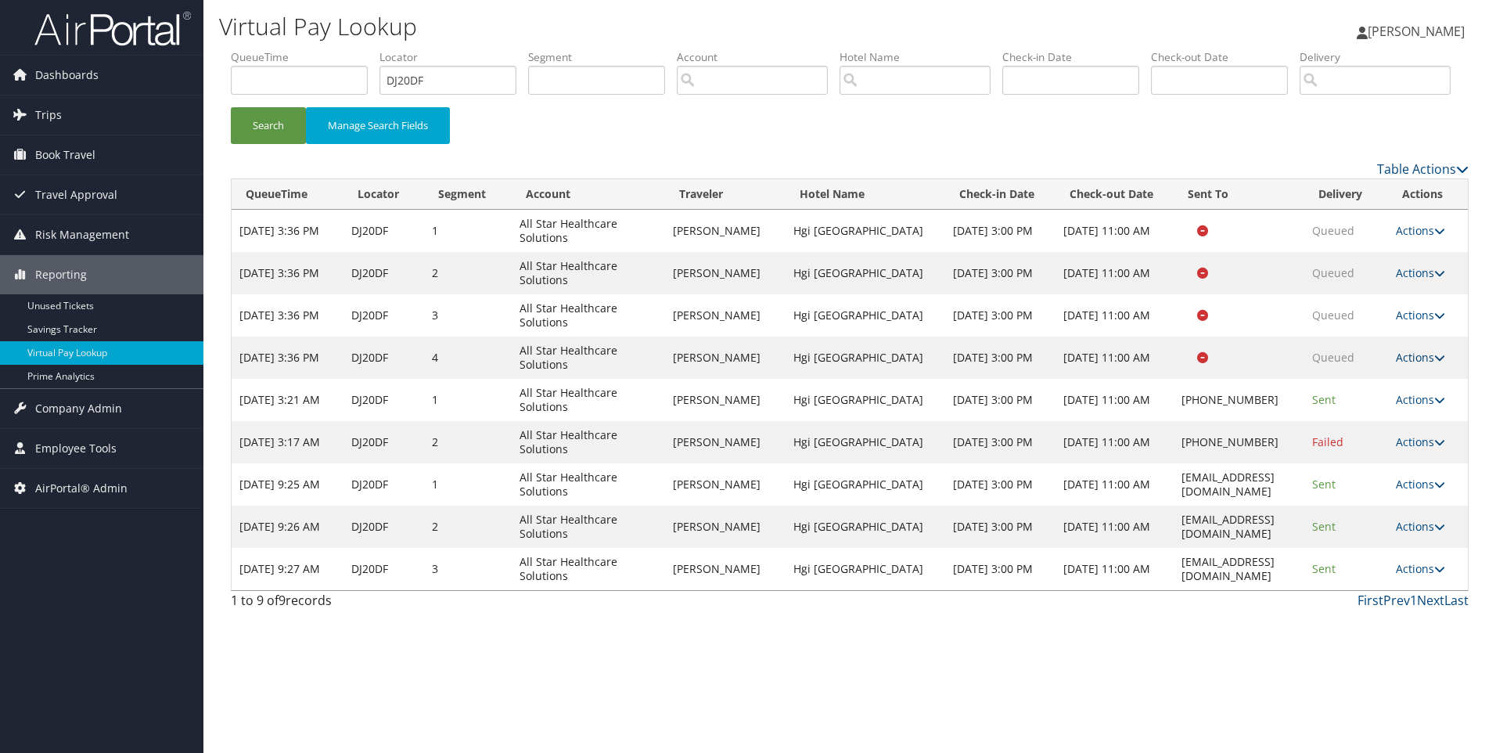
click at [1419, 365] on link "Actions" at bounding box center [1420, 357] width 49 height 15
click at [1360, 394] on link "Resend" at bounding box center [1393, 380] width 99 height 27
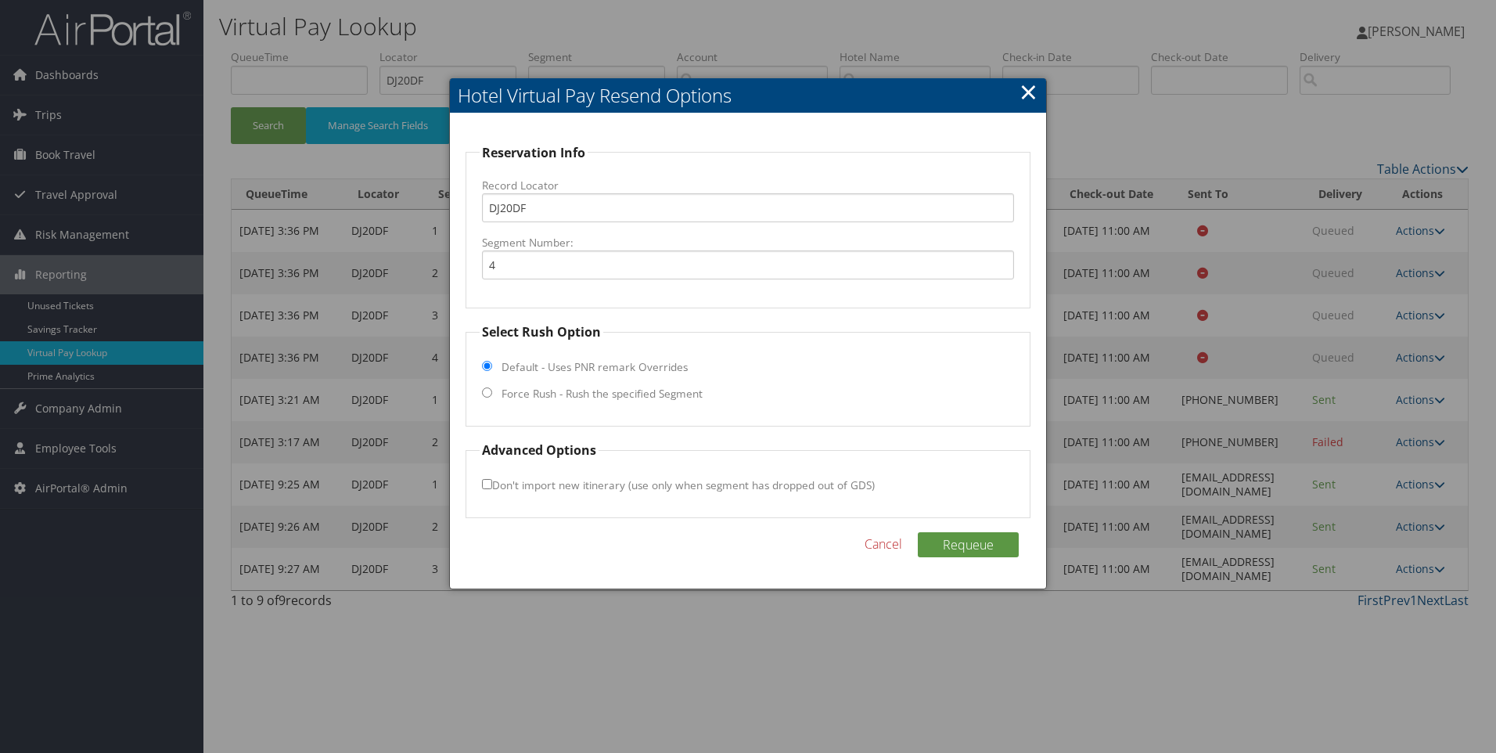
click at [516, 394] on label "Force Rush - Rush the specified Segment" at bounding box center [602, 394] width 201 height 16
click at [492, 394] on input "Force Rush - Rush the specified Segment" at bounding box center [487, 392] width 10 height 10
radio input "true"
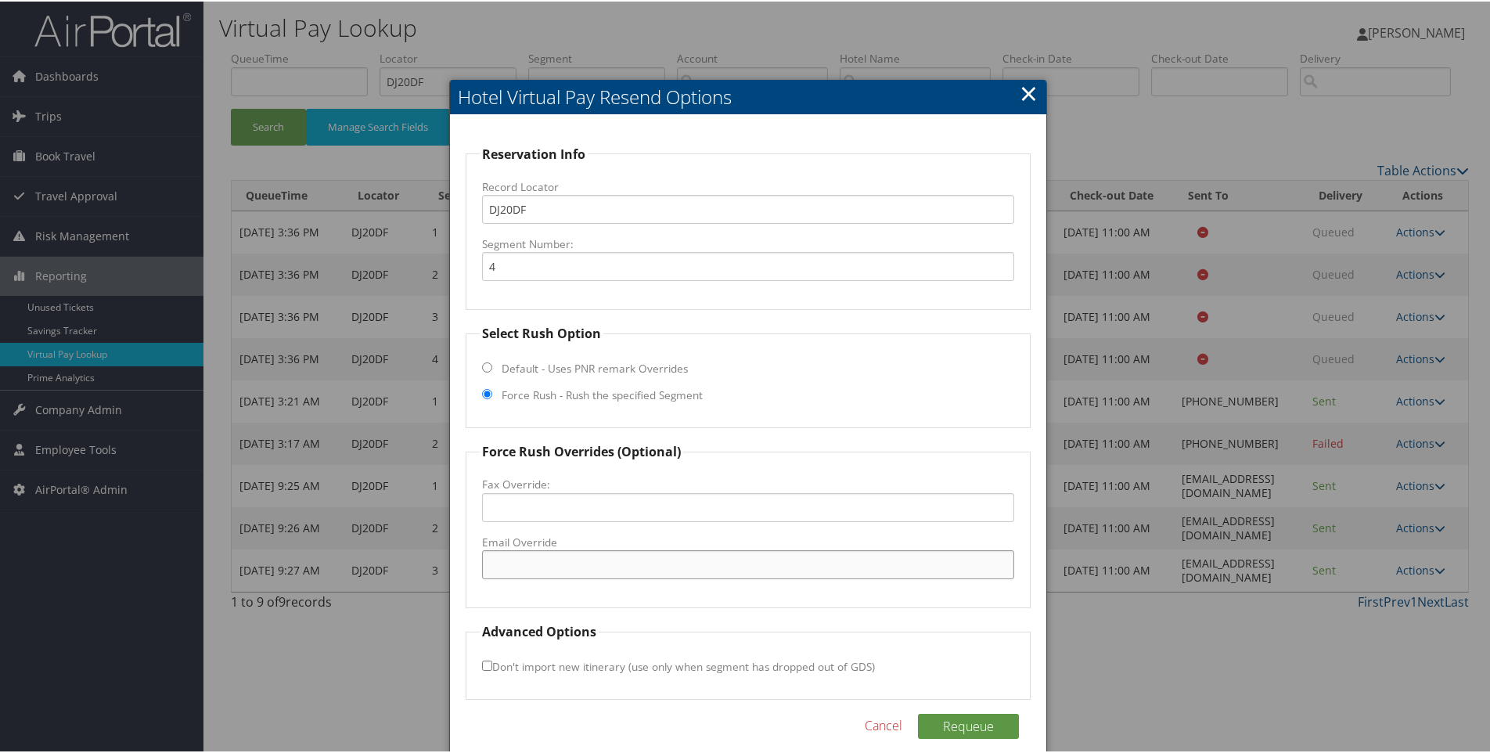
click at [528, 558] on input "Email Override" at bounding box center [748, 563] width 533 height 29
paste input "tpasp_gm@hilton.com"
type input "tpasp_gm@hilton.com"
click at [995, 711] on div "Reservation Info Record Locator DJ20DF Segment Number: 4 Select Rush Option Def…" at bounding box center [748, 441] width 597 height 656
click at [986, 718] on button "Requeue" at bounding box center [968, 724] width 101 height 25
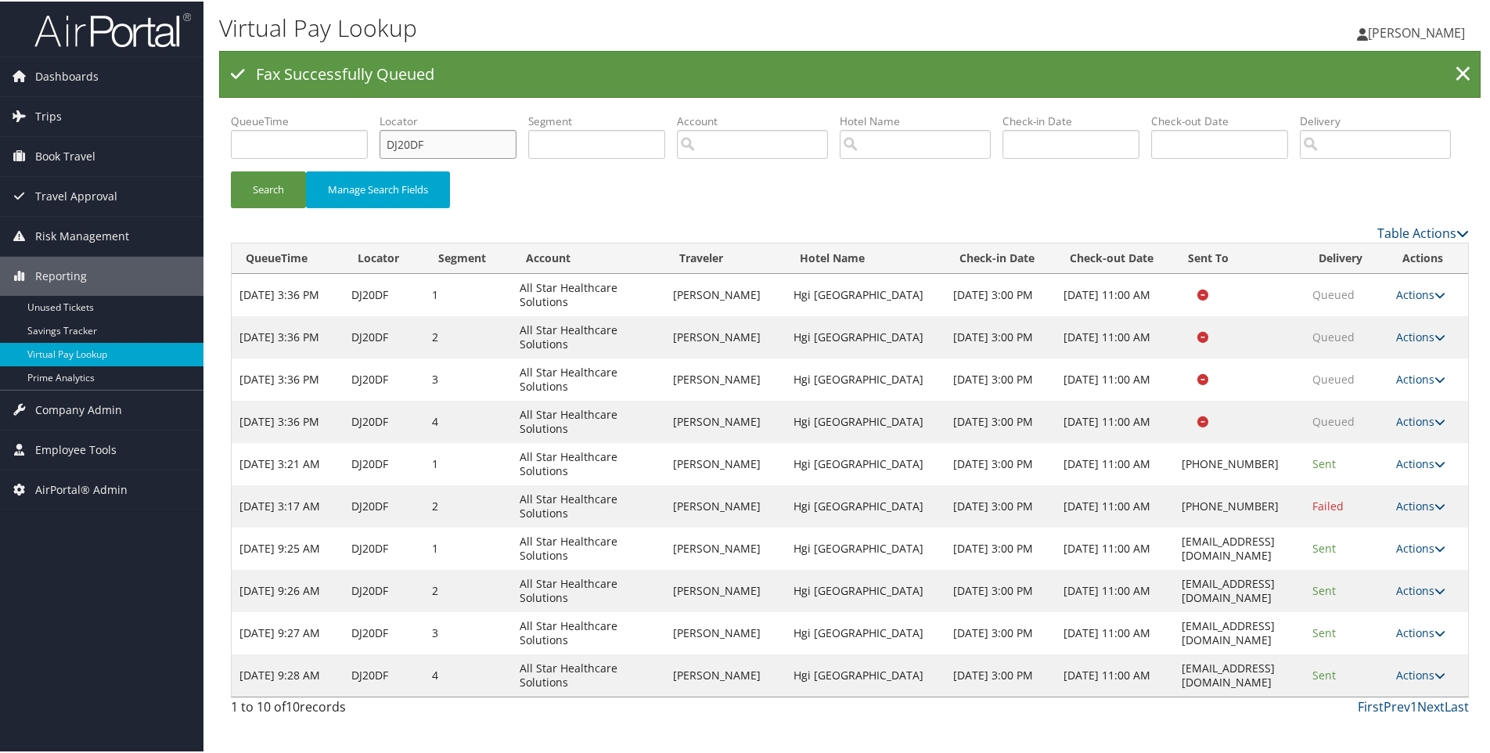
drag, startPoint x: 472, startPoint y: 139, endPoint x: 371, endPoint y: 128, distance: 101.6
click at [371, 112] on ul "QueueTime Locator DJ20DF Segment Account Traveler Hotel Name Check-in Date Chec…" at bounding box center [850, 112] width 1238 height 0
paste input "SCN5"
click at [231, 170] on button "Search" at bounding box center [268, 188] width 75 height 37
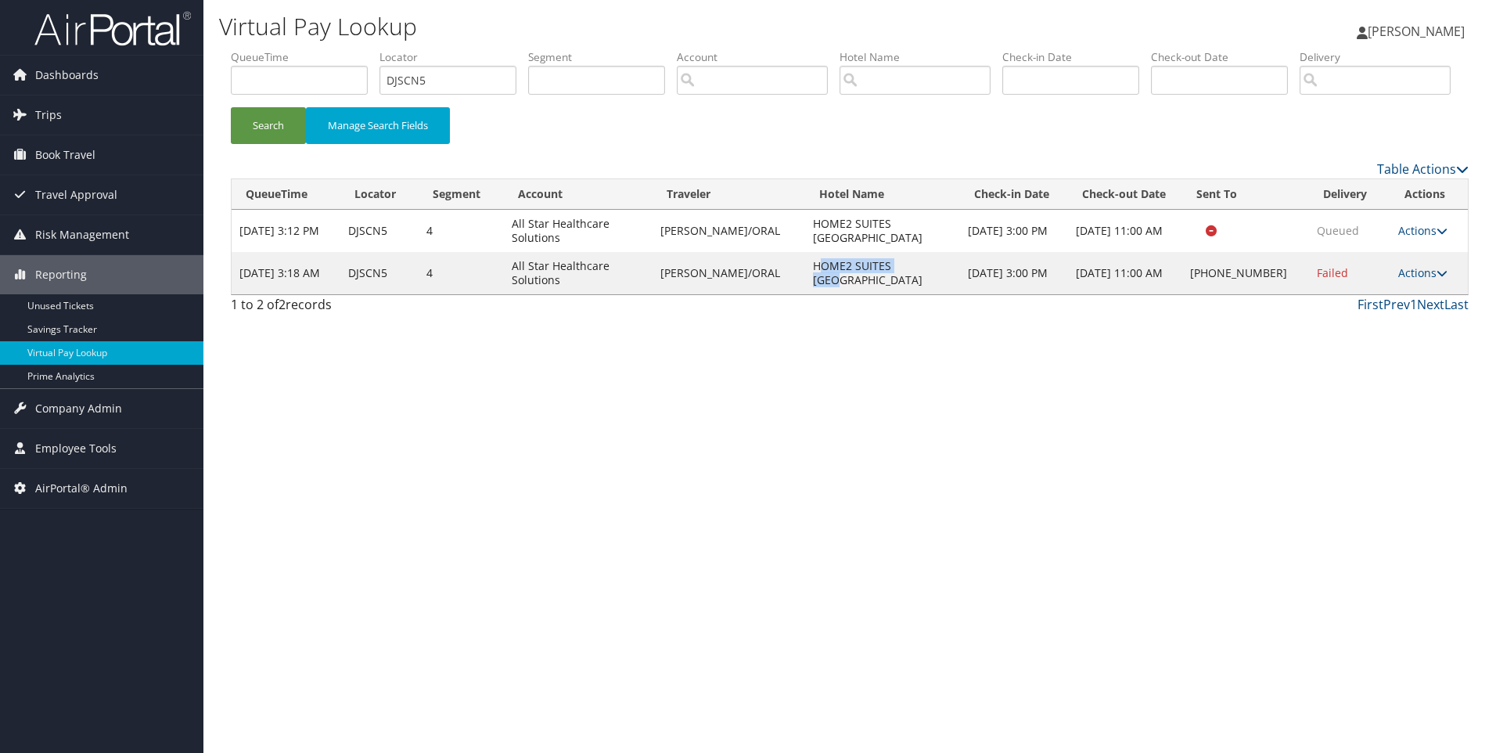
drag, startPoint x: 795, startPoint y: 336, endPoint x: 898, endPoint y: 336, distance: 103.3
click at [898, 294] on td "HOME2 SUITES FORT W" at bounding box center [882, 273] width 155 height 42
drag, startPoint x: 898, startPoint y: 336, endPoint x: 942, endPoint y: 351, distance: 46.5
click at [942, 314] on div "First Prev 1 Next Last" at bounding box center [1007, 304] width 923 height 19
click at [1409, 280] on link "Actions" at bounding box center [1422, 272] width 49 height 15
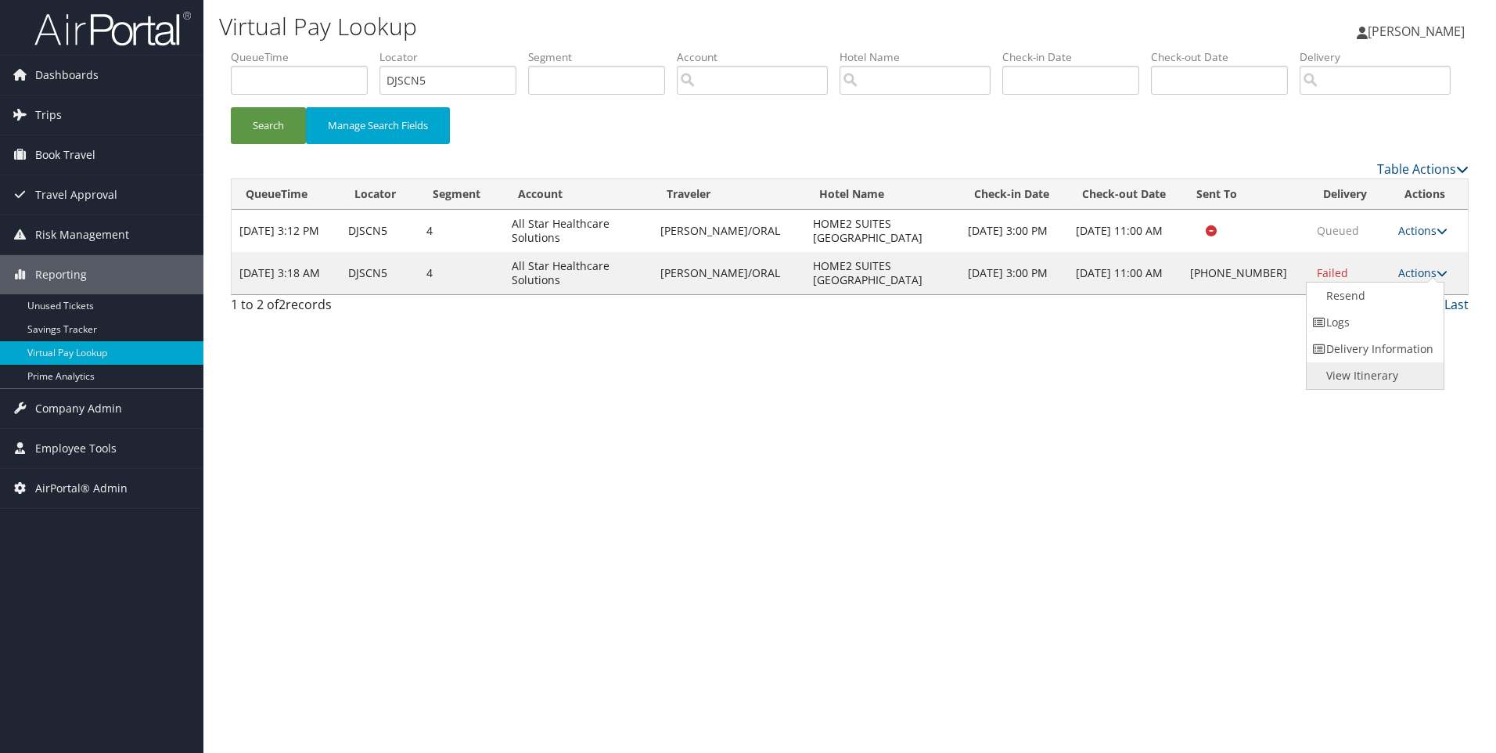
click at [1374, 389] on link "View Itinerary" at bounding box center [1374, 375] width 134 height 27
drag, startPoint x: 494, startPoint y: 79, endPoint x: 356, endPoint y: 85, distance: 137.9
click at [356, 49] on ul "QueueTime Locator DJSCN5 Segment Account Traveler Hotel Name Check-in Date Chec…" at bounding box center [850, 49] width 1238 height 0
paste input "M9X80"
type input "DM9X80"
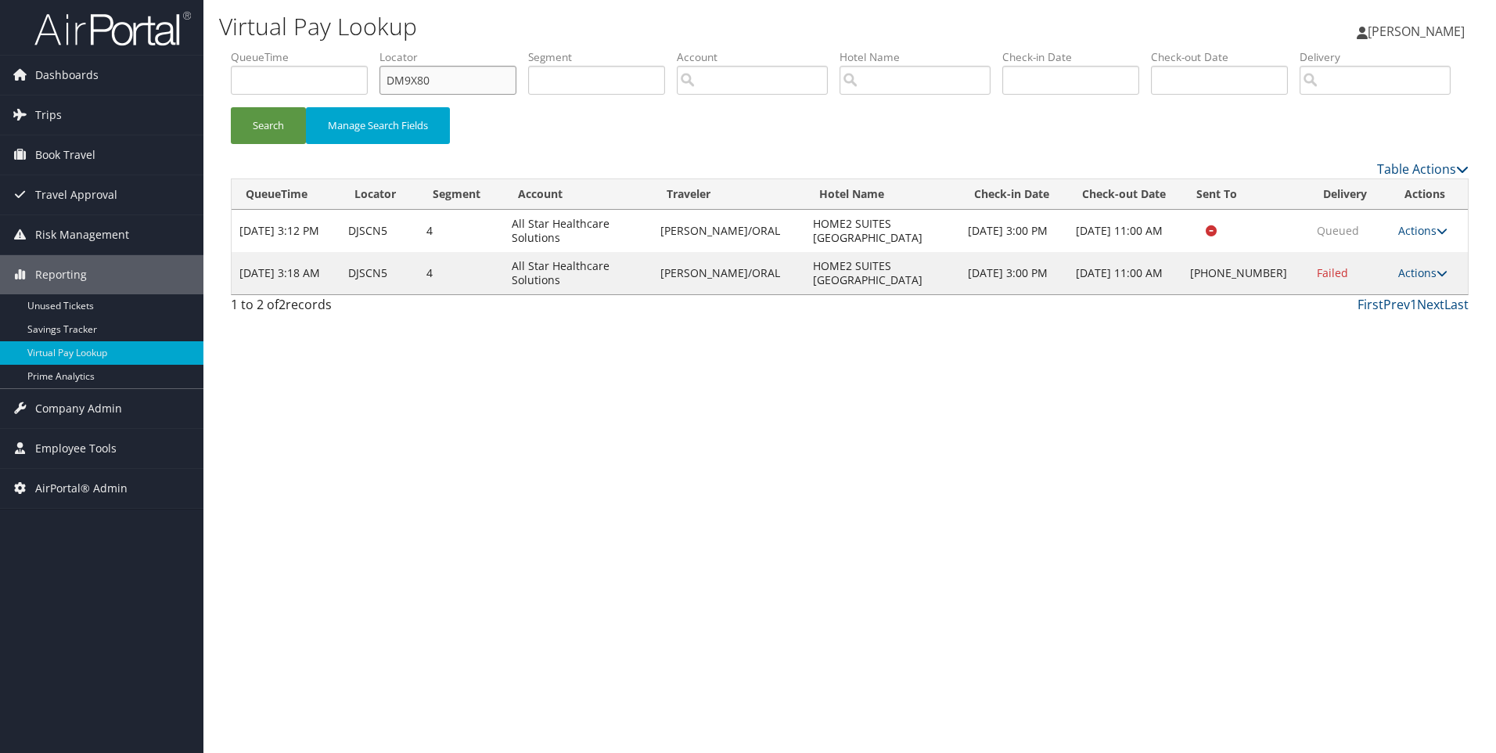
click at [231, 107] on button "Search" at bounding box center [268, 125] width 75 height 37
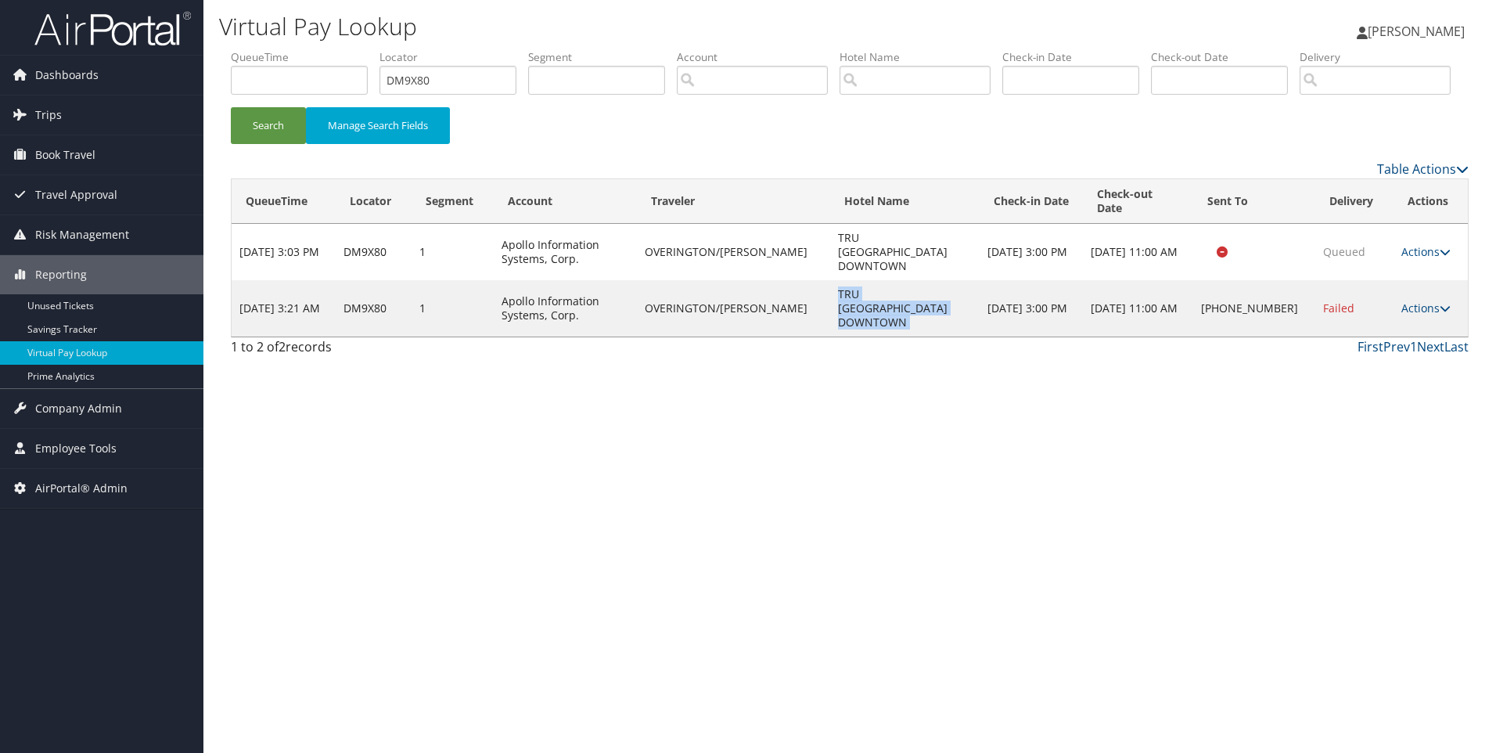
drag, startPoint x: 815, startPoint y: 320, endPoint x: 981, endPoint y: 311, distance: 165.3
click at [981, 311] on tr "Oct 10, 2025 3:21 AM DM9X80 1 Apollo Information Systems, Corp. OVERINGTON/CHAN…" at bounding box center [850, 308] width 1236 height 56
copy td "TRU DENVER DOWNTOWN"
click at [1412, 315] on link "Actions" at bounding box center [1426, 308] width 49 height 15
click at [1363, 309] on link "Resend" at bounding box center [1377, 296] width 134 height 27
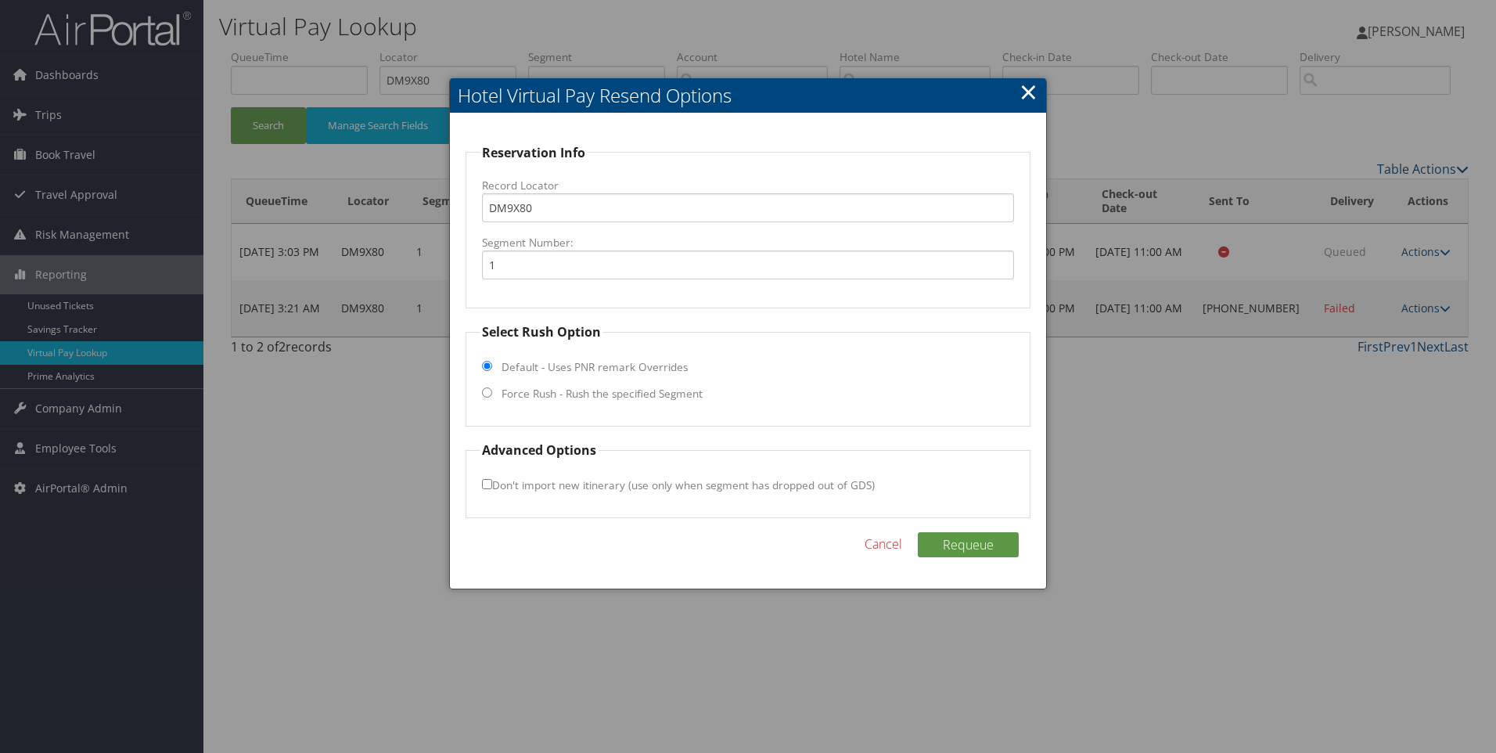
click at [588, 397] on label "Force Rush - Rush the specified Segment" at bounding box center [602, 394] width 201 height 16
click at [492, 397] on input "Force Rush - Rush the specified Segment" at bounding box center [487, 392] width 10 height 10
radio input "true"
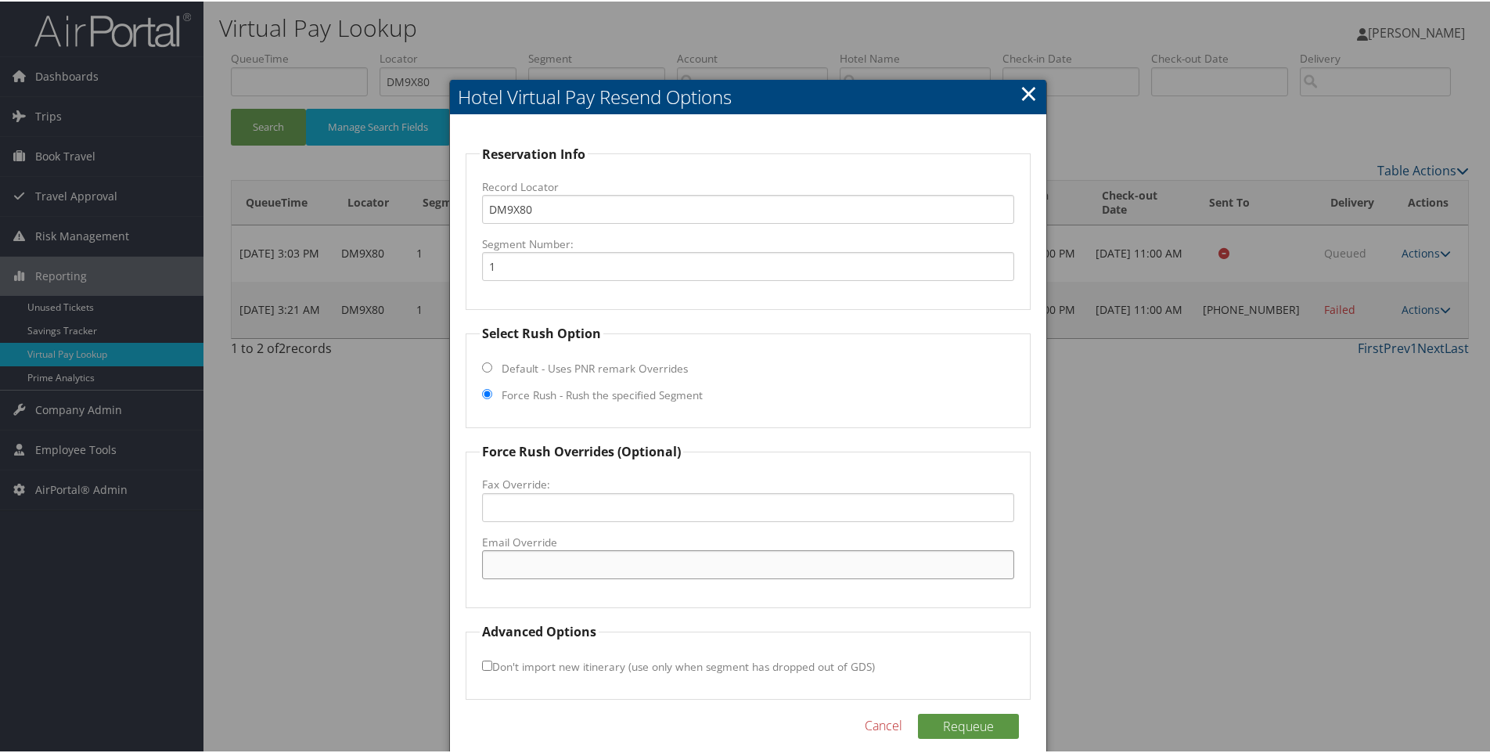
click at [560, 573] on input "Email Override" at bounding box center [748, 563] width 533 height 29
paste input "DENCS_DK@hilton.com"
type input "DENCS_DK@hilton.com"
click at [948, 715] on button "Requeue" at bounding box center [968, 724] width 101 height 25
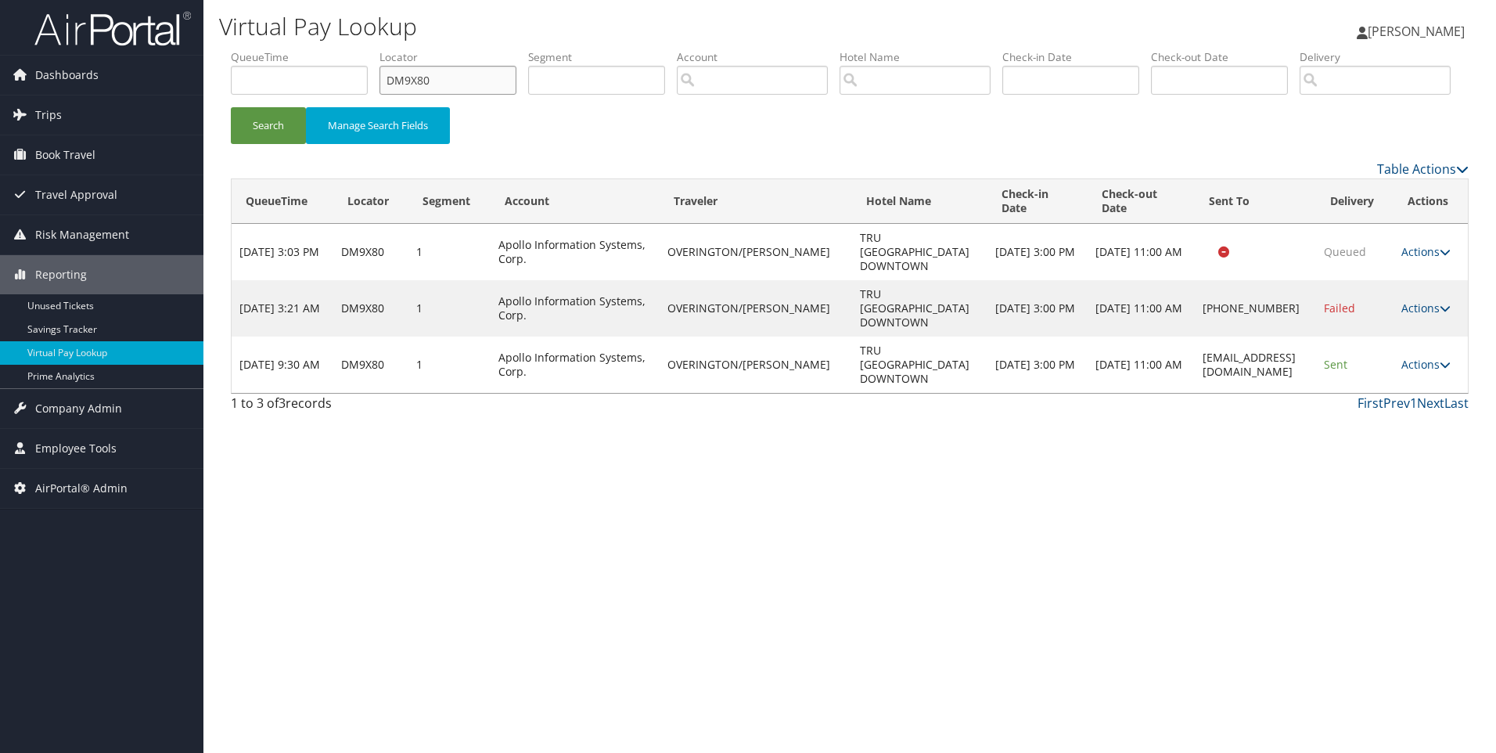
drag, startPoint x: 475, startPoint y: 74, endPoint x: 342, endPoint y: 63, distance: 133.4
click at [342, 49] on ul "QueueTime Locator DM9X80 Segment Account Traveler Hotel Name Check-in Date Chec…" at bounding box center [850, 49] width 1238 height 0
paste input "N3355"
type input "DN3355"
click at [231, 107] on button "Search" at bounding box center [268, 125] width 75 height 37
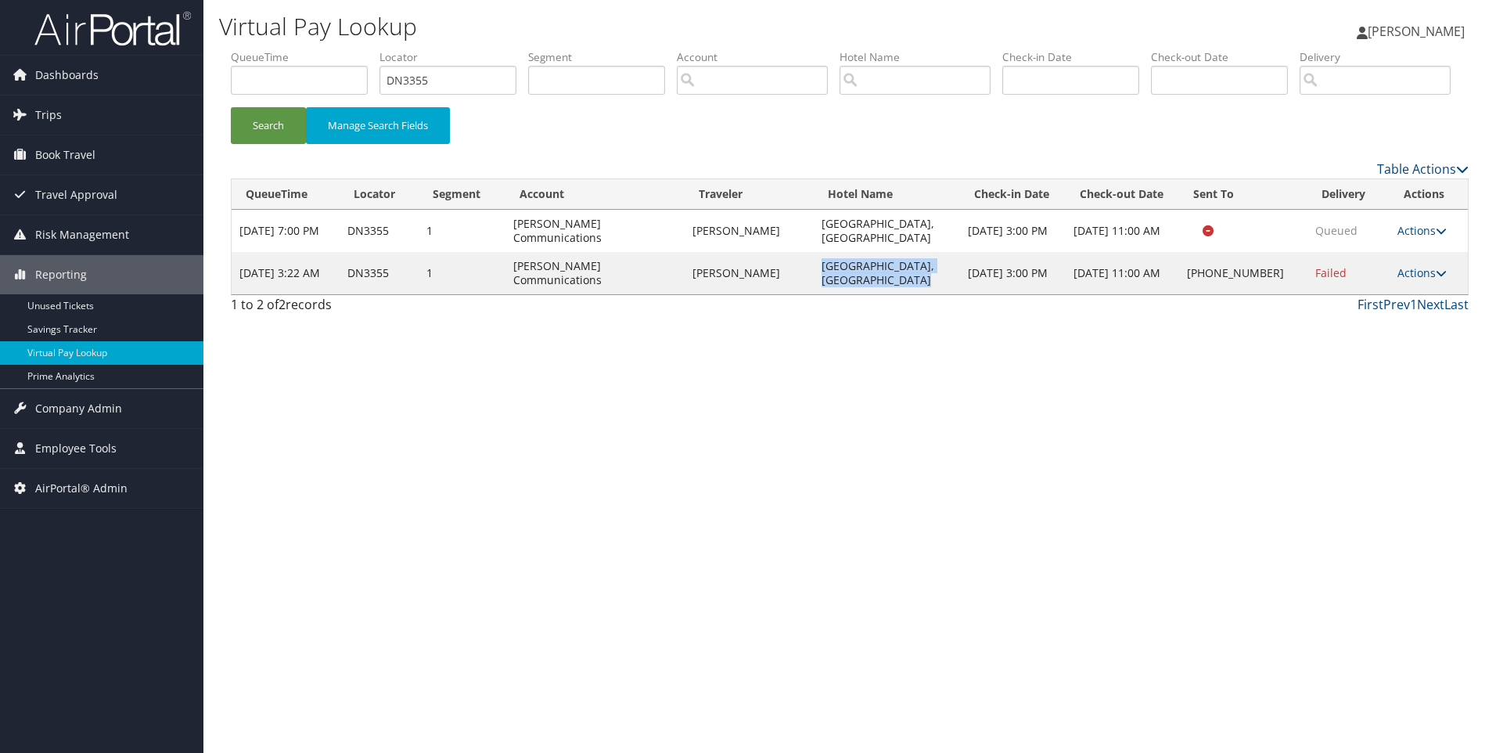
drag, startPoint x: 928, startPoint y: 340, endPoint x: 842, endPoint y: 320, distance: 88.5
click at [842, 294] on td "Hilton Garden Inn Ocala Downtown, Fl" at bounding box center [887, 273] width 146 height 42
copy td "Hilton Garden Inn Ocala Downtown, Fl"
click at [1421, 280] on link "Actions" at bounding box center [1422, 272] width 49 height 15
click at [1386, 309] on link "Resend" at bounding box center [1374, 296] width 134 height 27
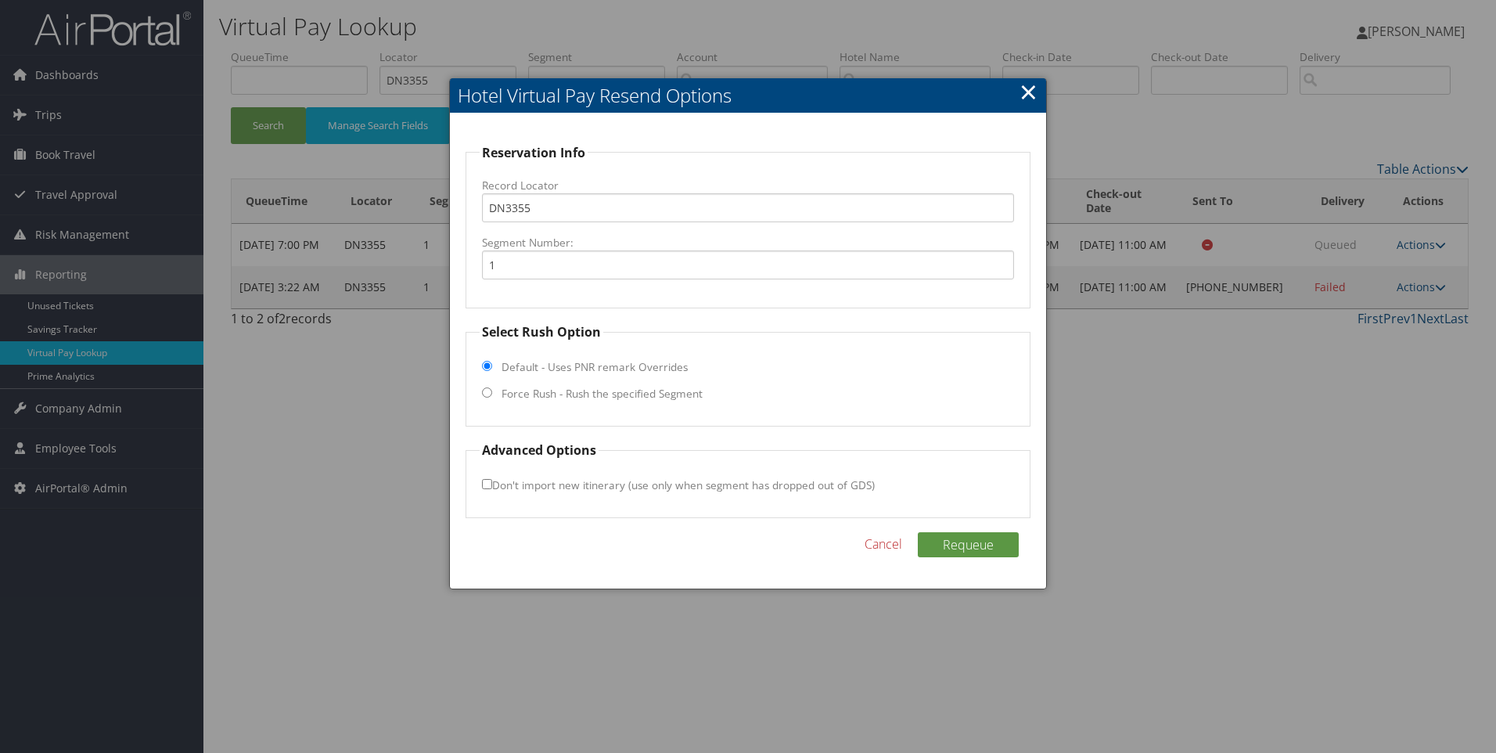
click at [547, 395] on label "Force Rush - Rush the specified Segment" at bounding box center [602, 394] width 201 height 16
click at [492, 395] on input "Force Rush - Rush the specified Segment" at bounding box center [487, 392] width 10 height 10
radio input "true"
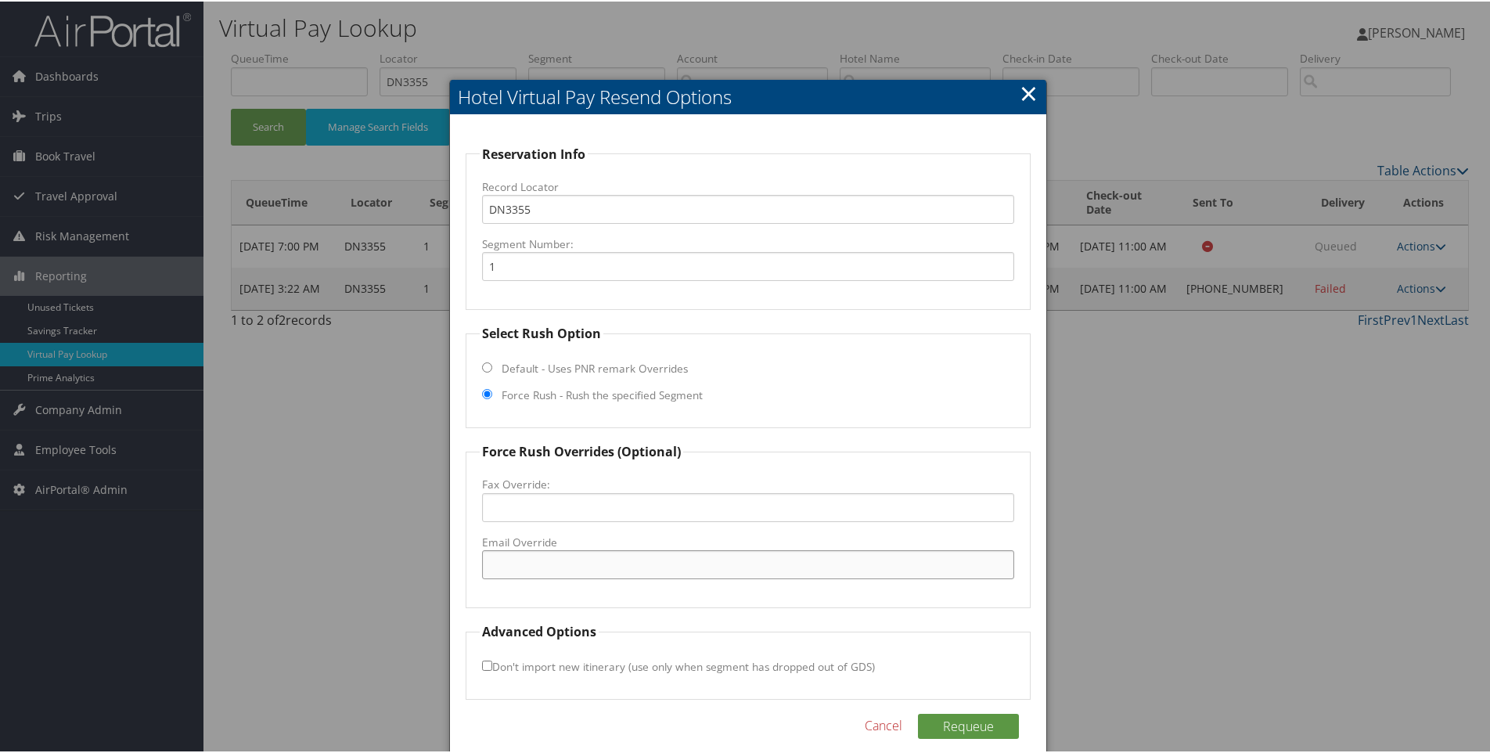
click at [539, 572] on input "Email Override" at bounding box center [748, 563] width 533 height 29
paste input "OCFDT_GM@Hilton.com"
type input "OCFDT_GM@Hilton.com"
click at [966, 717] on button "Requeue" at bounding box center [968, 724] width 101 height 25
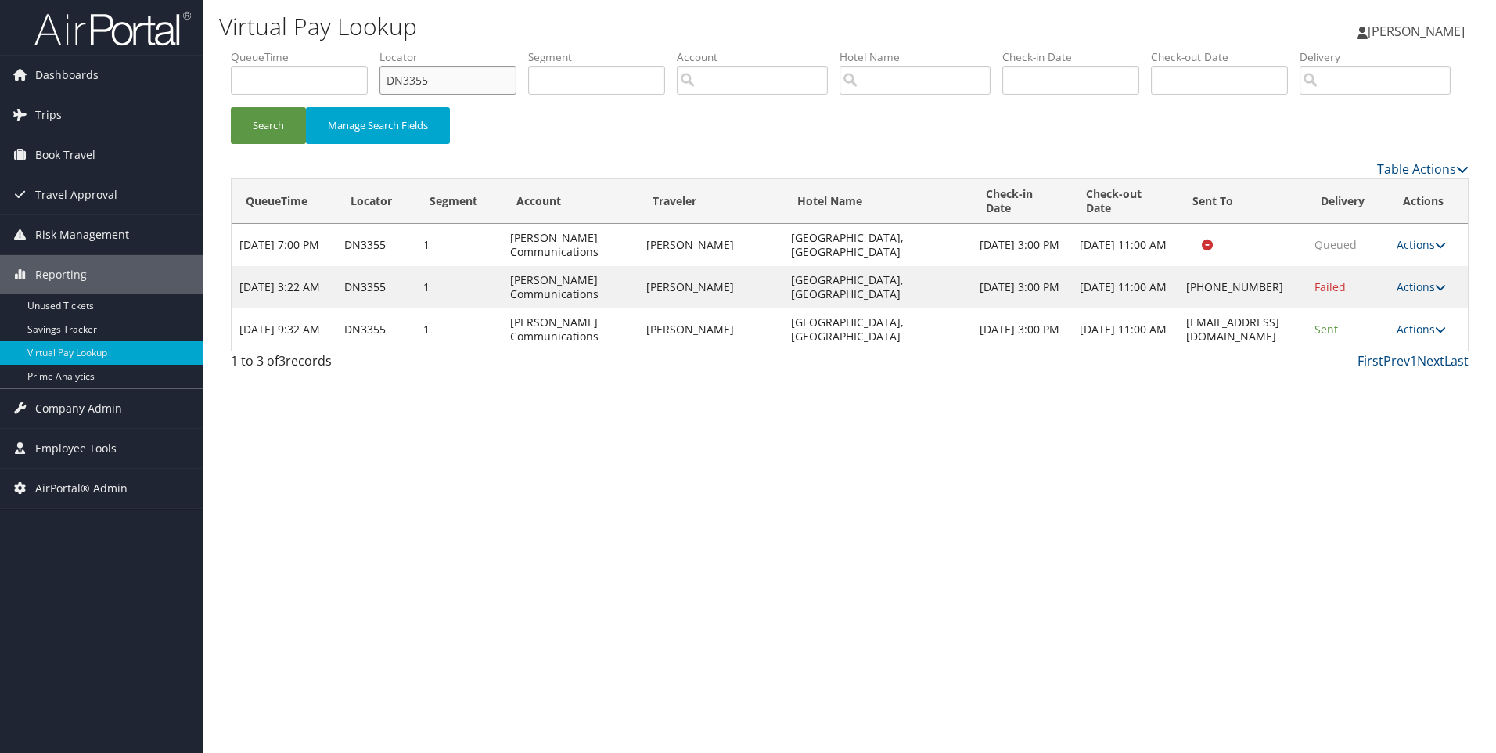
drag, startPoint x: 459, startPoint y: 86, endPoint x: 334, endPoint y: 70, distance: 126.3
click at [334, 49] on ul "QueueTime Locator DN3355 Segment Account Traveler Hotel Name Check-in Date Chec…" at bounding box center [850, 49] width 1238 height 0
paste input "RHQK"
type input "DNRHQK"
click at [231, 107] on button "Search" at bounding box center [268, 125] width 75 height 37
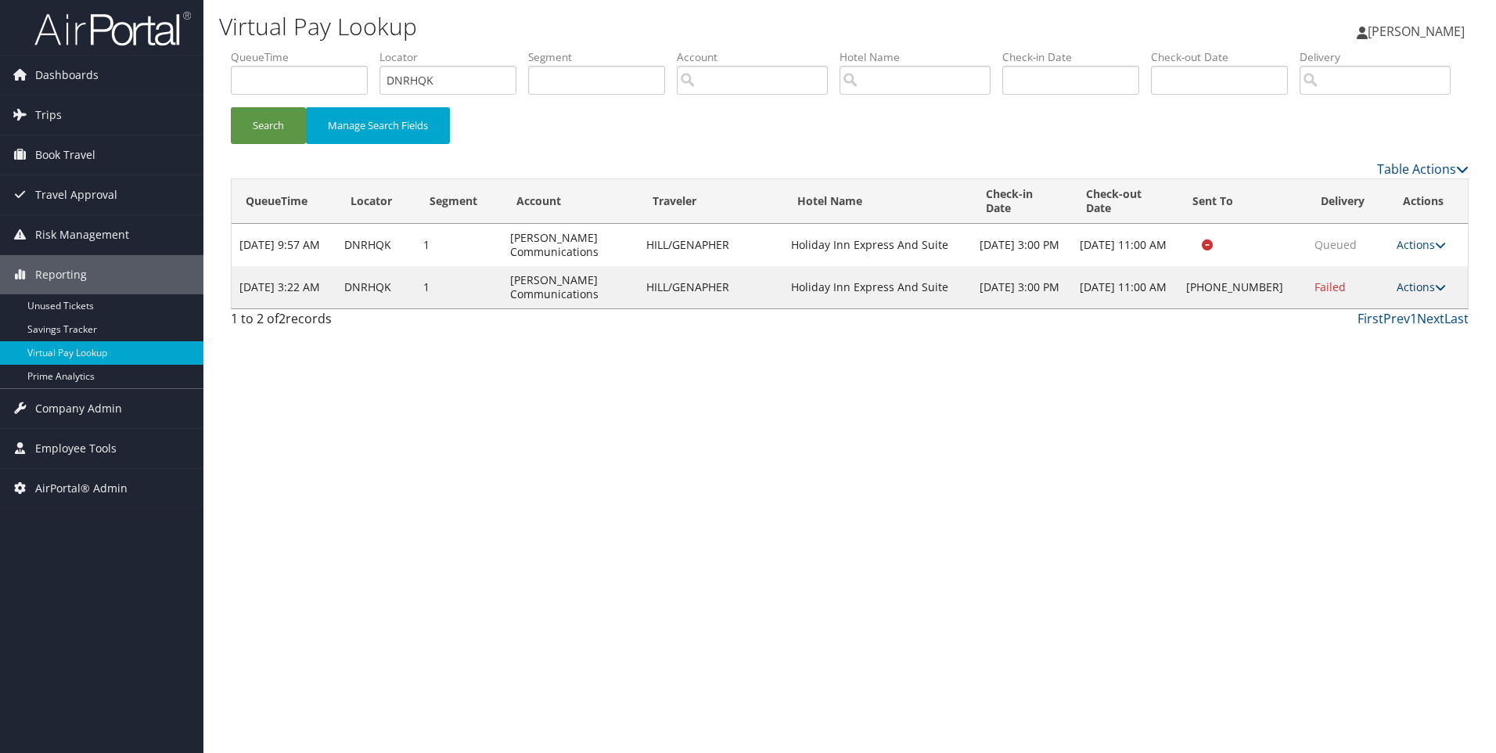
click at [1406, 294] on link "Actions" at bounding box center [1421, 286] width 49 height 15
click at [1348, 403] on link "View Itinerary" at bounding box center [1374, 389] width 134 height 27
click at [1421, 294] on link "Actions" at bounding box center [1421, 286] width 49 height 15
click at [1380, 323] on link "Resend" at bounding box center [1374, 310] width 134 height 27
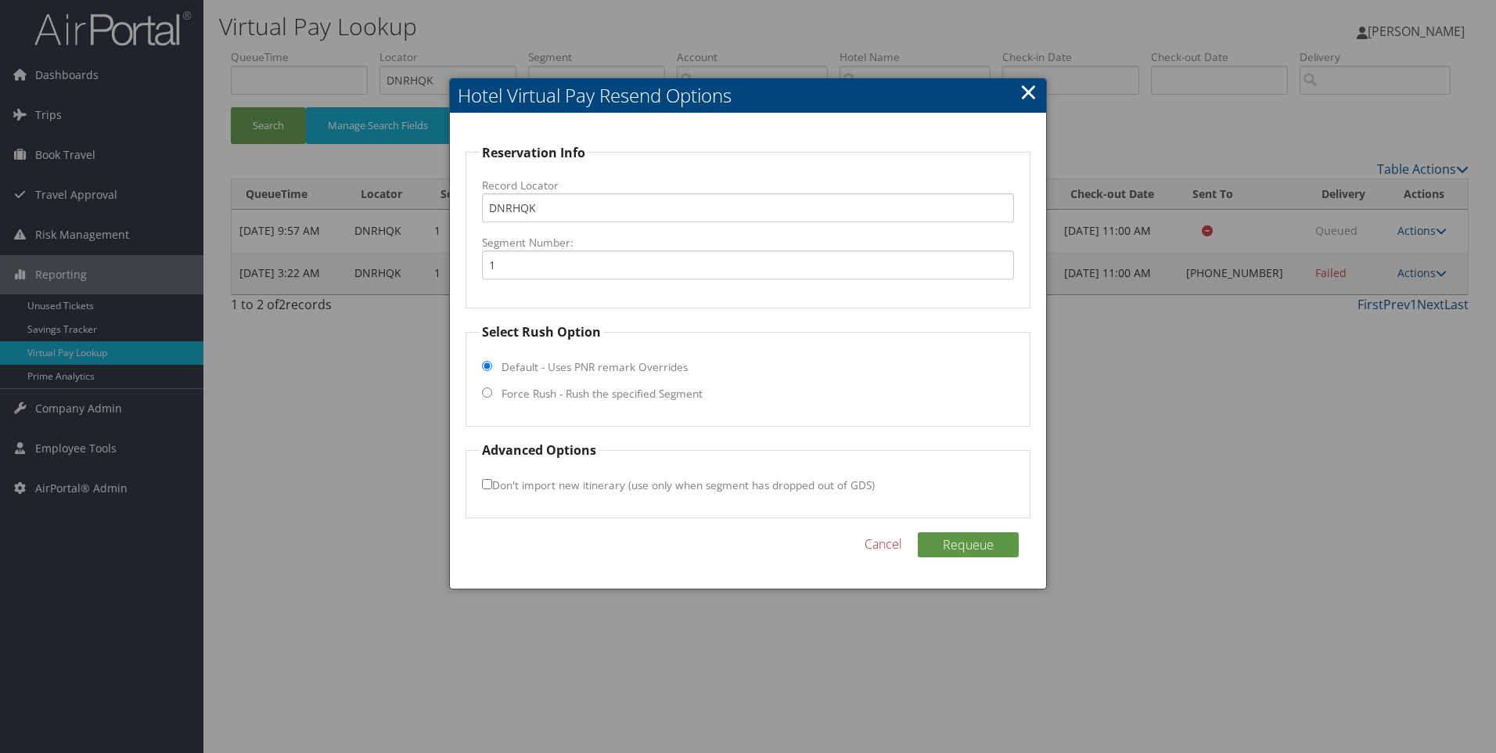
click at [605, 397] on label "Force Rush - Rush the specified Segment" at bounding box center [602, 394] width 201 height 16
click at [492, 397] on input "Force Rush - Rush the specified Segment" at bounding box center [487, 392] width 10 height 10
radio input "true"
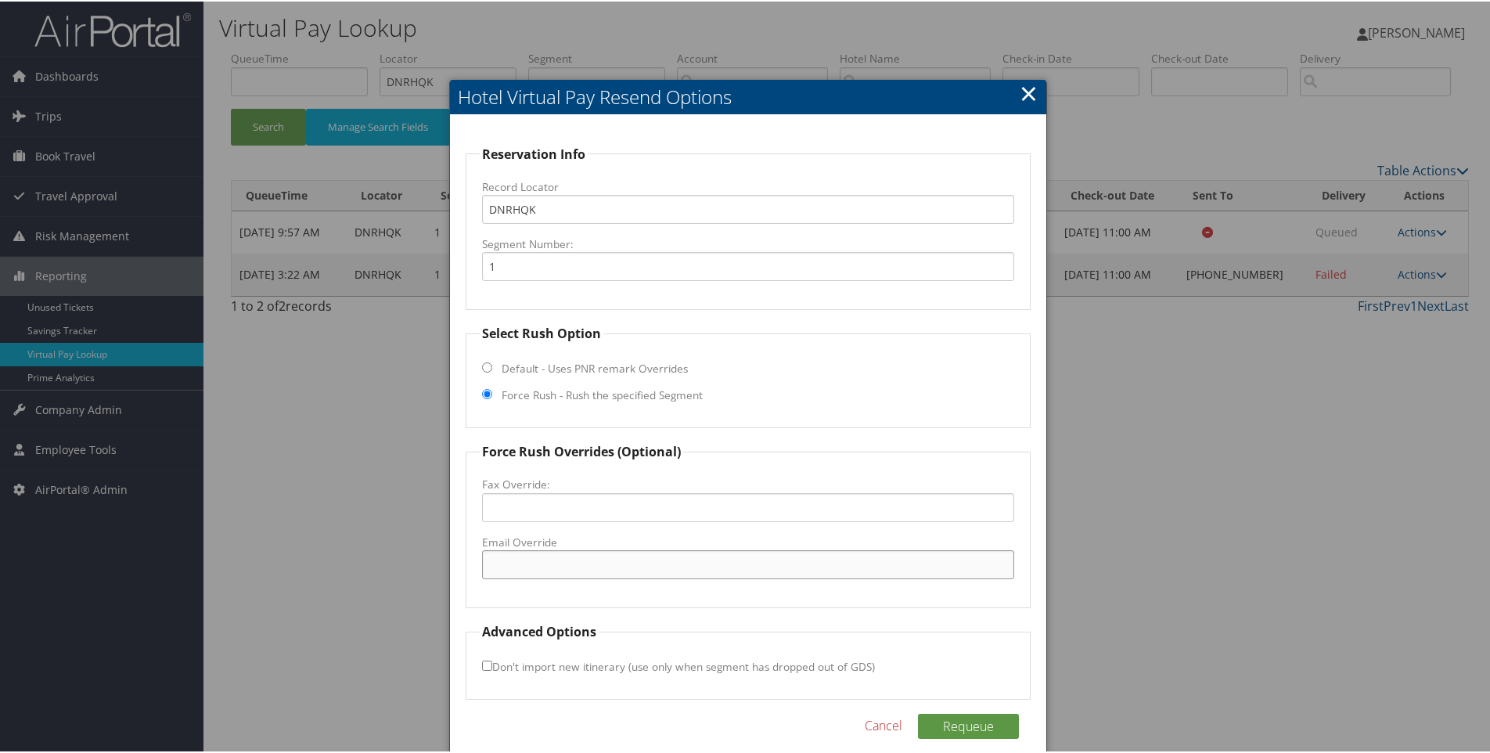
click at [550, 567] on input "Email Override" at bounding box center [748, 563] width 533 height 29
paste input "info@hiexpresscocoa.com"
type input "info@hiexpresscocoa.com"
click at [946, 725] on button "Requeue" at bounding box center [968, 724] width 101 height 25
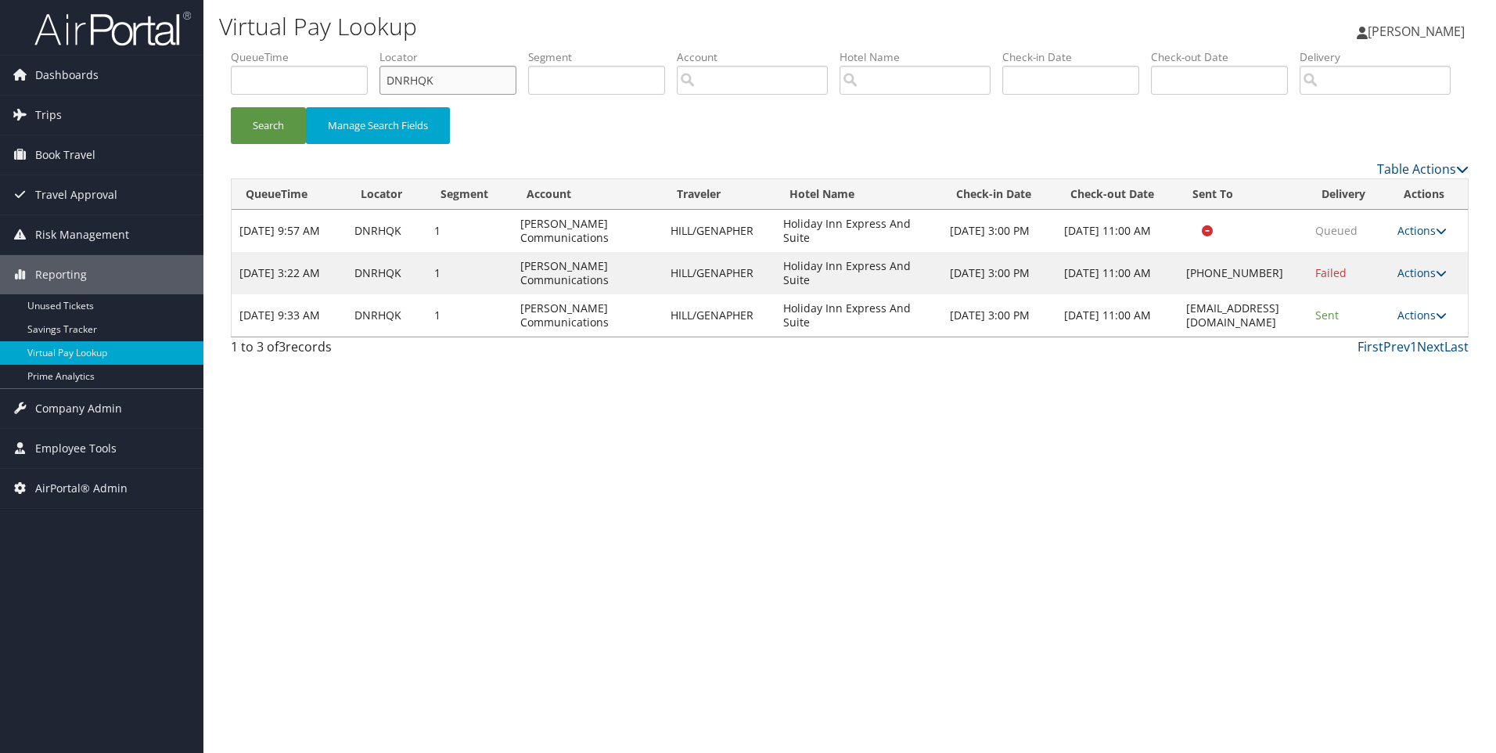
drag, startPoint x: 462, startPoint y: 79, endPoint x: 305, endPoint y: 66, distance: 157.1
click at [305, 49] on ul "QueueTime Locator DNRHQK Segment Account Traveler Hotel Name Check-in Date Chec…" at bounding box center [850, 49] width 1238 height 0
paste input "82V66"
type input "D82V66"
click at [231, 107] on button "Search" at bounding box center [268, 125] width 75 height 37
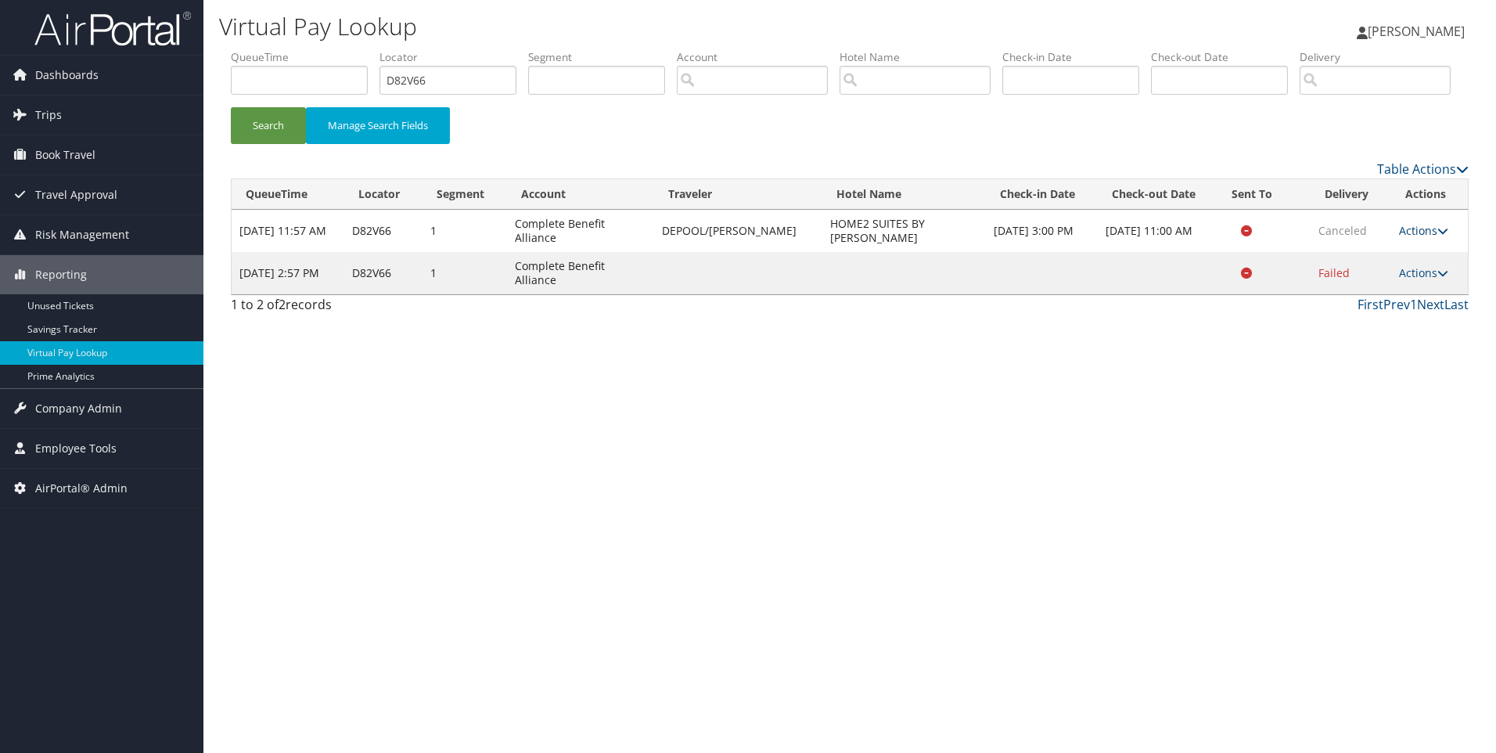
click at [1426, 238] on link "Actions" at bounding box center [1423, 230] width 49 height 15
click at [1388, 293] on link "View Itinerary" at bounding box center [1392, 280] width 99 height 27
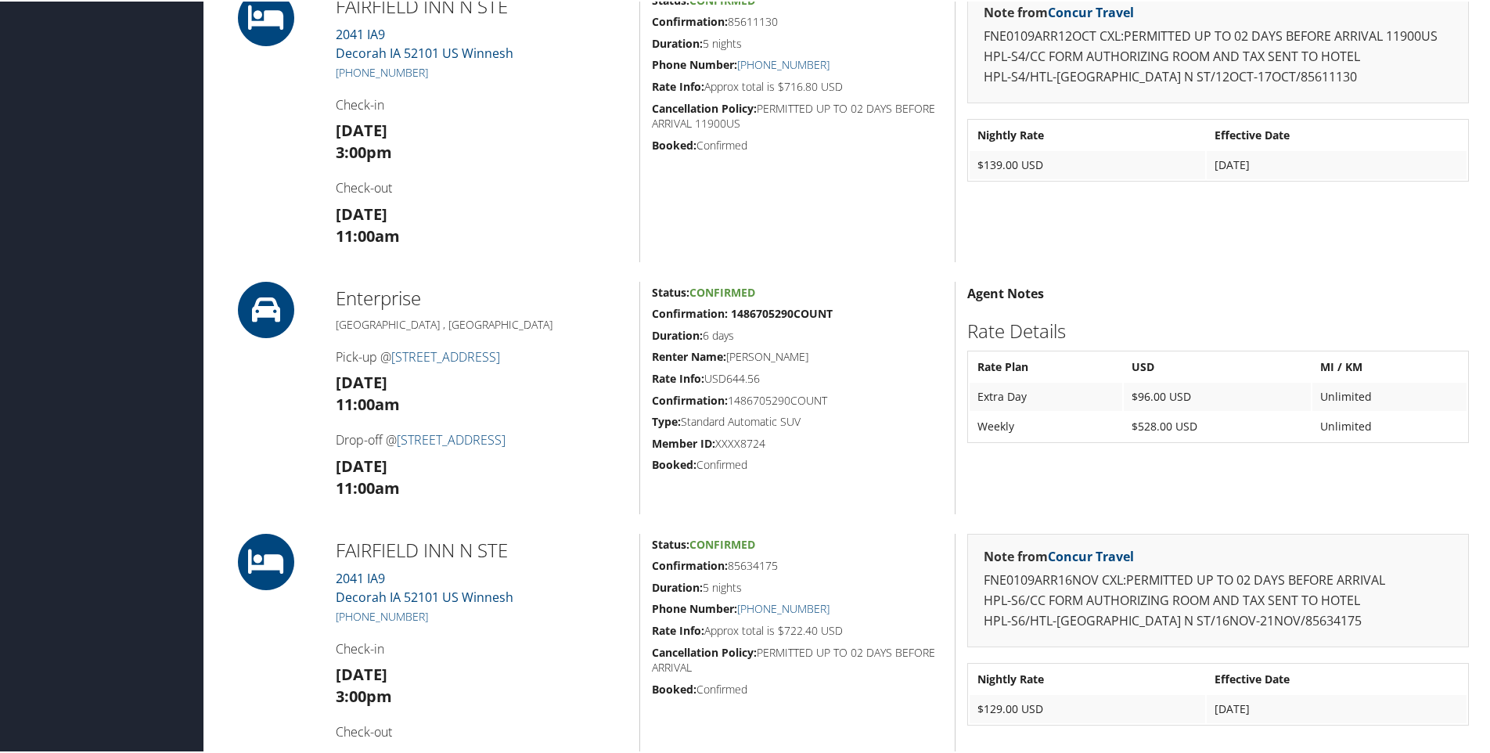
scroll to position [1441, 0]
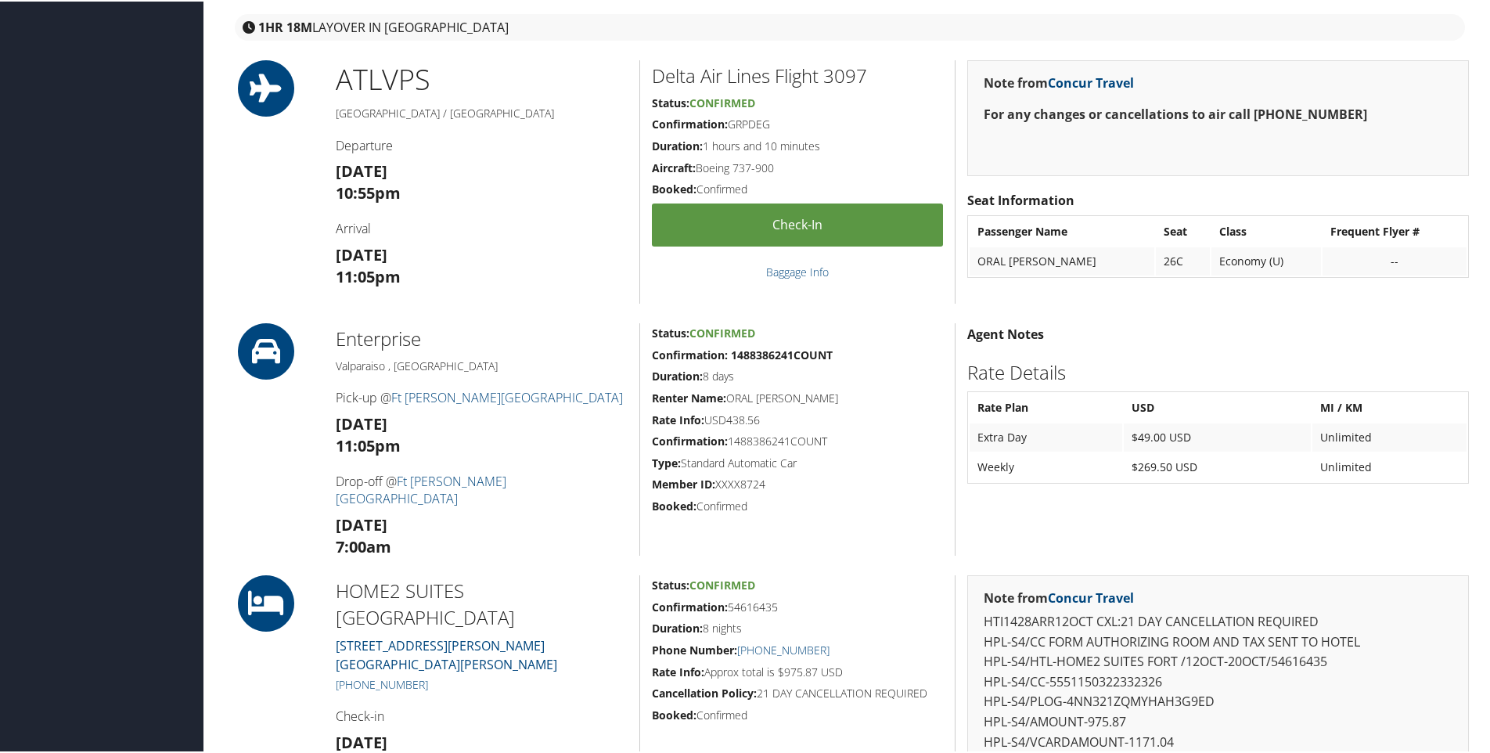
scroll to position [883, 0]
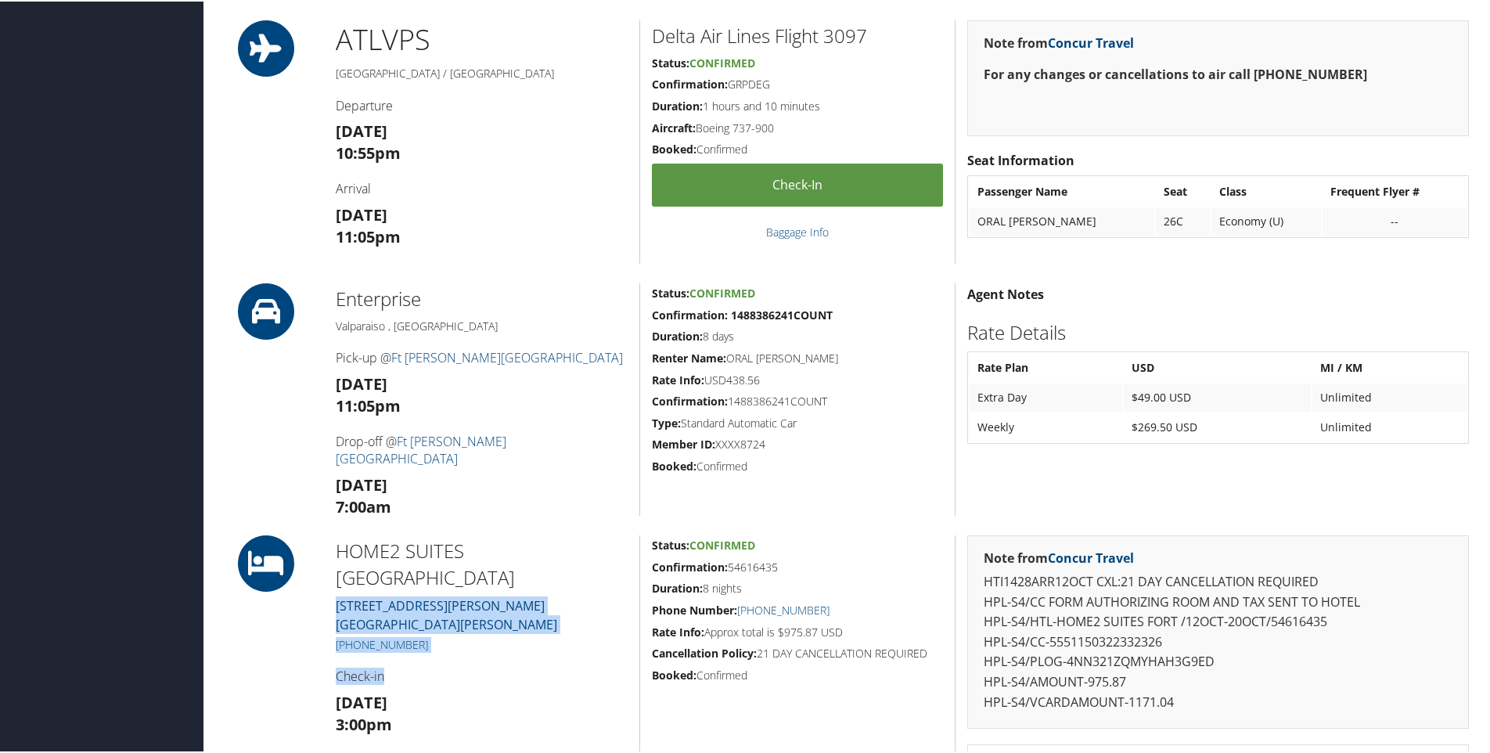
drag, startPoint x: 324, startPoint y: 576, endPoint x: 563, endPoint y: 642, distance: 247.6
click at [563, 642] on div "HOME2 SUITES FORT W 1930 LEWIS TURNER BLVD. FORT WALTON BEACH FL 32547 +1 (850)…" at bounding box center [481, 677] width 315 height 287
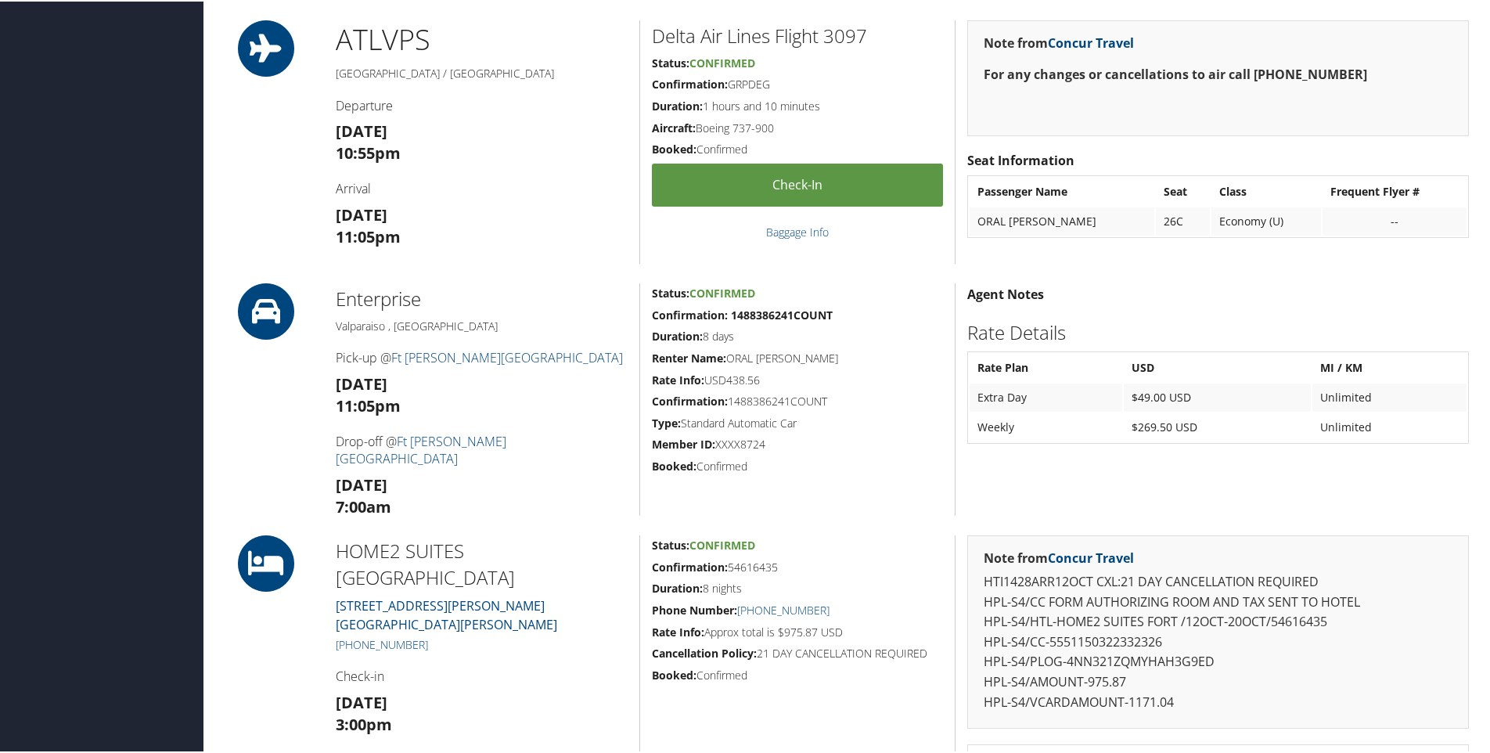
drag, startPoint x: 563, startPoint y: 642, endPoint x: 490, endPoint y: 659, distance: 74.8
click at [490, 659] on div "HOME2 SUITES FORT W 1930 LEWIS TURNER BLVD. FORT WALTON BEACH FL 32547 +1 (850)…" at bounding box center [481, 677] width 315 height 287
drag, startPoint x: 567, startPoint y: 598, endPoint x: 327, endPoint y: 574, distance: 241.5
click at [327, 574] on div "HOME2 SUITES FORT W 1930 LEWIS TURNER BLVD. FORT WALTON BEACH FL 32547 +1 (850)…" at bounding box center [481, 677] width 315 height 287
copy link "1930 LEWIS TURNER BLVD. FORT WALTON BEACH FL 32547"
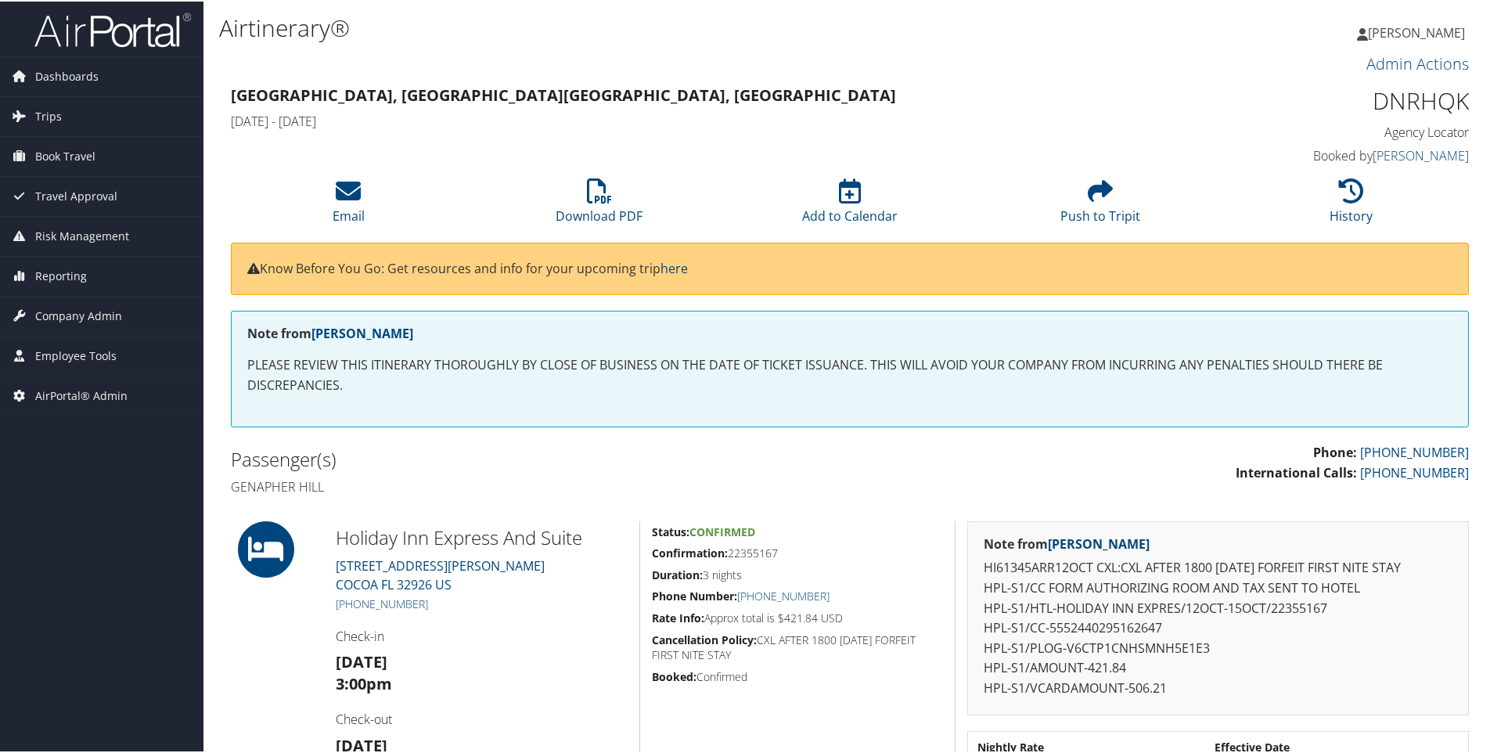
scroll to position [148, 0]
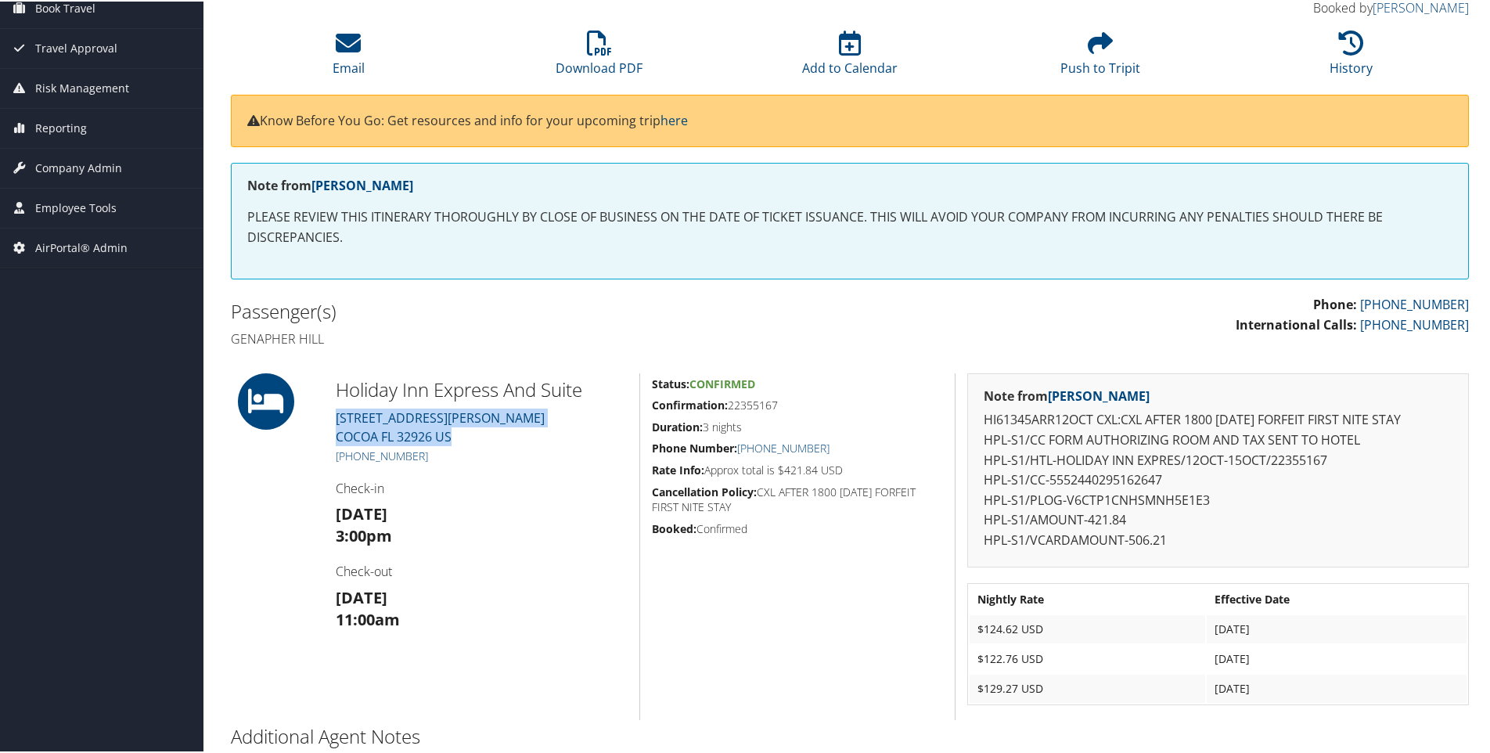
drag, startPoint x: 470, startPoint y: 437, endPoint x: 330, endPoint y: 420, distance: 140.4
click at [330, 420] on div "Holiday Inn Express And Suite 301 TUCKER LANE COCOA FL 32926 US +1 (321) 635-99…" at bounding box center [481, 545] width 315 height 347
copy link "301 TUCKER LANE COCOA FL 32926 US"
